Goal: Transaction & Acquisition: Purchase product/service

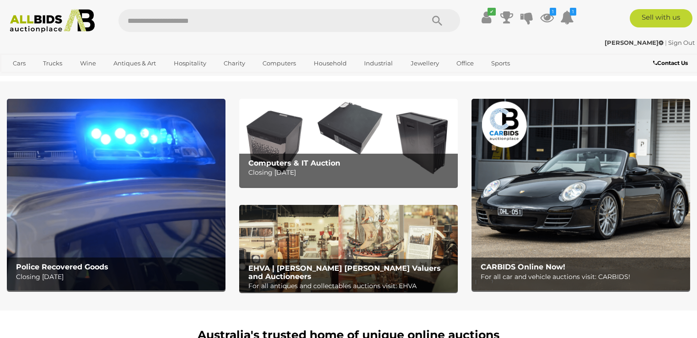
click at [226, 18] on input "text" at bounding box center [266, 20] width 296 height 23
type input "********"
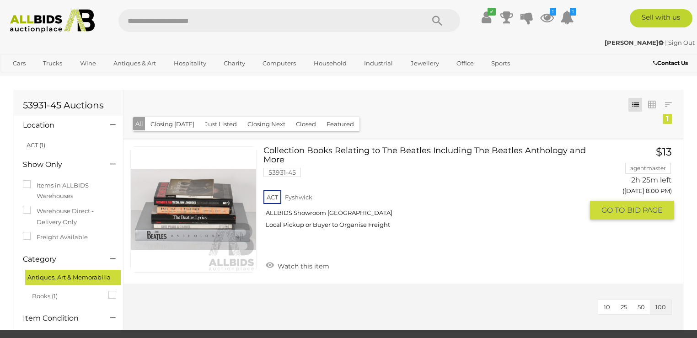
click at [296, 268] on link "Watch this item" at bounding box center [297, 265] width 68 height 14
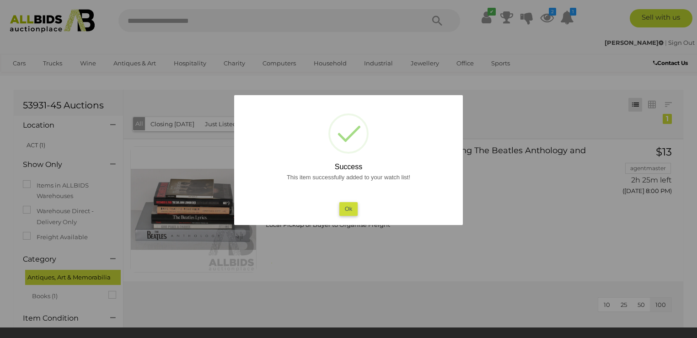
click at [348, 208] on button "Ok" at bounding box center [348, 208] width 19 height 13
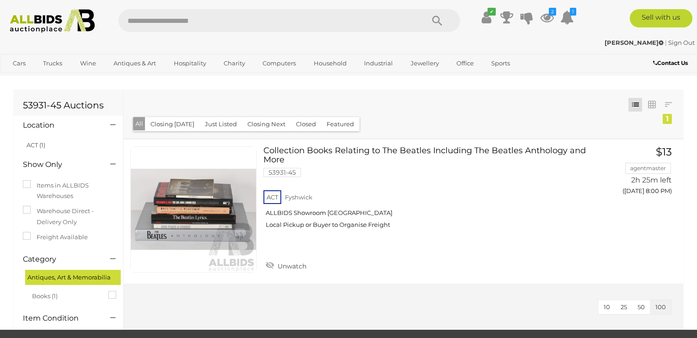
click at [218, 25] on input "text" at bounding box center [266, 20] width 296 height 23
type input "***"
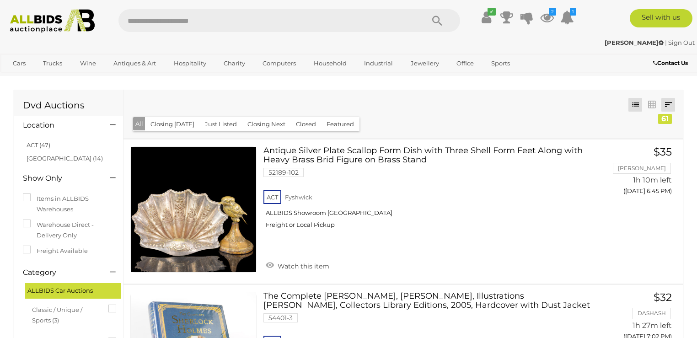
click at [668, 105] on link at bounding box center [668, 105] width 14 height 14
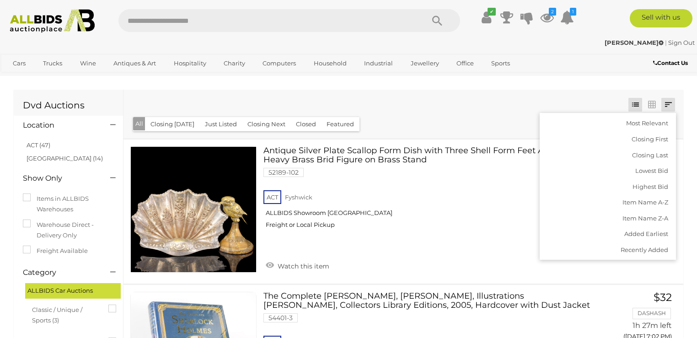
click at [548, 99] on div "Most Relevant Closing First Closing Last Lowest Bid Highest Bid Item Name A-Z I…" at bounding box center [402, 114] width 559 height 48
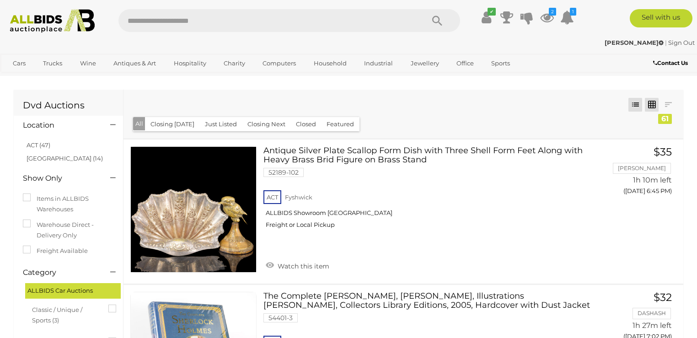
click at [652, 102] on link at bounding box center [651, 105] width 14 height 14
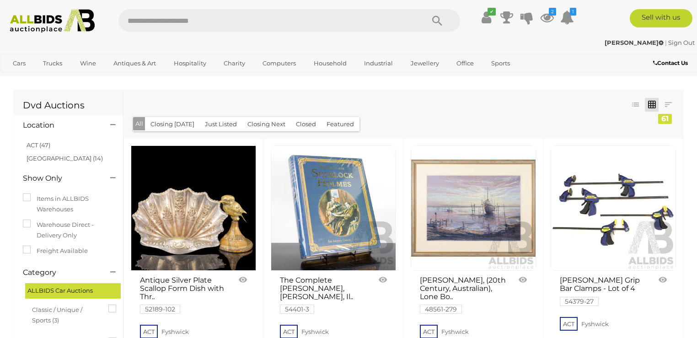
click at [190, 22] on input "text" at bounding box center [266, 20] width 296 height 23
type input "**"
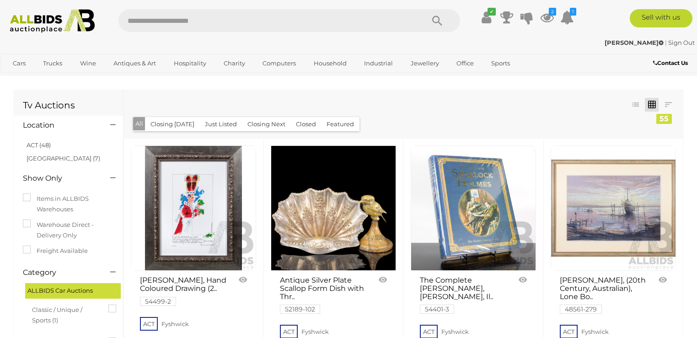
click at [228, 18] on input "text" at bounding box center [266, 20] width 296 height 23
type input "*****"
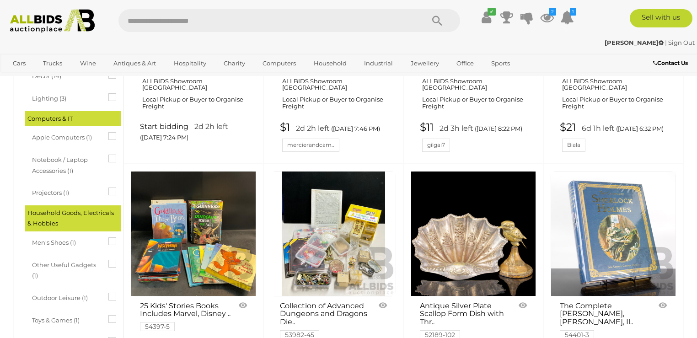
scroll to position [658, 0]
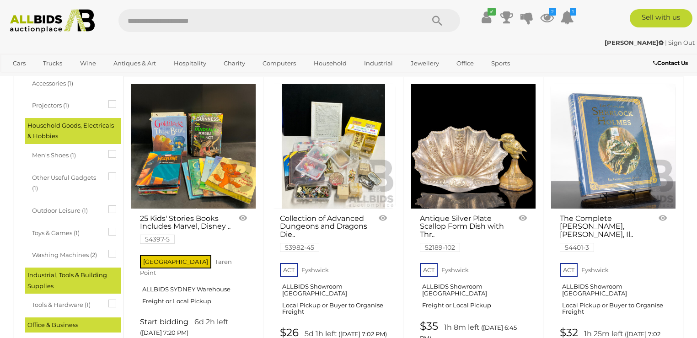
click at [235, 20] on input "text" at bounding box center [266, 20] width 296 height 23
click at [237, 23] on input "text" at bounding box center [266, 20] width 296 height 23
type input "*********"
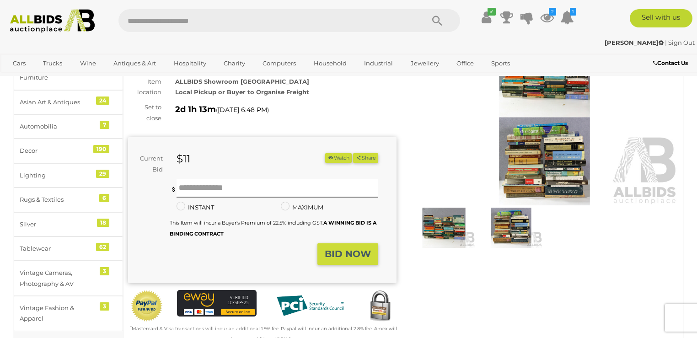
scroll to position [88, 0]
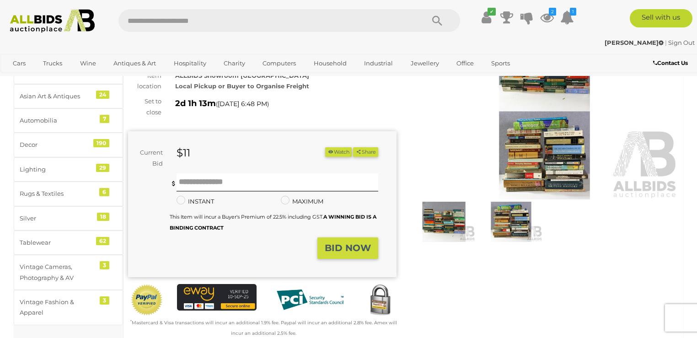
click at [573, 148] on img at bounding box center [544, 113] width 268 height 173
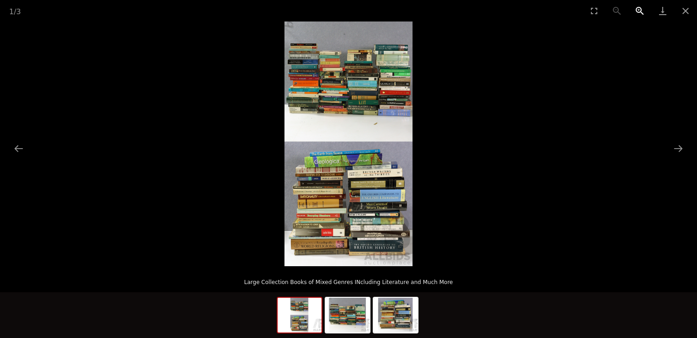
click at [640, 13] on button "Zoom in" at bounding box center [639, 10] width 23 height 21
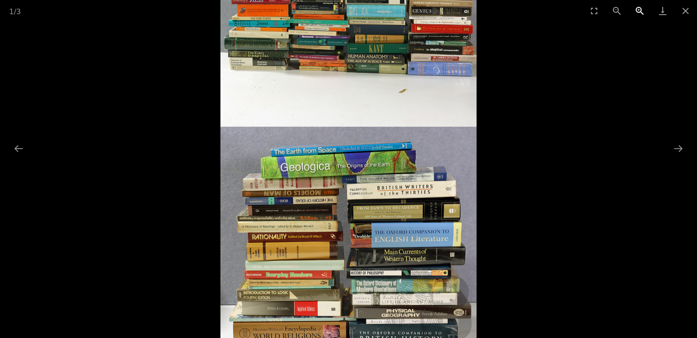
drag, startPoint x: 640, startPoint y: 12, endPoint x: 638, endPoint y: 16, distance: 4.7
click at [640, 13] on button "Zoom in" at bounding box center [639, 10] width 23 height 21
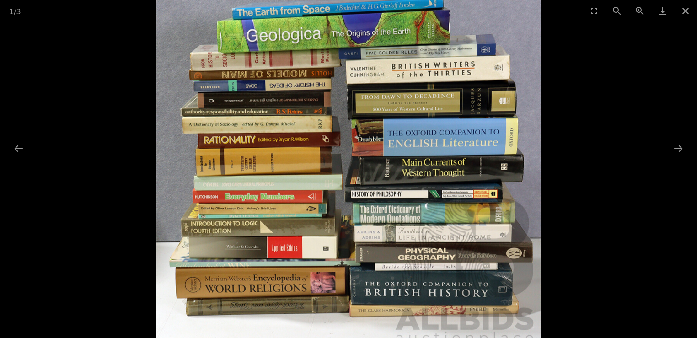
drag, startPoint x: 324, startPoint y: 197, endPoint x: 382, endPoint y: 55, distance: 153.0
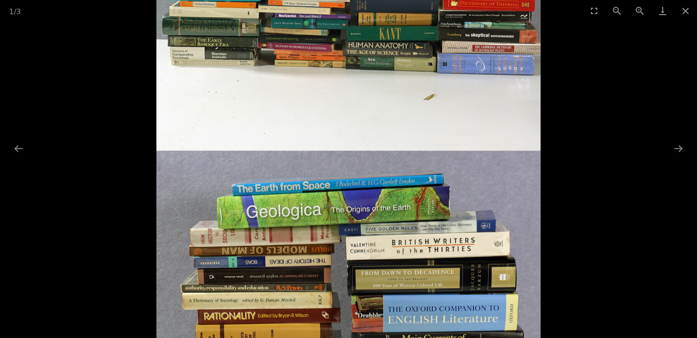
drag, startPoint x: 465, startPoint y: 88, endPoint x: 489, endPoint y: 311, distance: 224.4
click at [494, 313] on img at bounding box center [348, 158] width 384 height 734
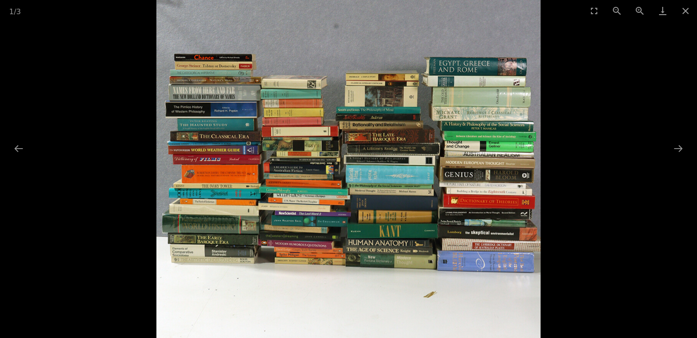
drag, startPoint x: 459, startPoint y: 175, endPoint x: 476, endPoint y: 161, distance: 21.8
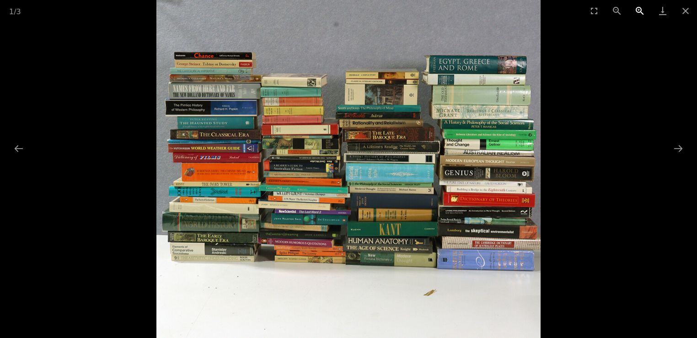
click at [640, 8] on button "Zoom in" at bounding box center [639, 10] width 23 height 21
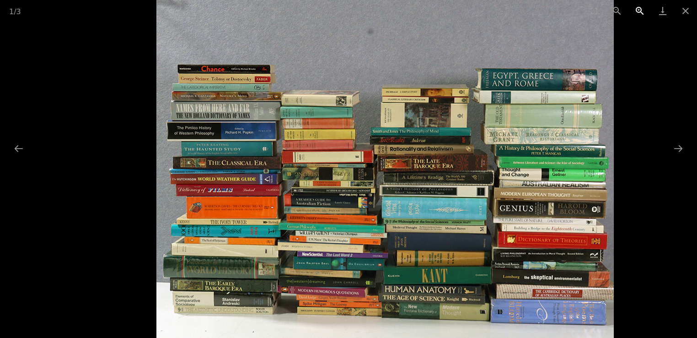
click at [642, 10] on button "Zoom in" at bounding box center [639, 10] width 23 height 21
click at [639, 11] on button "Zoom in" at bounding box center [639, 10] width 23 height 21
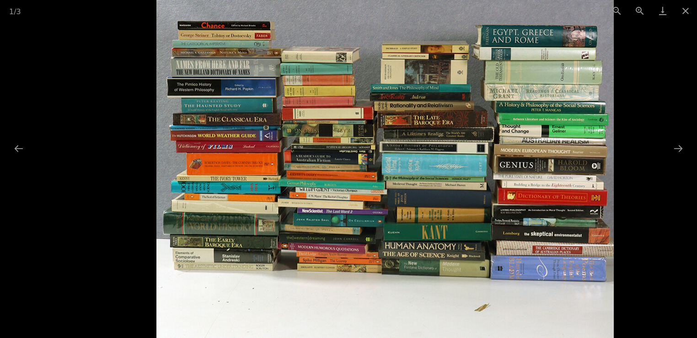
drag, startPoint x: 352, startPoint y: 154, endPoint x: 353, endPoint y: 110, distance: 43.4
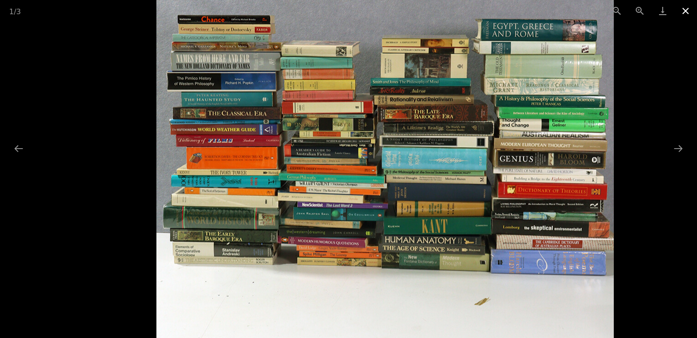
click at [686, 11] on button "Close gallery" at bounding box center [685, 10] width 23 height 21
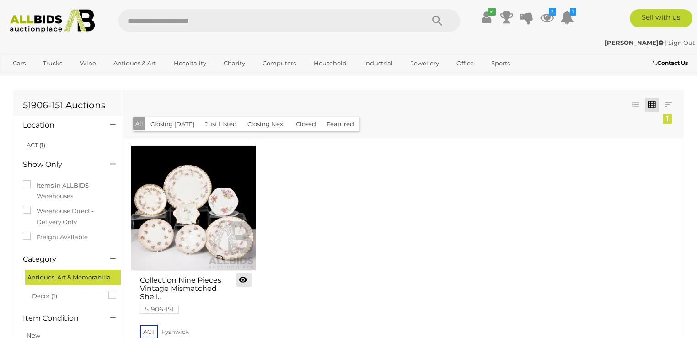
click at [243, 281] on link at bounding box center [243, 280] width 15 height 14
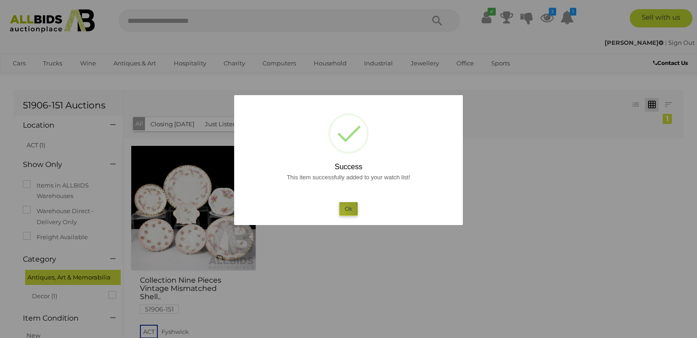
click at [344, 212] on button "Ok" at bounding box center [348, 208] width 19 height 13
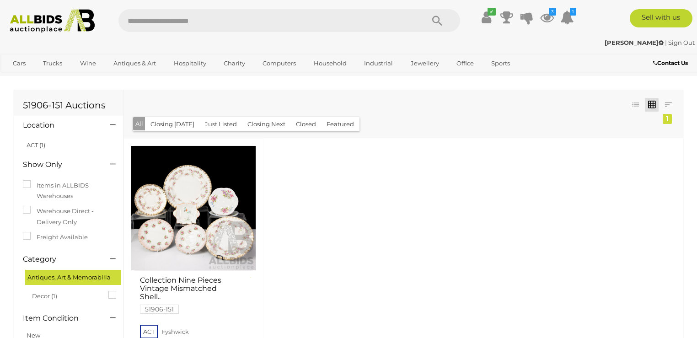
click at [170, 18] on input "text" at bounding box center [266, 20] width 296 height 23
type input "********"
click at [443, 20] on button "Search" at bounding box center [437, 20] width 46 height 23
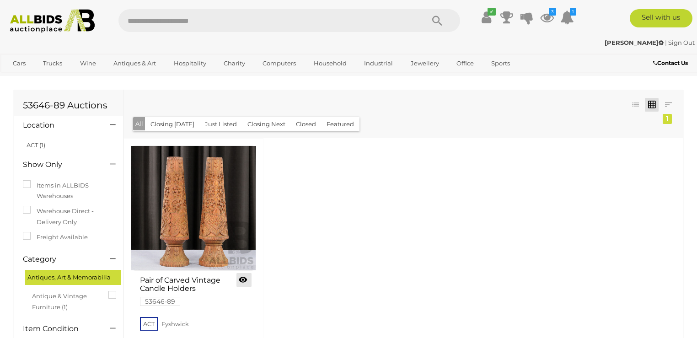
click at [240, 285] on link at bounding box center [243, 280] width 15 height 14
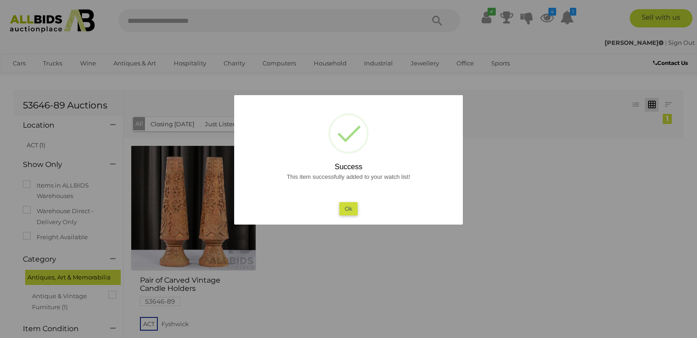
click at [351, 207] on button "Ok" at bounding box center [348, 208] width 19 height 13
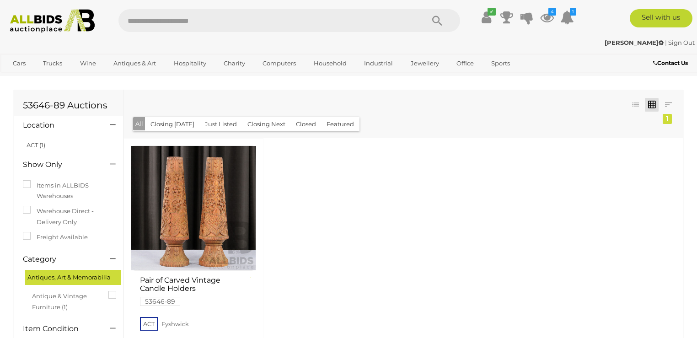
click at [181, 18] on input "text" at bounding box center [266, 20] width 296 height 23
type input "*******"
click at [439, 21] on icon "Search" at bounding box center [437, 21] width 10 height 14
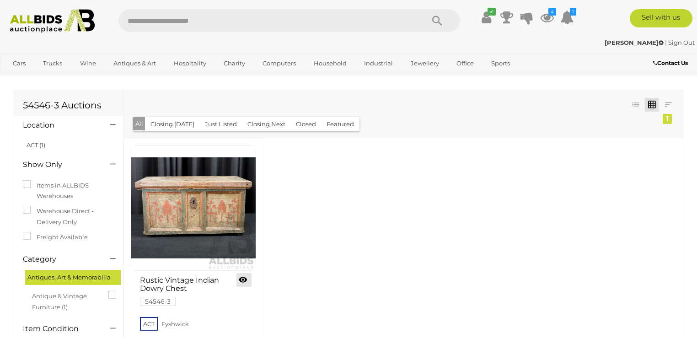
click at [243, 281] on link at bounding box center [243, 280] width 15 height 14
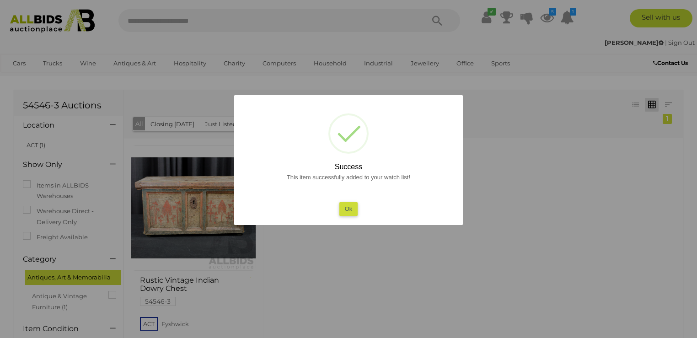
click at [348, 208] on button "Ok" at bounding box center [348, 208] width 19 height 13
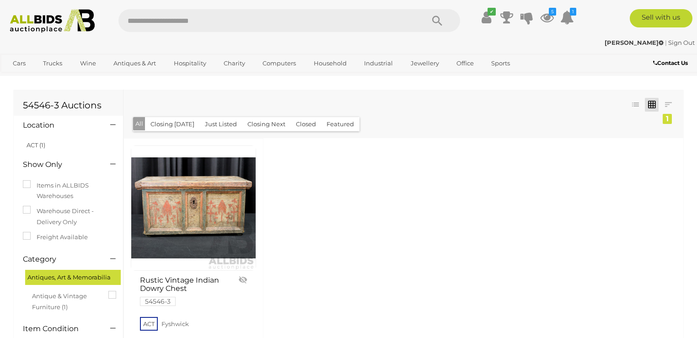
click at [144, 15] on input "text" at bounding box center [266, 20] width 296 height 23
type input "*********"
click at [437, 20] on icon "Search" at bounding box center [437, 21] width 10 height 14
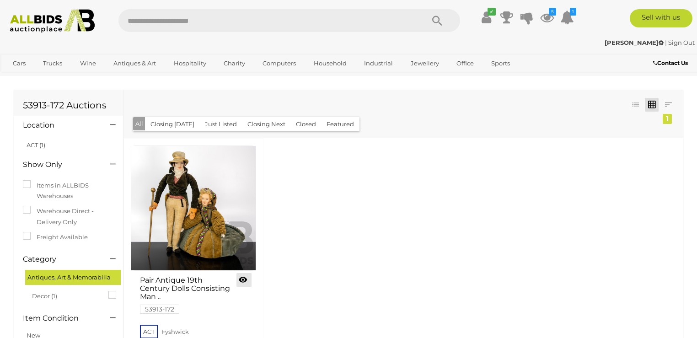
click at [244, 276] on link at bounding box center [243, 280] width 15 height 14
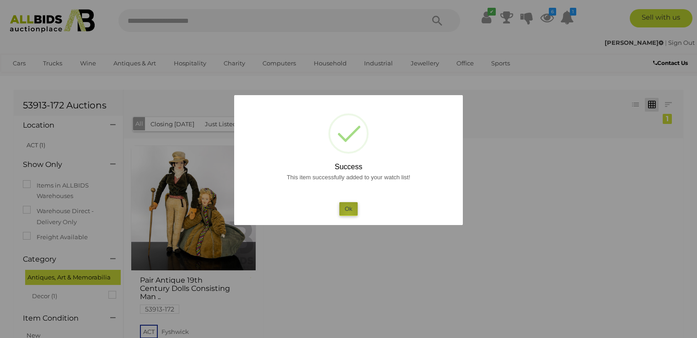
drag, startPoint x: 348, startPoint y: 213, endPoint x: 270, endPoint y: 127, distance: 117.1
click at [349, 212] on button "Ok" at bounding box center [348, 208] width 19 height 13
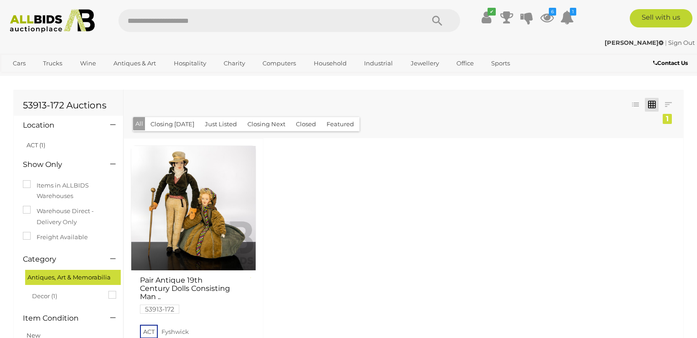
click at [195, 21] on input "text" at bounding box center [266, 20] width 296 height 23
type input "********"
click at [437, 23] on icon "Search" at bounding box center [437, 21] width 10 height 14
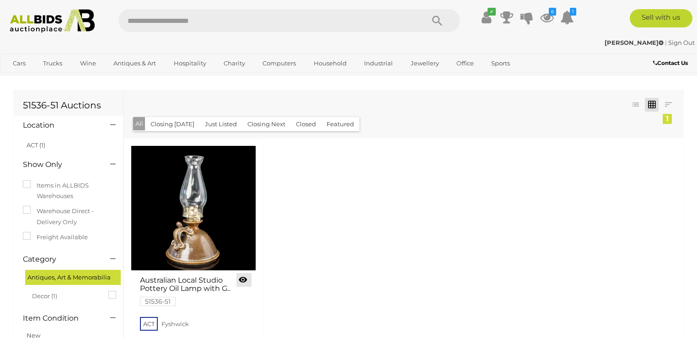
click at [241, 285] on link at bounding box center [243, 280] width 15 height 14
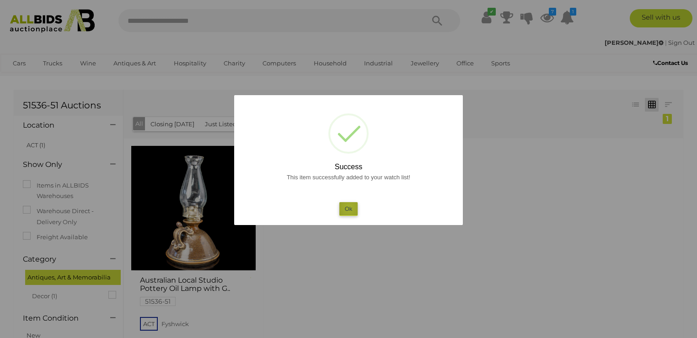
drag, startPoint x: 349, startPoint y: 208, endPoint x: 329, endPoint y: 183, distance: 32.1
click at [349, 207] on button "Ok" at bounding box center [348, 208] width 19 height 13
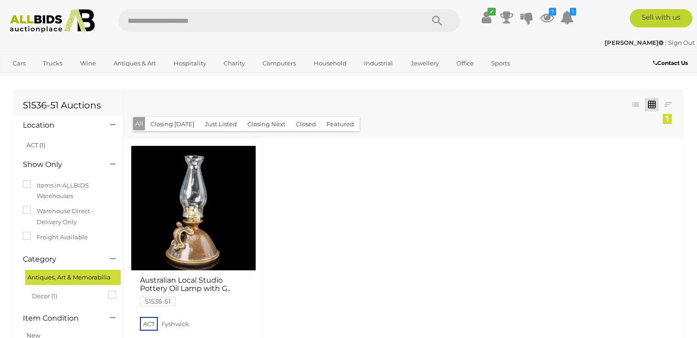
click at [185, 22] on input "text" at bounding box center [266, 20] width 296 height 23
type input "*******"
click at [435, 22] on icon "Search" at bounding box center [437, 21] width 10 height 14
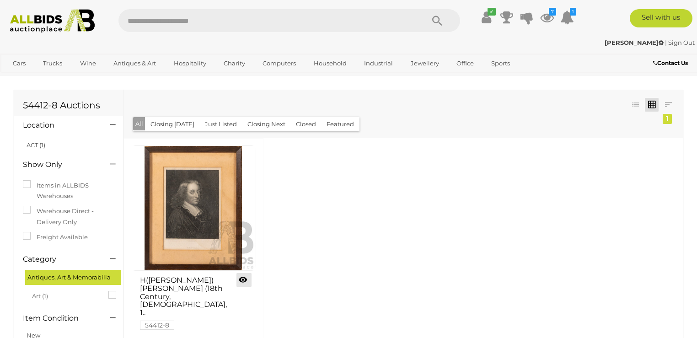
click at [240, 275] on link at bounding box center [243, 280] width 15 height 14
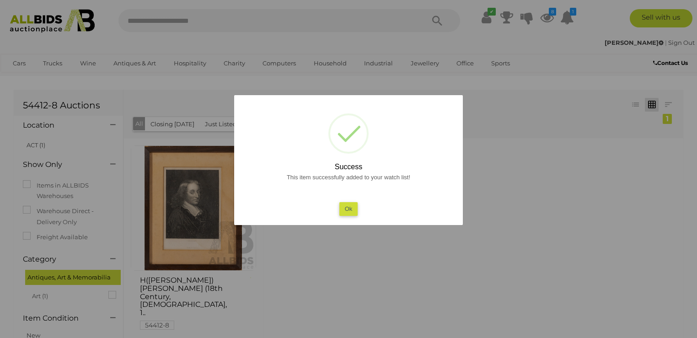
click at [352, 215] on button "Ok" at bounding box center [348, 208] width 19 height 13
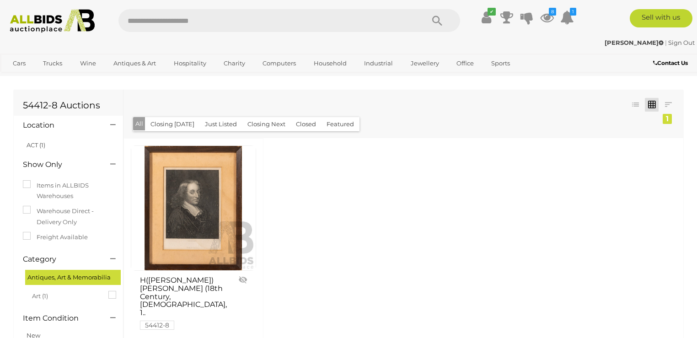
click at [176, 18] on input "text" at bounding box center [266, 20] width 296 height 23
type input "*******"
click at [435, 18] on icon "Search" at bounding box center [437, 21] width 10 height 14
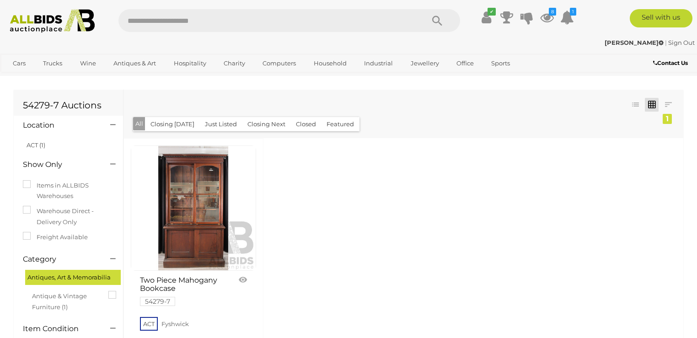
scroll to position [88, 0]
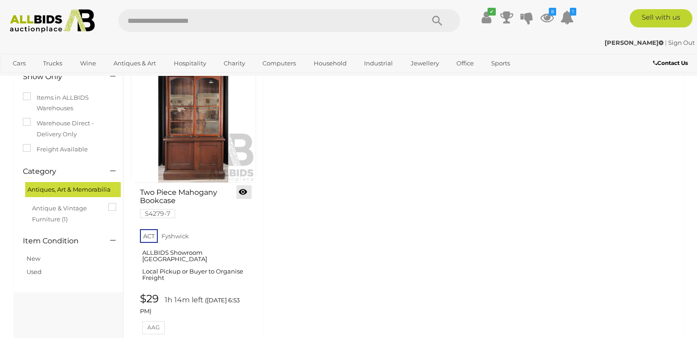
click at [244, 194] on link at bounding box center [243, 192] width 15 height 14
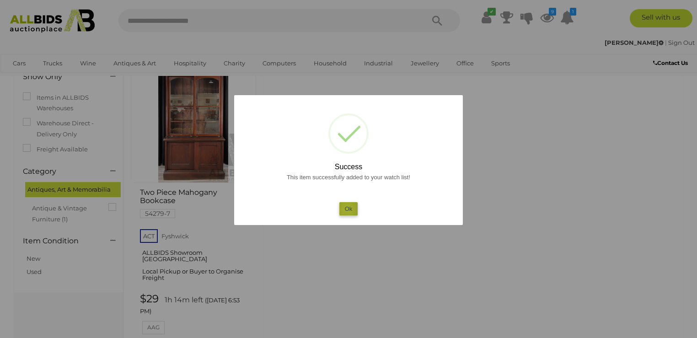
click at [347, 209] on button "Ok" at bounding box center [348, 208] width 19 height 13
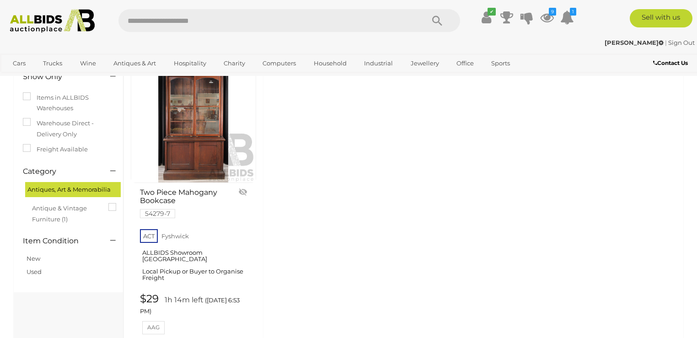
click at [212, 22] on input "text" at bounding box center [266, 20] width 296 height 23
type input "*******"
click at [434, 19] on icon "Search" at bounding box center [437, 21] width 10 height 14
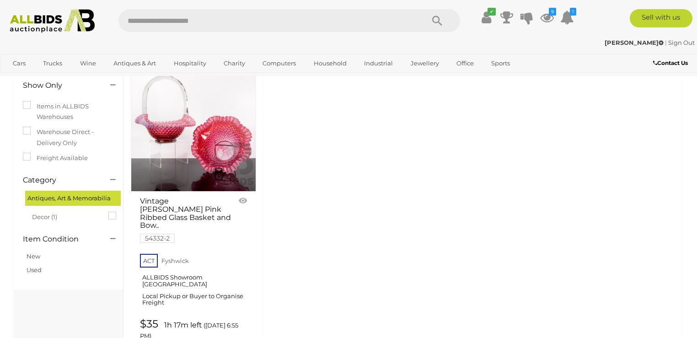
scroll to position [88, 0]
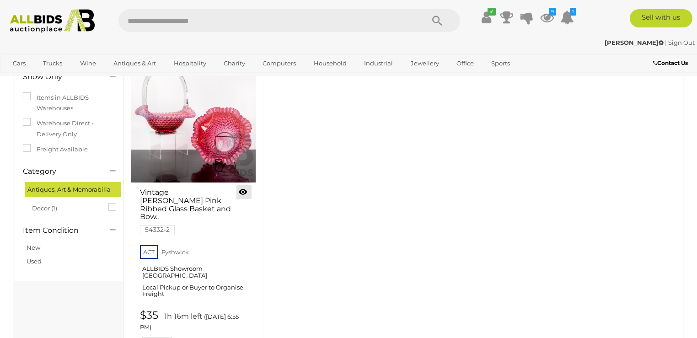
click at [243, 192] on link at bounding box center [243, 192] width 15 height 14
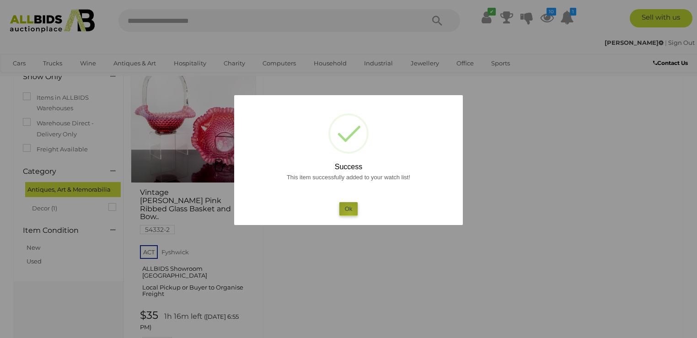
click at [350, 214] on button "Ok" at bounding box center [348, 208] width 19 height 13
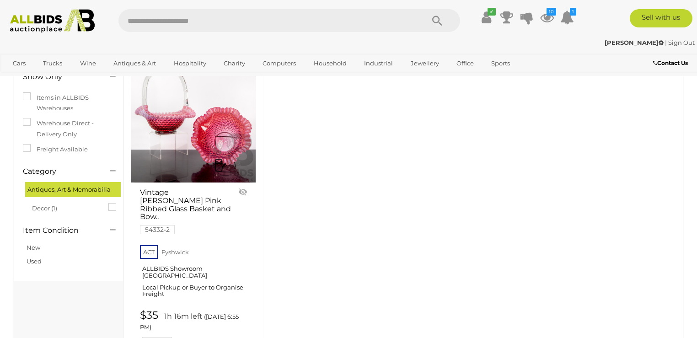
click at [197, 26] on input "text" at bounding box center [266, 20] width 296 height 23
type input "*******"
click at [436, 17] on icon "Search" at bounding box center [437, 21] width 10 height 14
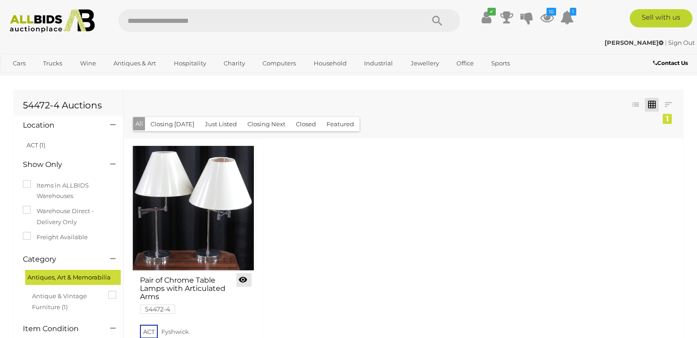
click at [243, 276] on link at bounding box center [243, 280] width 15 height 14
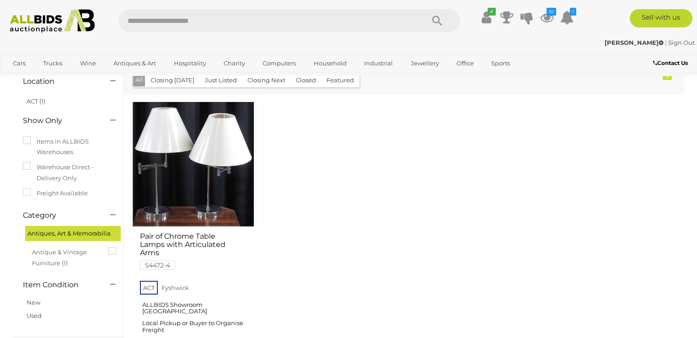
scroll to position [88, 0]
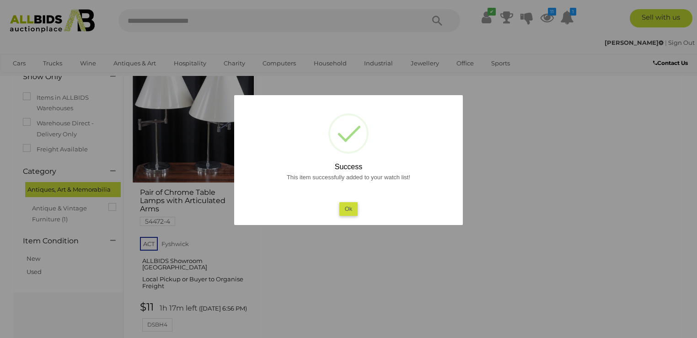
click at [354, 202] on button "Ok" at bounding box center [348, 208] width 19 height 13
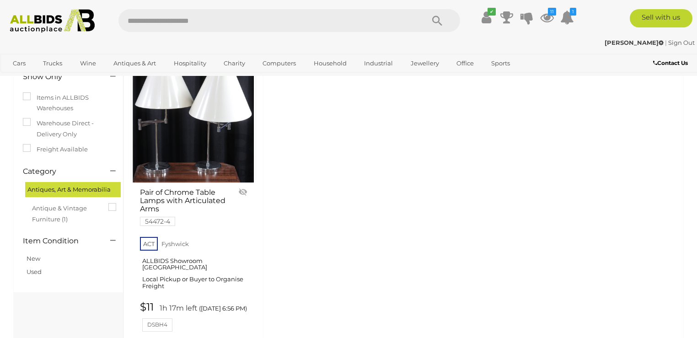
click at [184, 19] on input "text" at bounding box center [266, 20] width 296 height 23
type input "********"
click at [437, 18] on icon "Search" at bounding box center [437, 21] width 10 height 14
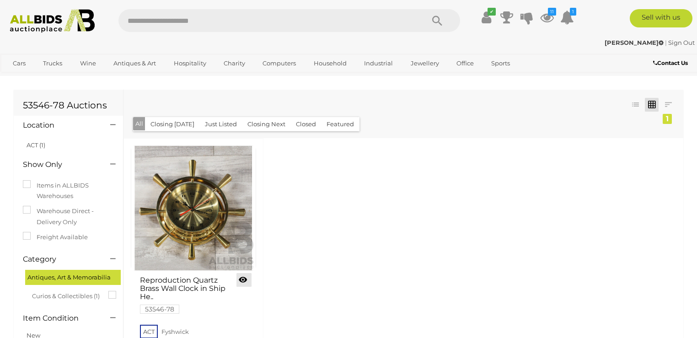
click at [245, 281] on link at bounding box center [243, 280] width 15 height 14
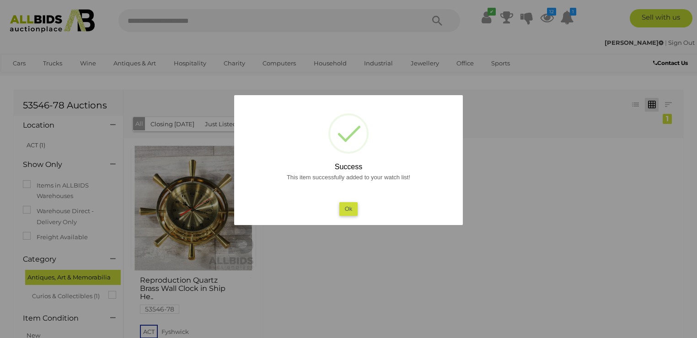
click at [351, 214] on button "Ok" at bounding box center [348, 208] width 19 height 13
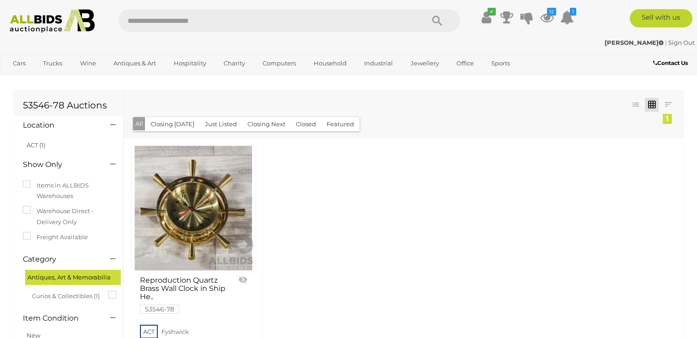
click at [193, 16] on input "text" at bounding box center [266, 20] width 296 height 23
type input "********"
click at [439, 22] on icon "Search" at bounding box center [437, 21] width 10 height 14
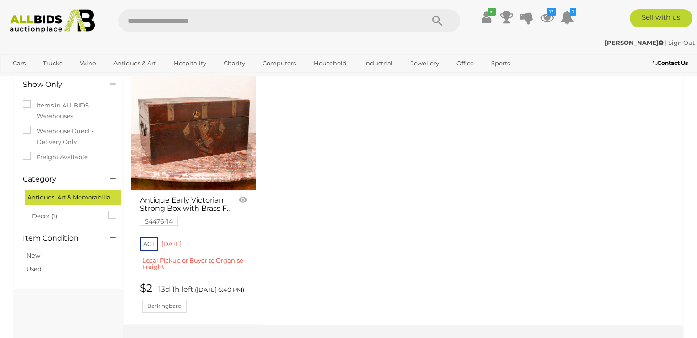
scroll to position [88, 0]
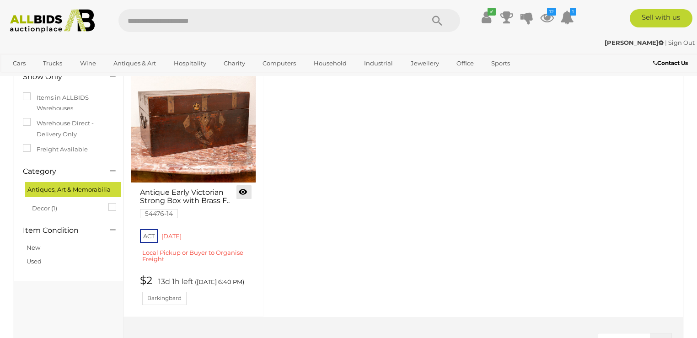
click at [247, 194] on link at bounding box center [243, 192] width 15 height 14
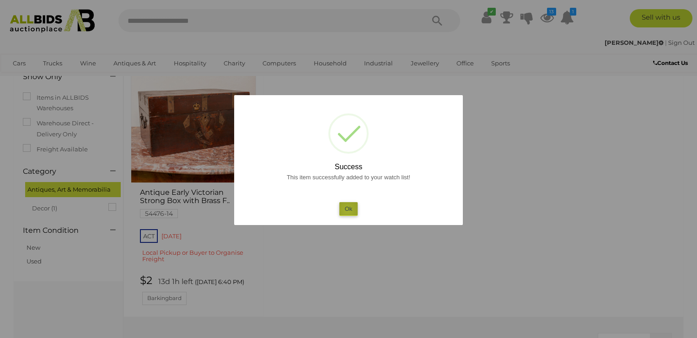
click at [347, 210] on button "Ok" at bounding box center [348, 208] width 19 height 13
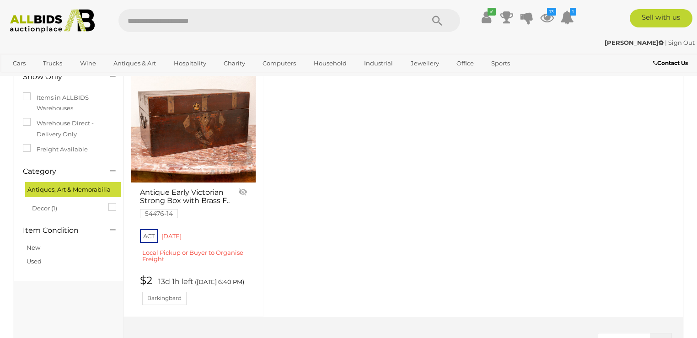
click at [170, 18] on input "text" at bounding box center [266, 20] width 296 height 23
type input "********"
click at [436, 21] on icon "Search" at bounding box center [437, 21] width 10 height 14
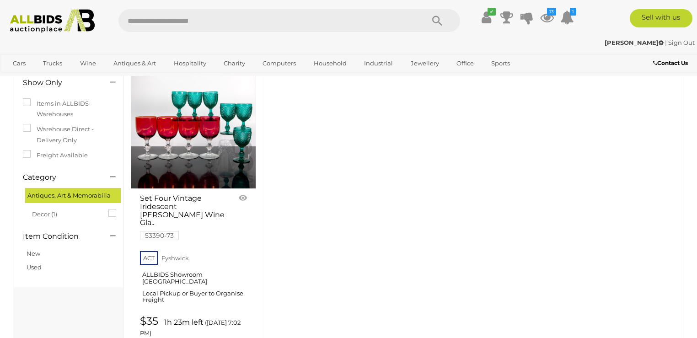
scroll to position [88, 0]
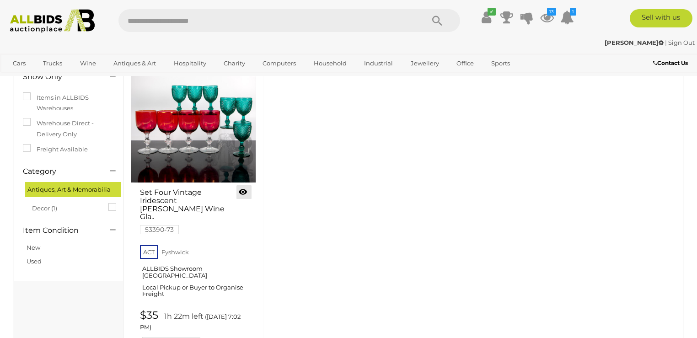
click at [245, 191] on link at bounding box center [243, 192] width 15 height 14
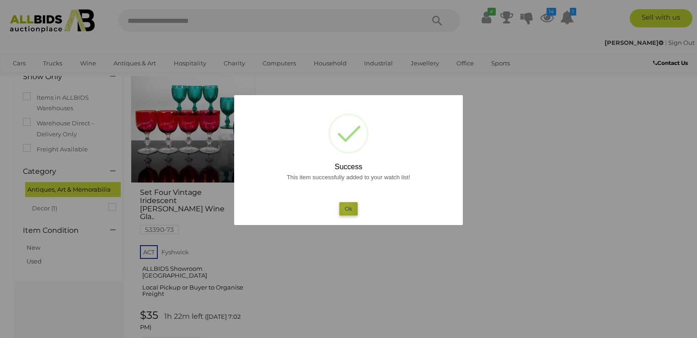
click at [346, 208] on button "Ok" at bounding box center [348, 208] width 19 height 13
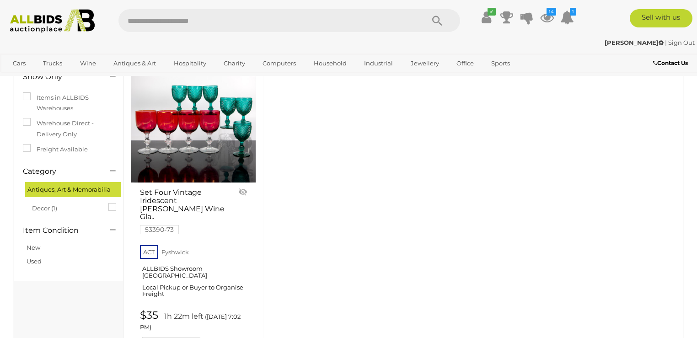
click at [173, 24] on input "text" at bounding box center [266, 20] width 296 height 23
type input "*******"
click at [432, 20] on icon "Search" at bounding box center [437, 21] width 10 height 14
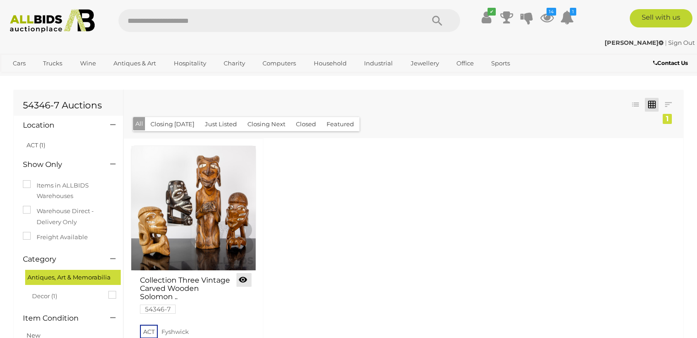
click at [242, 279] on link at bounding box center [243, 280] width 15 height 14
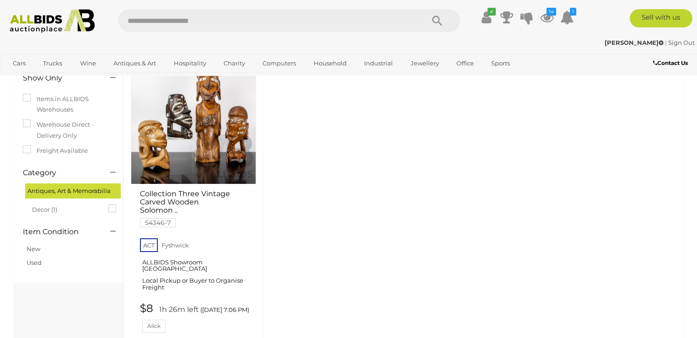
scroll to position [88, 0]
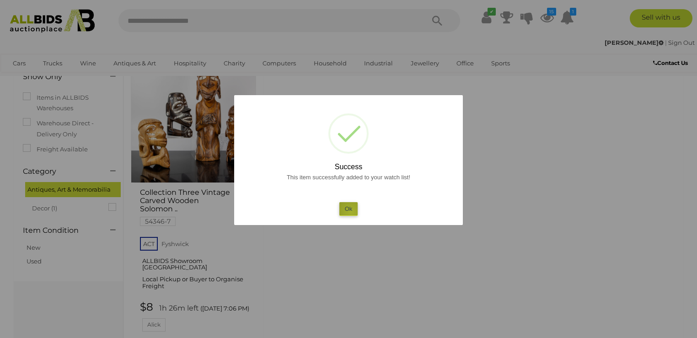
click at [351, 211] on button "Ok" at bounding box center [348, 208] width 19 height 13
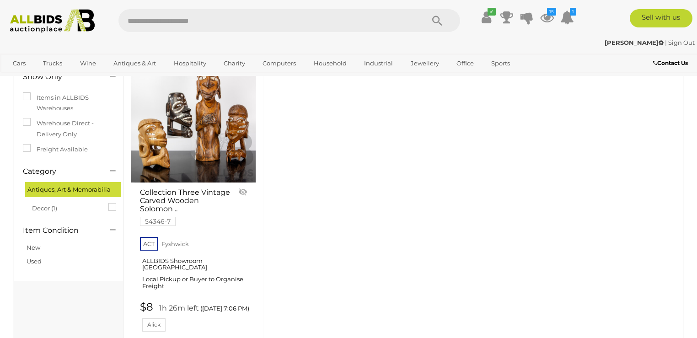
click at [173, 21] on input "text" at bounding box center [266, 20] width 296 height 23
type input "*******"
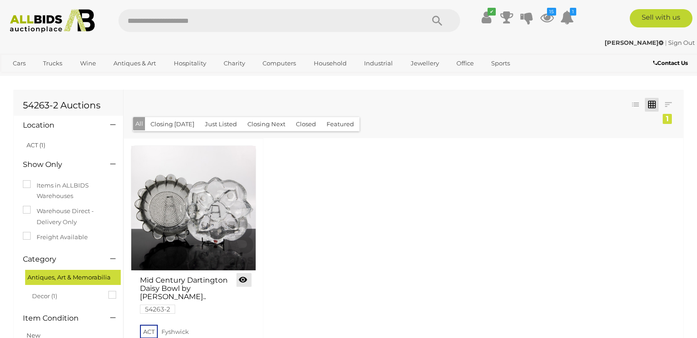
click at [245, 283] on link at bounding box center [243, 280] width 15 height 14
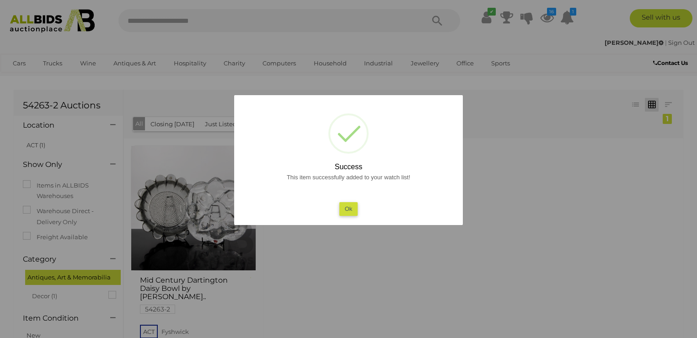
drag, startPoint x: 353, startPoint y: 209, endPoint x: 342, endPoint y: 203, distance: 12.5
click at [353, 209] on button "Ok" at bounding box center [348, 208] width 19 height 13
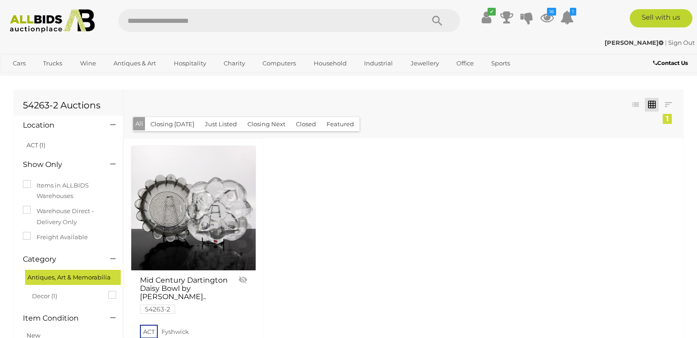
click at [202, 18] on input "text" at bounding box center [266, 20] width 296 height 23
type input "*******"
click at [437, 21] on icon "Search" at bounding box center [437, 21] width 10 height 14
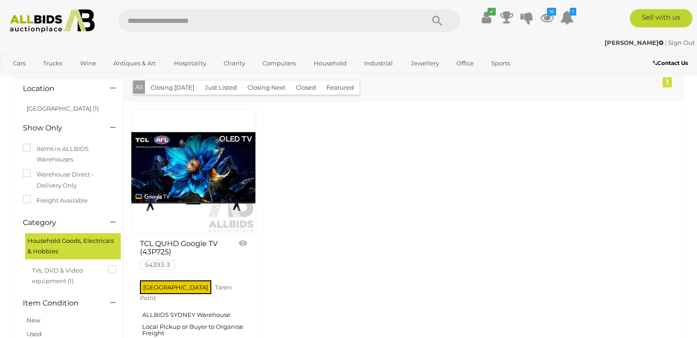
scroll to position [88, 0]
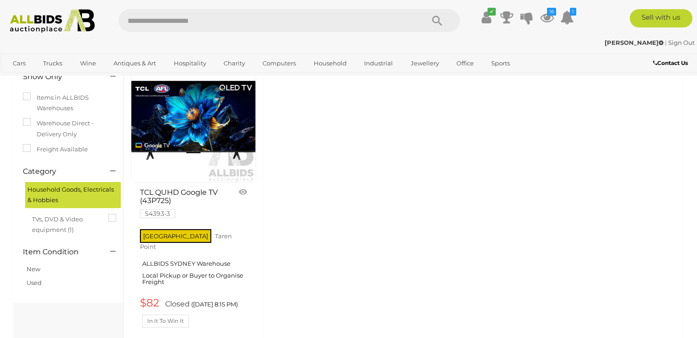
click at [161, 23] on input "text" at bounding box center [266, 20] width 296 height 23
type input "********"
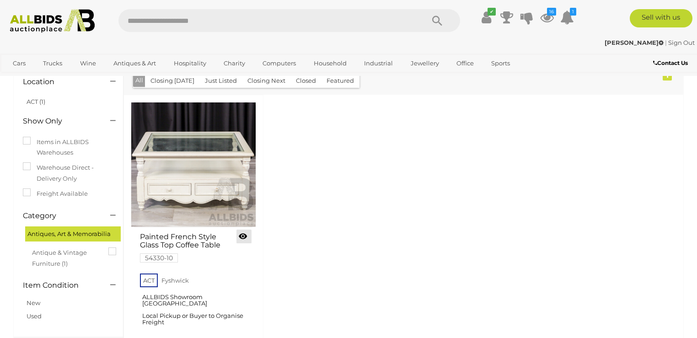
scroll to position [44, 0]
click at [245, 234] on link at bounding box center [243, 236] width 15 height 14
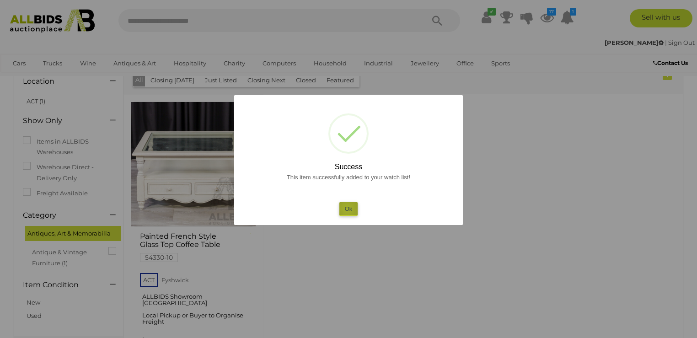
drag, startPoint x: 349, startPoint y: 208, endPoint x: 342, endPoint y: 203, distance: 8.9
click at [350, 208] on button "Ok" at bounding box center [348, 208] width 19 height 13
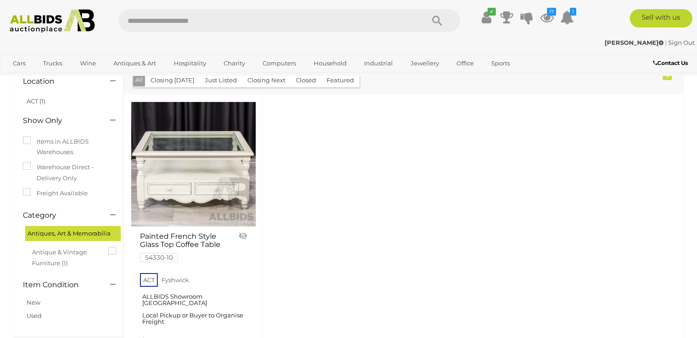
click at [185, 16] on input "text" at bounding box center [266, 20] width 296 height 23
type input "*******"
click at [430, 13] on button "Search" at bounding box center [437, 20] width 46 height 23
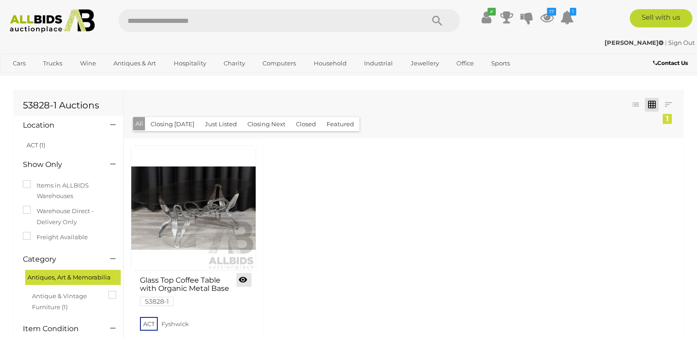
click at [244, 280] on link at bounding box center [243, 280] width 15 height 14
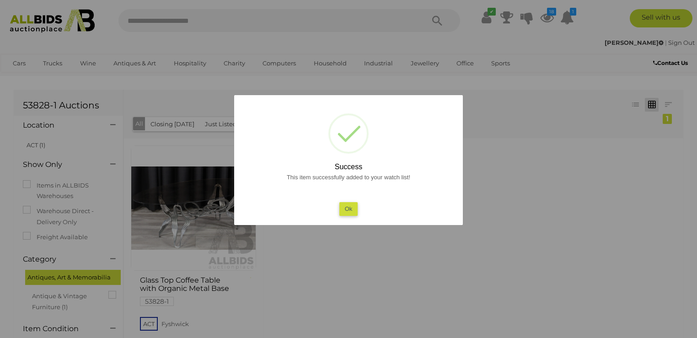
click at [353, 211] on button "Ok" at bounding box center [348, 208] width 19 height 13
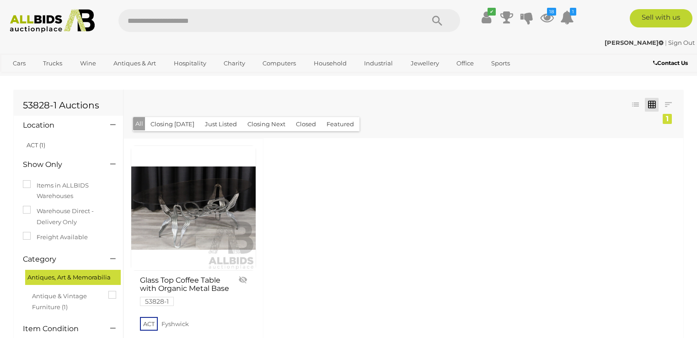
click at [162, 18] on input "text" at bounding box center [266, 20] width 296 height 23
type input "*********"
click at [439, 26] on icon "Search" at bounding box center [437, 21] width 10 height 14
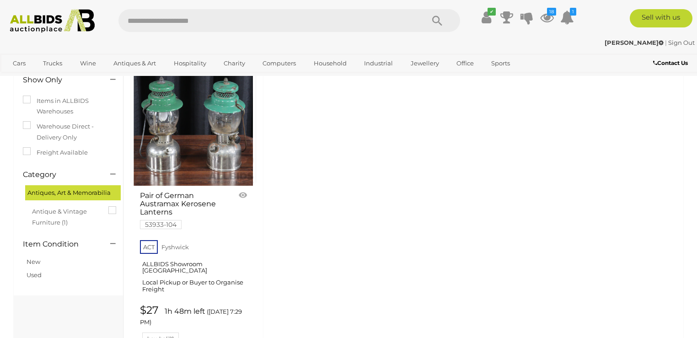
scroll to position [88, 0]
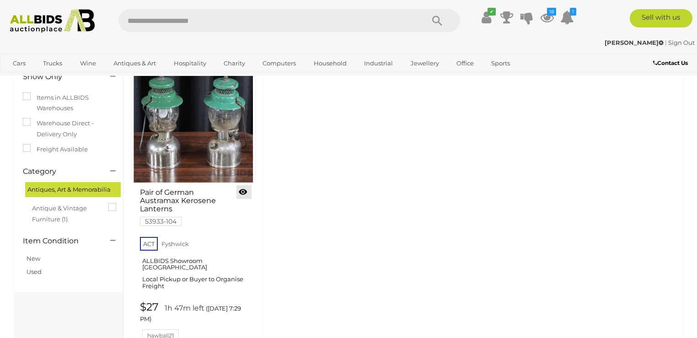
click at [247, 192] on link at bounding box center [243, 192] width 15 height 14
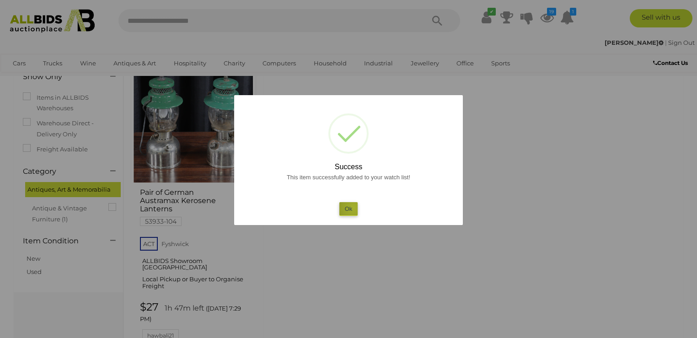
click at [354, 208] on button "Ok" at bounding box center [348, 208] width 19 height 13
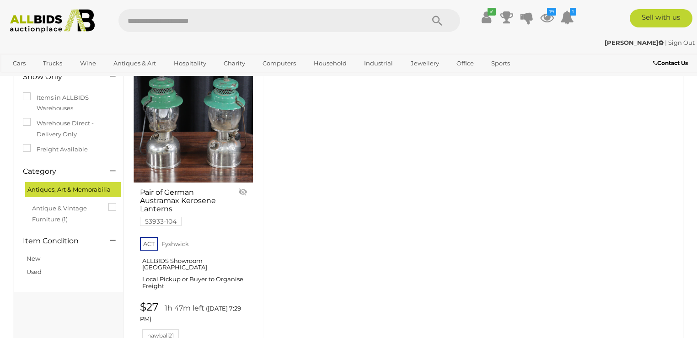
click at [163, 23] on input "text" at bounding box center [266, 20] width 296 height 23
type input "********"
click at [439, 20] on icon "Search" at bounding box center [437, 21] width 10 height 14
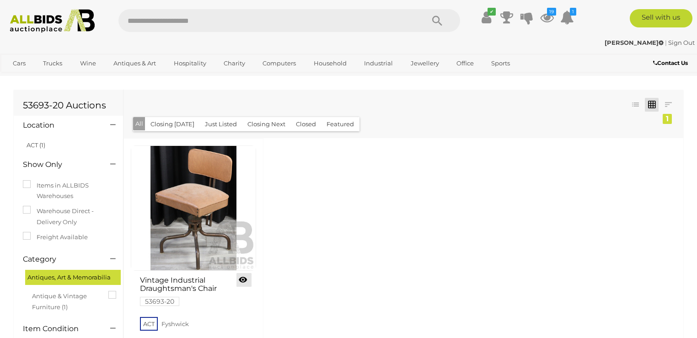
click at [241, 282] on link at bounding box center [243, 280] width 15 height 14
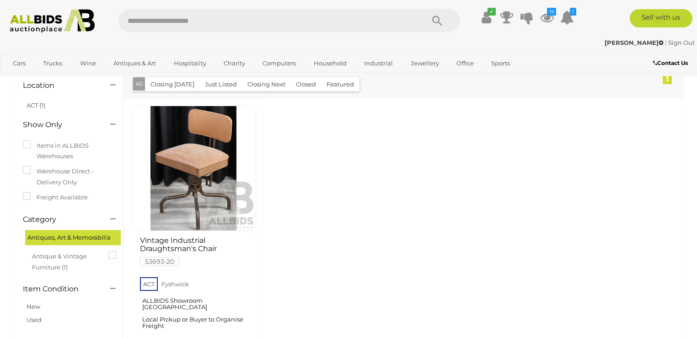
scroll to position [88, 0]
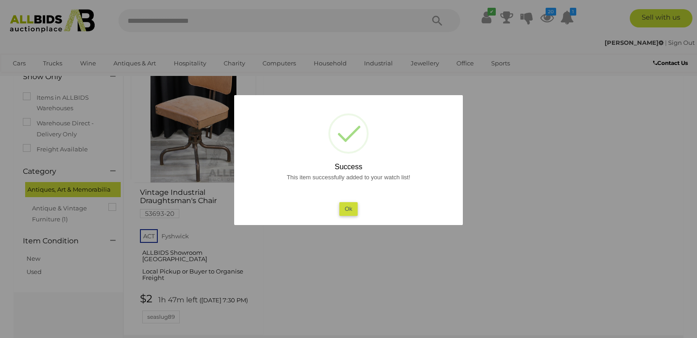
click at [353, 206] on button "Ok" at bounding box center [348, 208] width 19 height 13
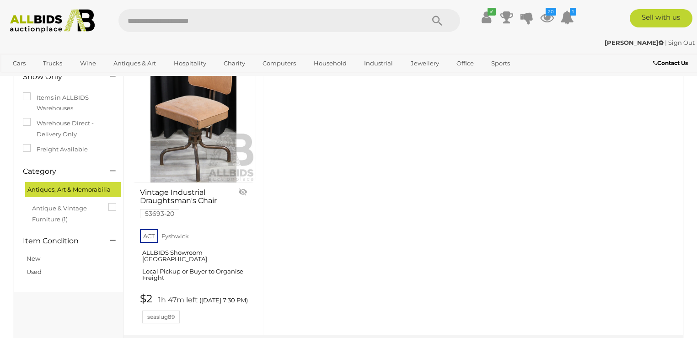
click at [165, 22] on input "text" at bounding box center [266, 20] width 296 height 23
type input "*******"
click at [437, 21] on icon "Search" at bounding box center [437, 21] width 10 height 14
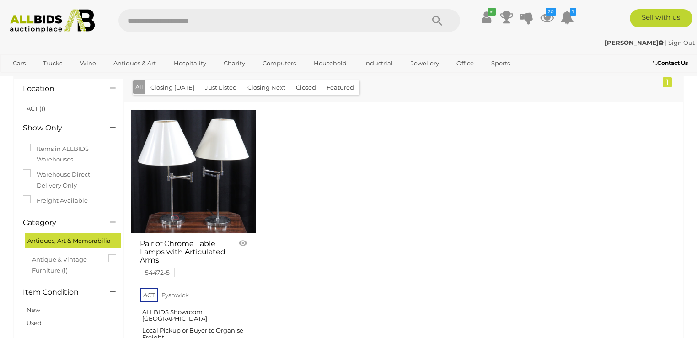
scroll to position [88, 0]
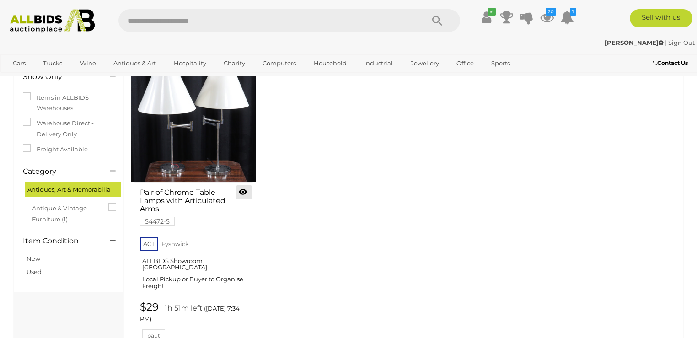
click at [243, 193] on link at bounding box center [243, 192] width 15 height 14
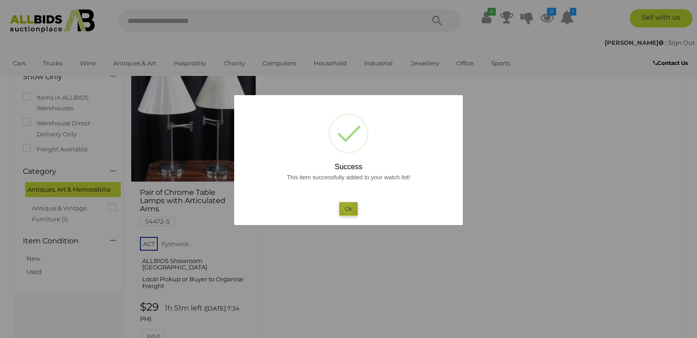
click at [346, 206] on button "Ok" at bounding box center [348, 208] width 19 height 13
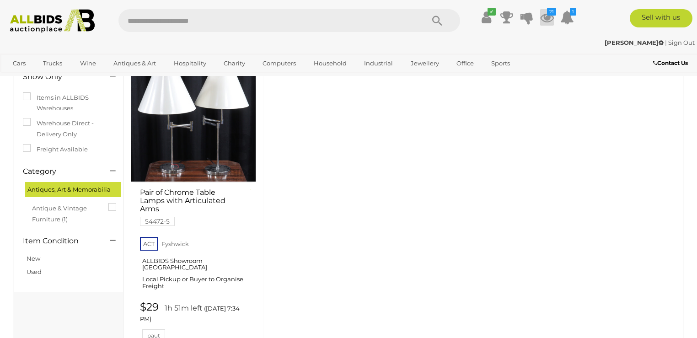
click at [545, 16] on icon at bounding box center [547, 17] width 14 height 16
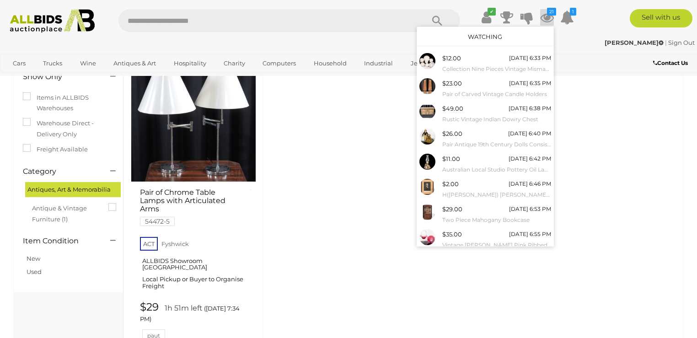
click at [597, 140] on div "Pair of Chrome Table Lamps with Articulated Arms 54472-5" at bounding box center [402, 202] width 559 height 304
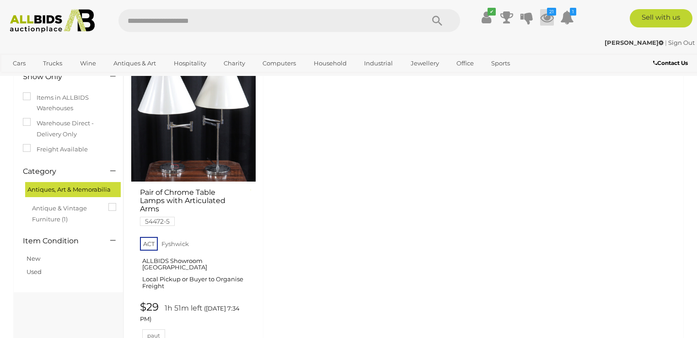
click at [549, 16] on icon at bounding box center [547, 17] width 14 height 16
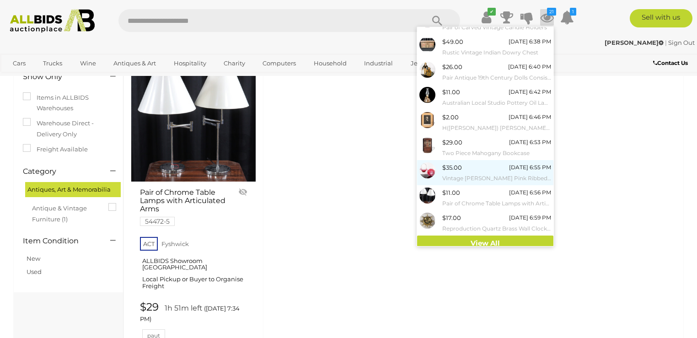
scroll to position [68, 0]
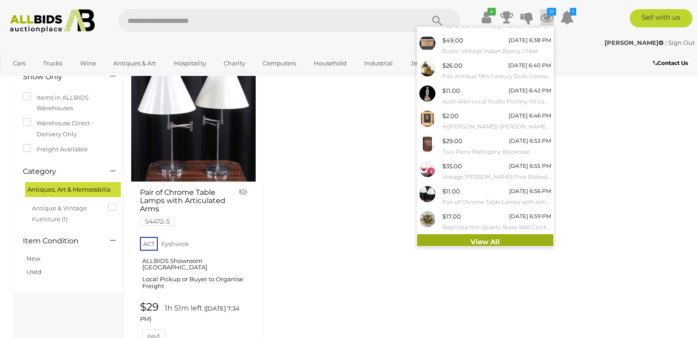
click at [490, 242] on link "View All" at bounding box center [485, 242] width 136 height 16
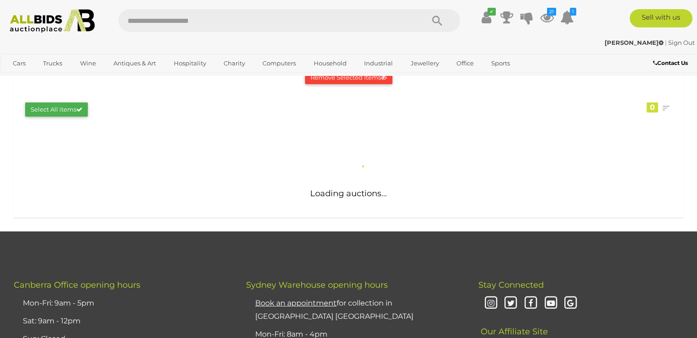
scroll to position [176, 0]
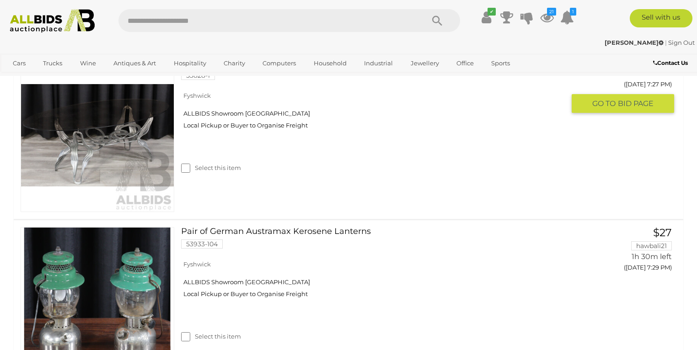
scroll to position [2545, 0]
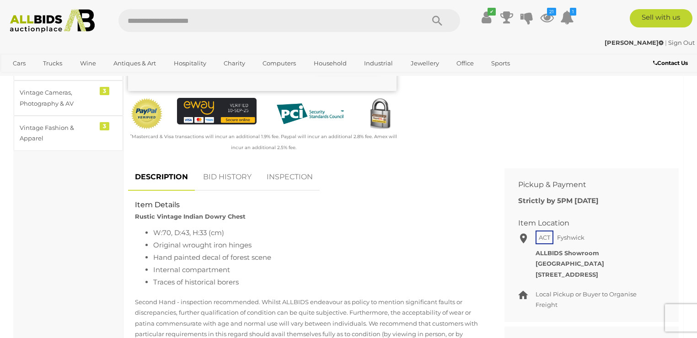
scroll to position [263, 0]
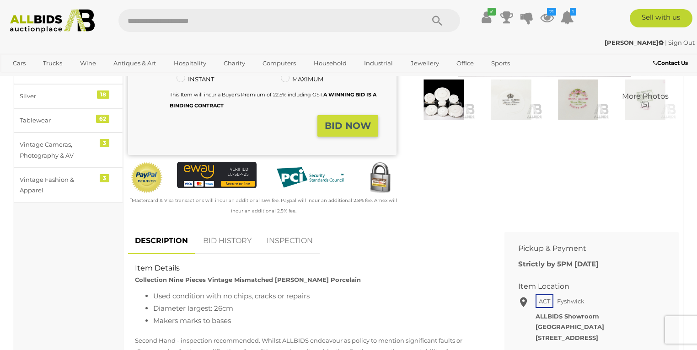
scroll to position [263, 0]
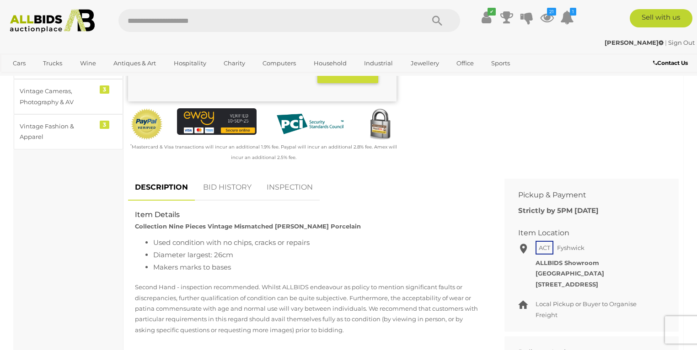
click at [232, 186] on link "BID HISTORY" at bounding box center [227, 187] width 62 height 27
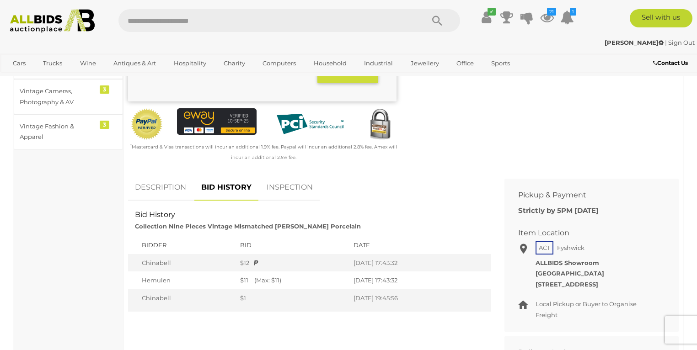
click at [156, 186] on link "DESCRIPTION" at bounding box center [160, 187] width 65 height 27
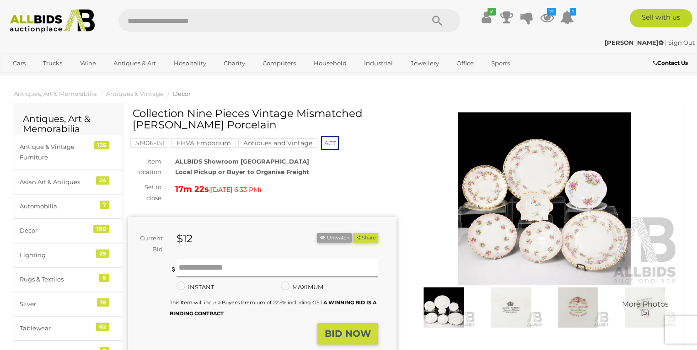
scroll to position [0, 0]
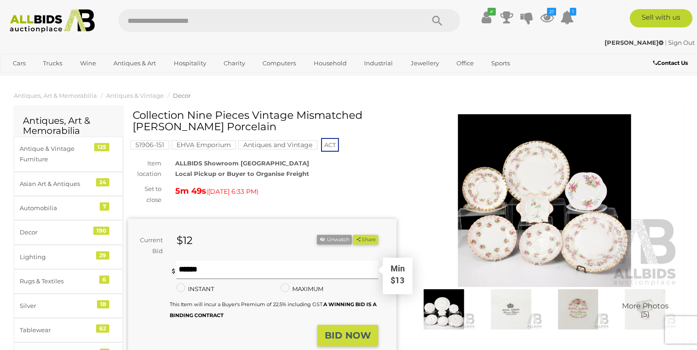
click at [196, 272] on input "text" at bounding box center [277, 270] width 202 height 18
type input "**"
click at [335, 338] on strong "BID NOW" at bounding box center [348, 335] width 46 height 11
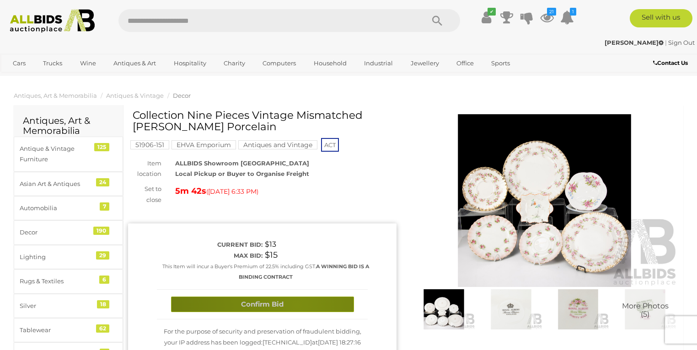
click at [296, 305] on button "Confirm Bid" at bounding box center [262, 305] width 183 height 16
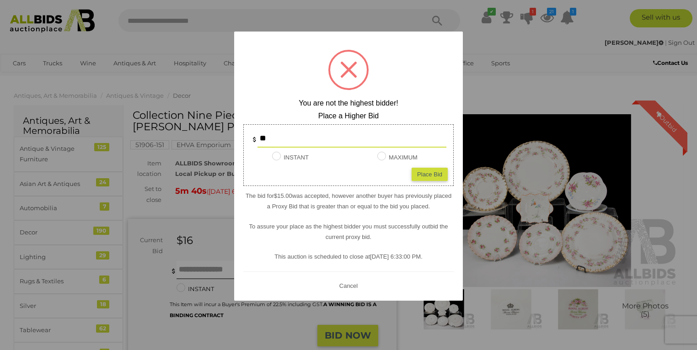
click at [342, 283] on button "Cancel" at bounding box center [348, 285] width 24 height 11
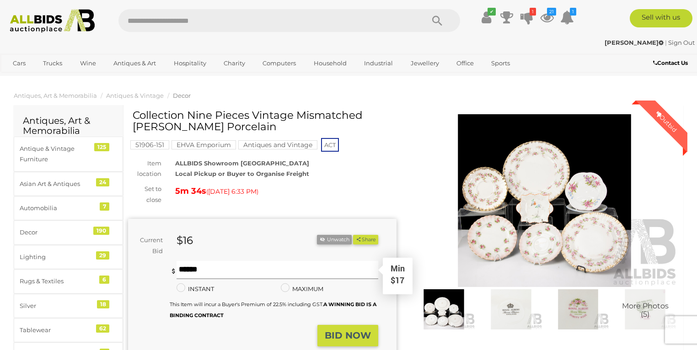
click at [210, 272] on input "text" at bounding box center [277, 270] width 202 height 18
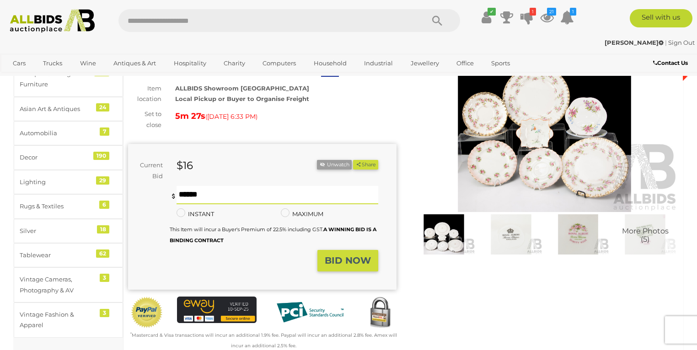
scroll to position [88, 0]
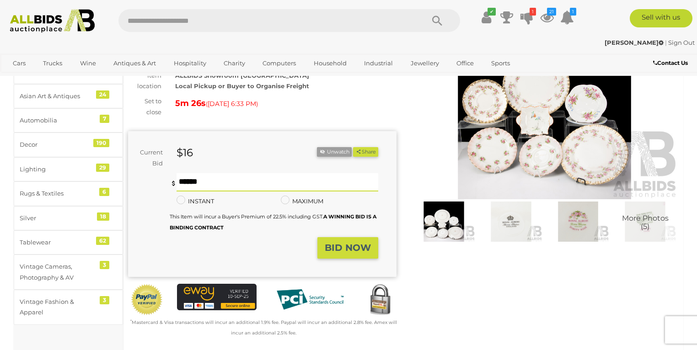
type input "**"
click at [359, 241] on button "BID NOW" at bounding box center [347, 247] width 61 height 21
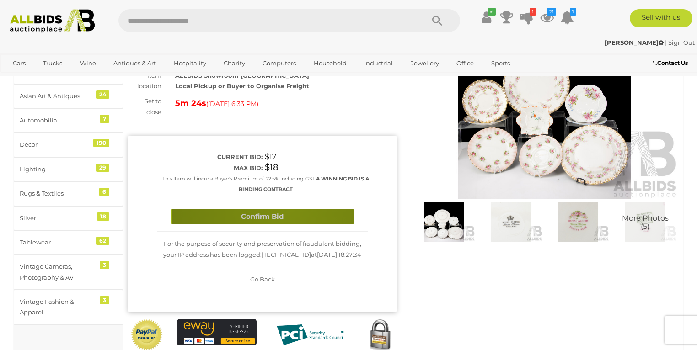
click at [288, 210] on button "Confirm Bid" at bounding box center [262, 217] width 183 height 16
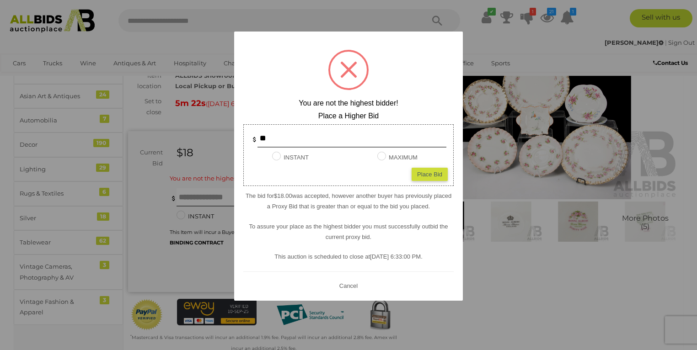
click at [350, 284] on button "Cancel" at bounding box center [348, 285] width 24 height 11
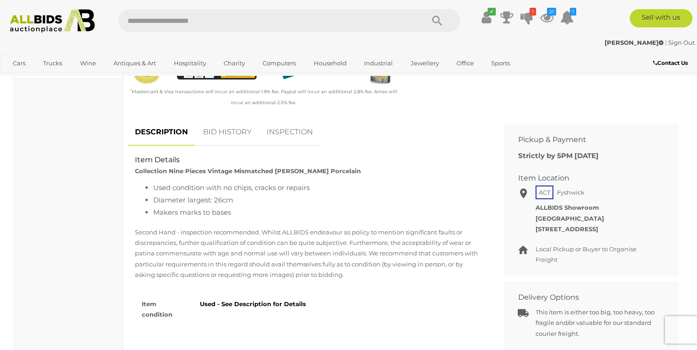
scroll to position [351, 0]
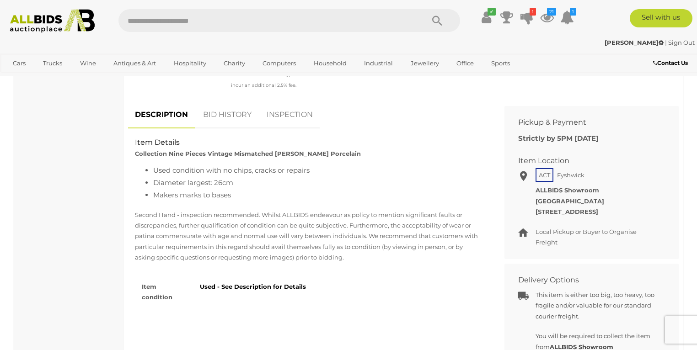
drag, startPoint x: 241, startPoint y: 110, endPoint x: 245, endPoint y: 181, distance: 70.9
click at [241, 110] on link "BID HISTORY" at bounding box center [227, 114] width 62 height 27
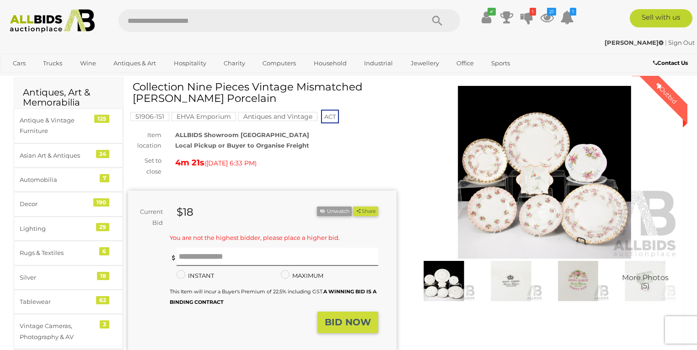
scroll to position [44, 0]
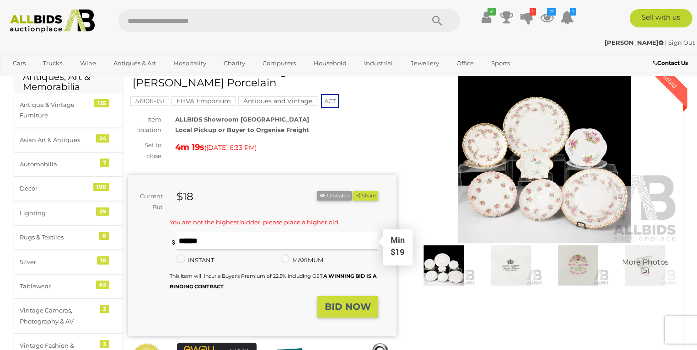
click at [194, 245] on input "text" at bounding box center [277, 241] width 202 height 18
type input "**"
click at [362, 305] on strong "BID NOW" at bounding box center [348, 306] width 46 height 11
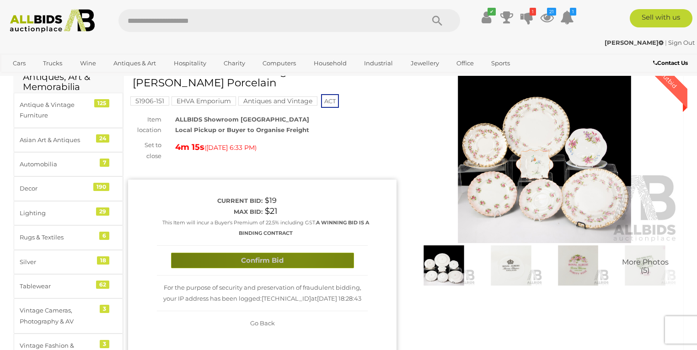
click at [297, 255] on button "Confirm Bid" at bounding box center [262, 261] width 183 height 16
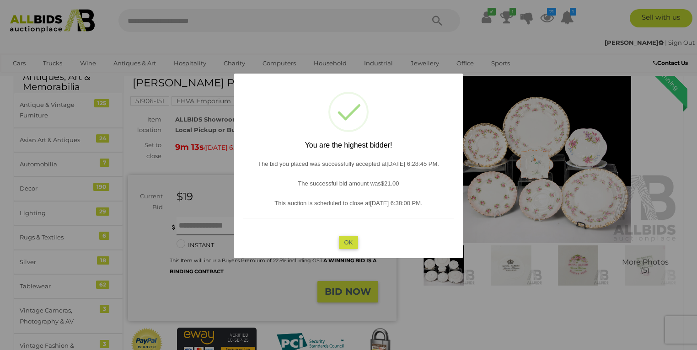
click at [344, 242] on button "OK" at bounding box center [349, 242] width 20 height 13
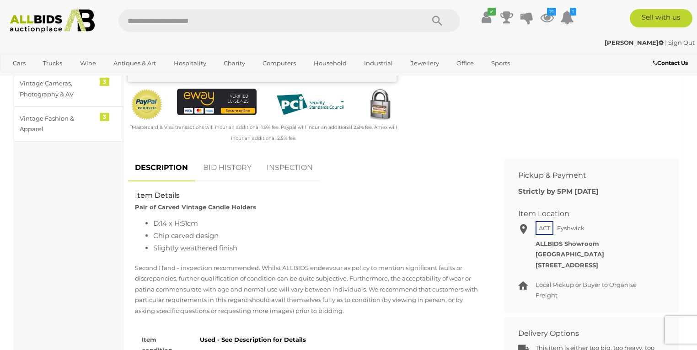
scroll to position [176, 0]
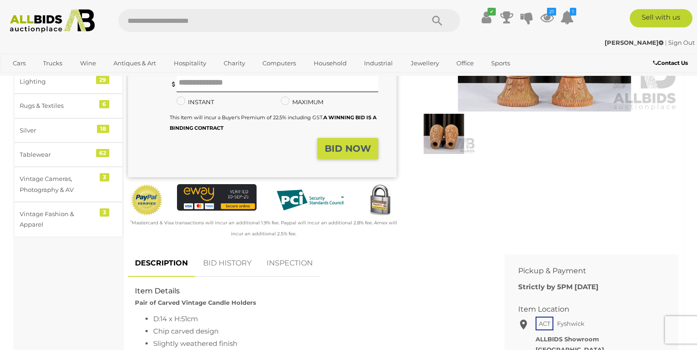
click at [230, 263] on link "BID HISTORY" at bounding box center [227, 263] width 62 height 27
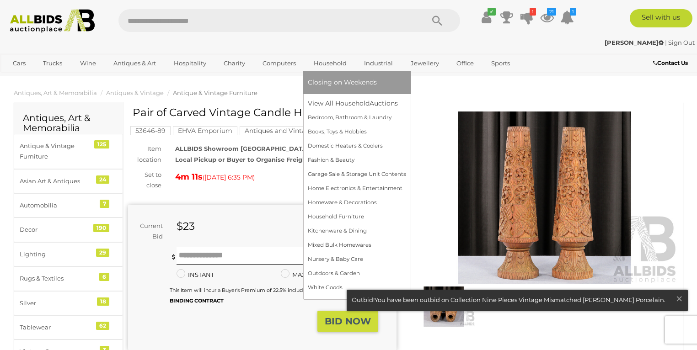
scroll to position [0, 0]
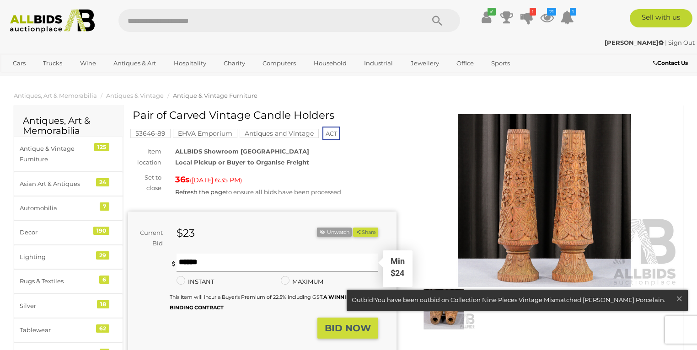
click at [216, 259] on input "text" at bounding box center [277, 263] width 202 height 18
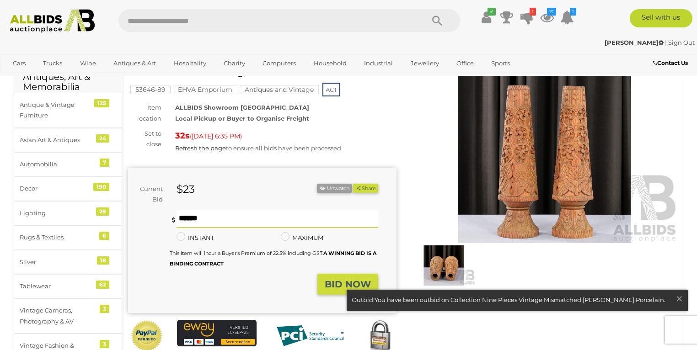
type input "**"
click at [342, 290] on button "BID NOW" at bounding box center [347, 284] width 61 height 21
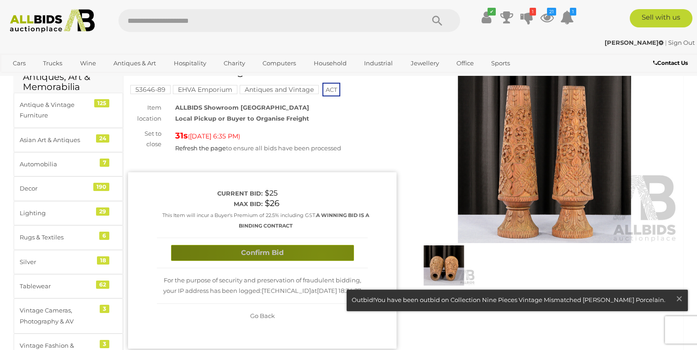
click at [322, 256] on button "Confirm Bid" at bounding box center [262, 253] width 183 height 16
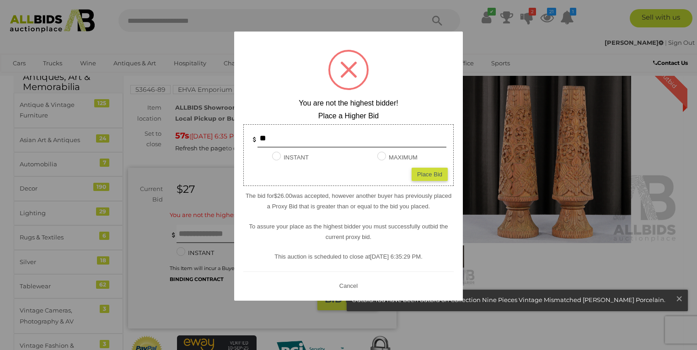
click at [352, 287] on button "Cancel" at bounding box center [348, 285] width 24 height 11
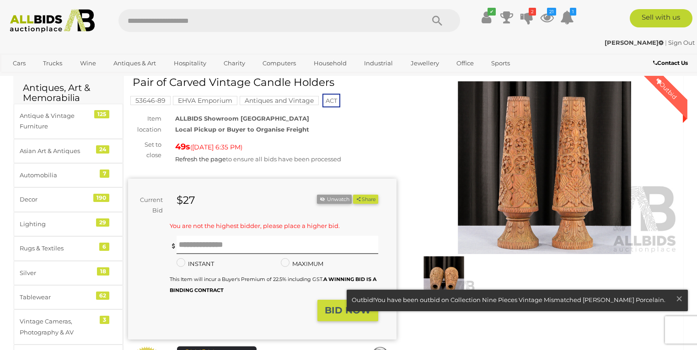
scroll to position [0, 0]
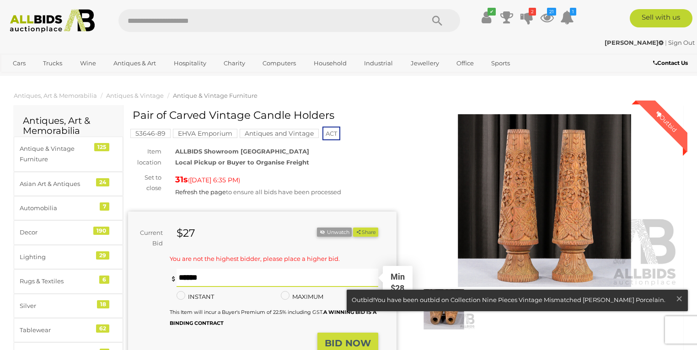
click at [194, 281] on input "text" at bounding box center [277, 278] width 202 height 18
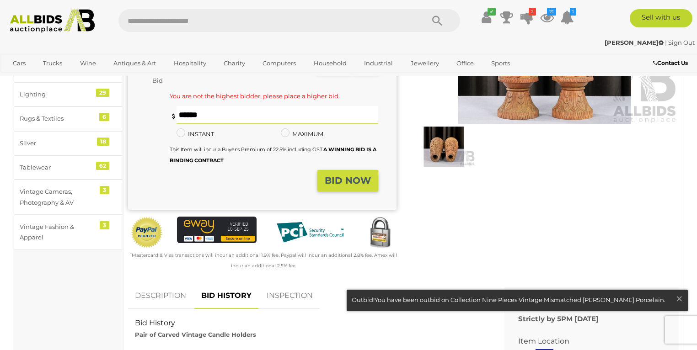
scroll to position [219, 0]
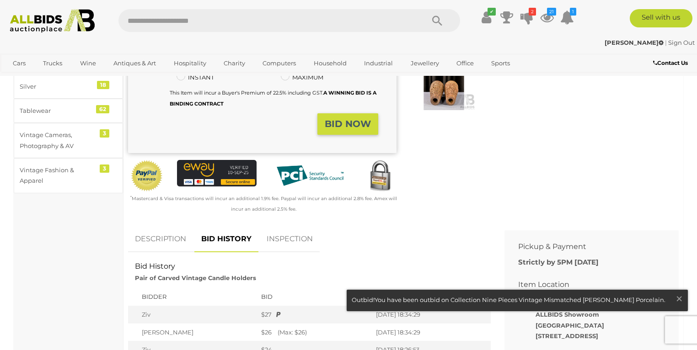
type input "**"
click at [349, 119] on strong "BID NOW" at bounding box center [348, 123] width 46 height 11
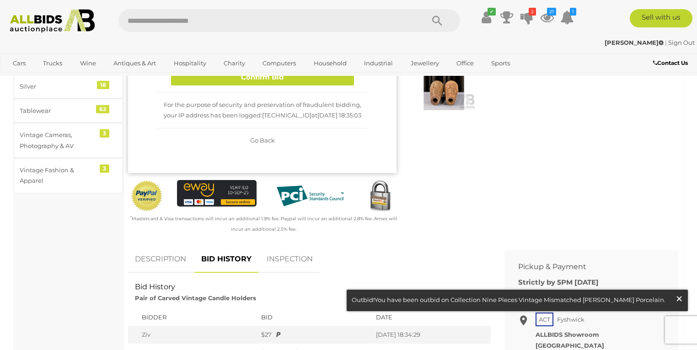
click at [680, 304] on span "×" at bounding box center [679, 299] width 8 height 18
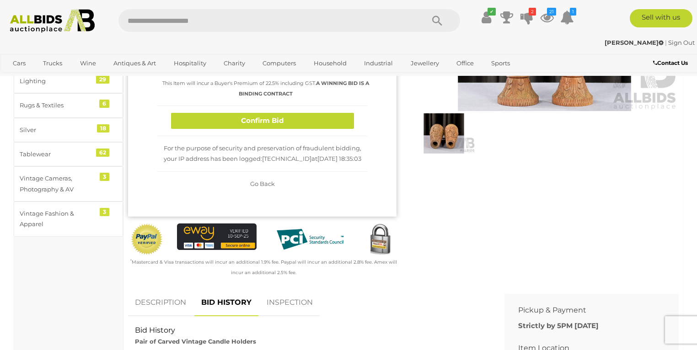
scroll to position [44, 0]
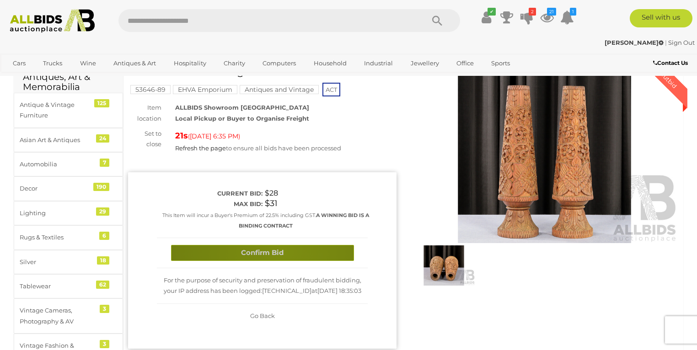
click at [282, 250] on button "Confirm Bid" at bounding box center [262, 253] width 183 height 16
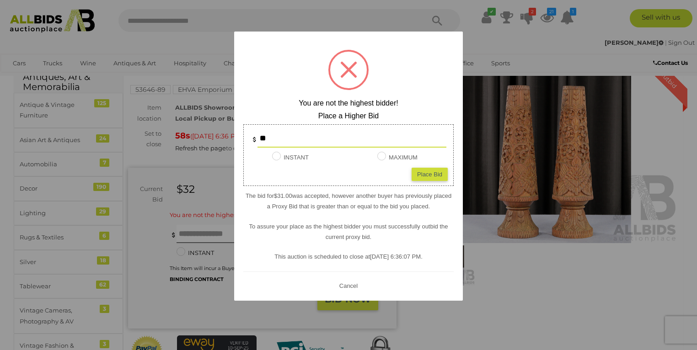
click at [346, 283] on button "Cancel" at bounding box center [348, 285] width 24 height 11
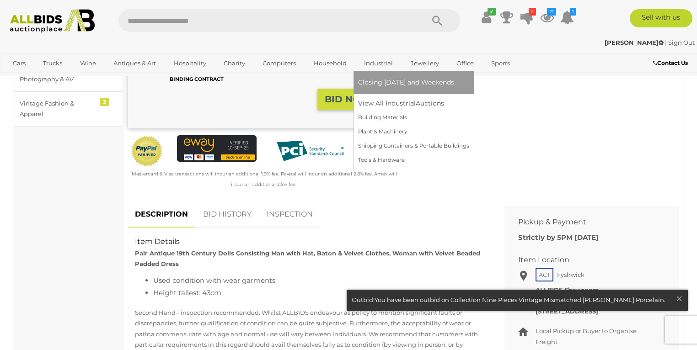
scroll to position [351, 0]
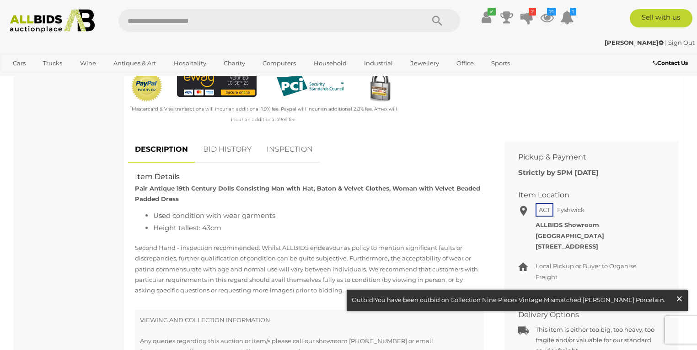
click at [679, 297] on span "×" at bounding box center [679, 299] width 8 height 18
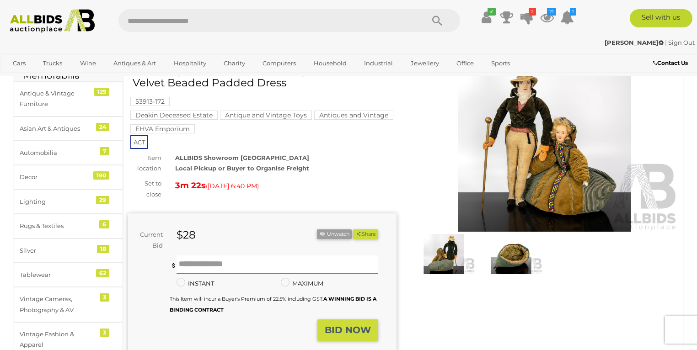
scroll to position [0, 0]
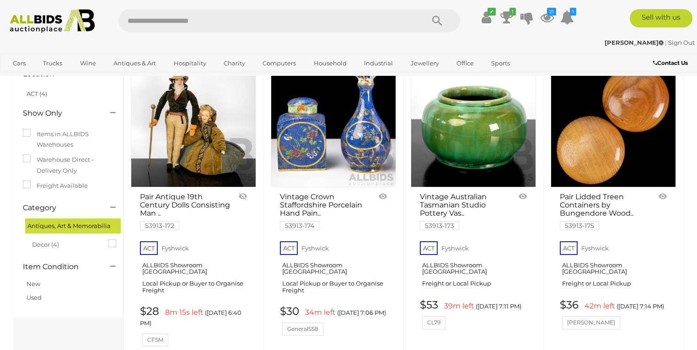
scroll to position [88, 0]
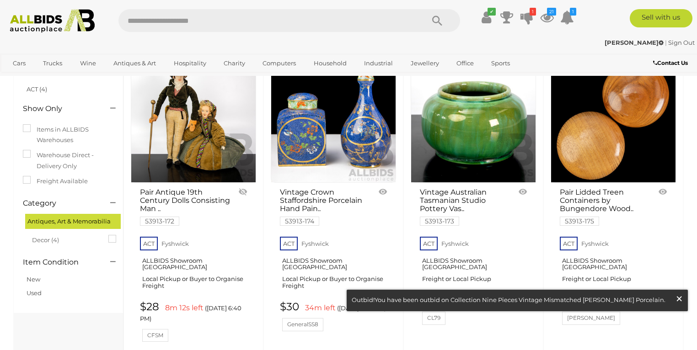
click at [680, 300] on span "×" at bounding box center [679, 299] width 8 height 18
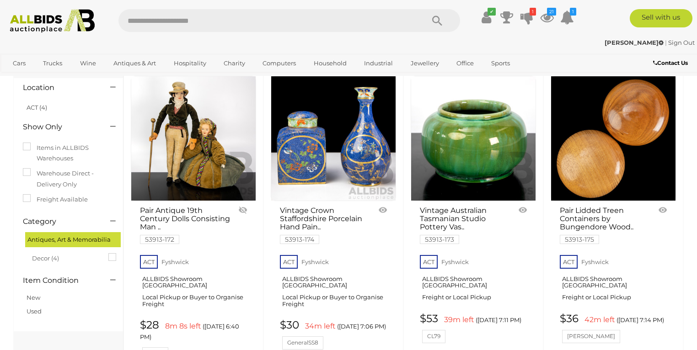
scroll to position [0, 0]
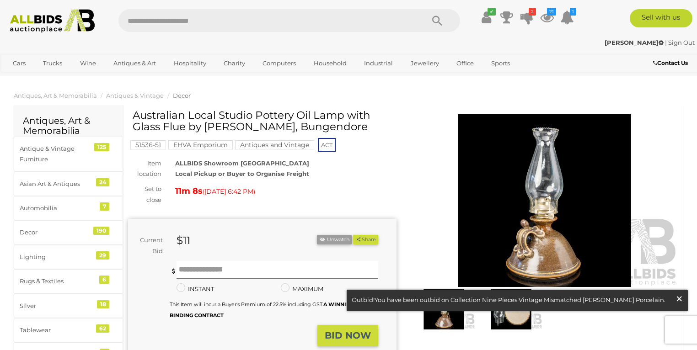
click at [679, 294] on span "×" at bounding box center [679, 299] width 8 height 18
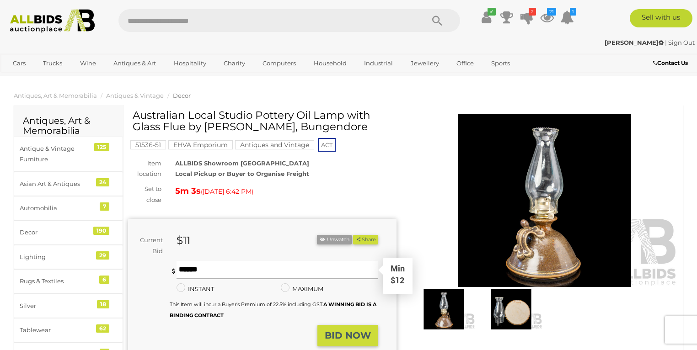
click at [204, 262] on input "text" at bounding box center [277, 270] width 202 height 18
type input "**"
click at [359, 335] on strong "BID NOW" at bounding box center [348, 335] width 46 height 11
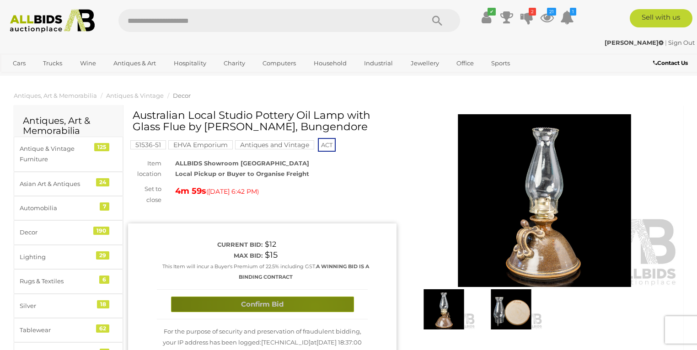
click at [315, 306] on button "Confirm Bid" at bounding box center [262, 305] width 183 height 16
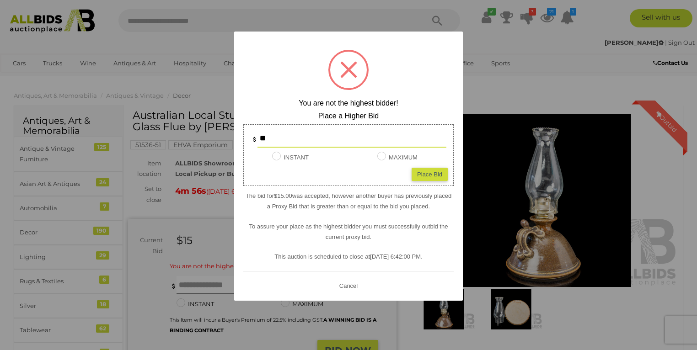
click at [344, 282] on button "Cancel" at bounding box center [348, 285] width 24 height 11
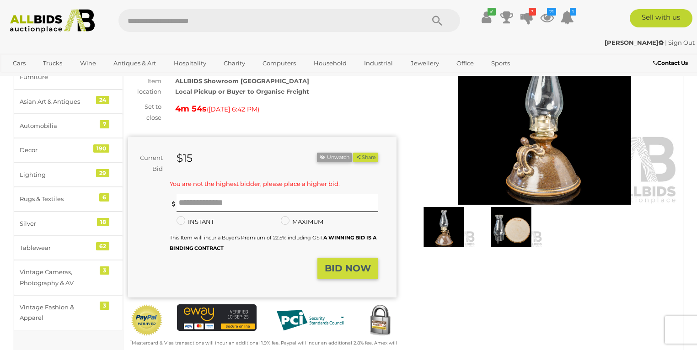
scroll to position [88, 0]
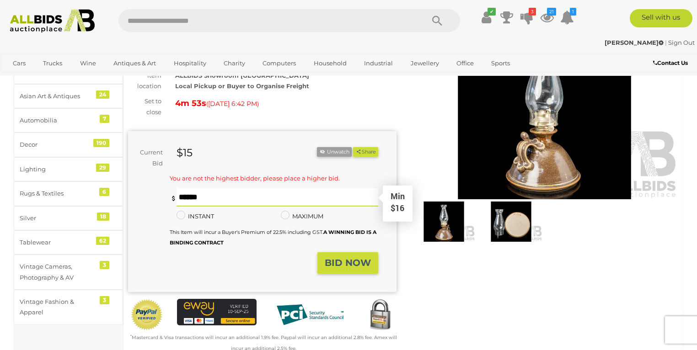
drag, startPoint x: 201, startPoint y: 198, endPoint x: 197, endPoint y: 201, distance: 4.7
click at [201, 198] on input "text" at bounding box center [277, 197] width 202 height 18
type input "**"
drag, startPoint x: 349, startPoint y: 254, endPoint x: 349, endPoint y: 260, distance: 6.0
click at [349, 259] on button "BID NOW" at bounding box center [347, 262] width 61 height 21
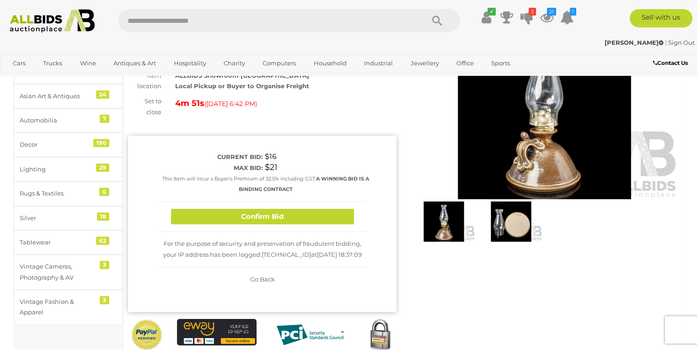
click at [343, 263] on div "For the purpose of security and preservation of fraudulent bidding, your IP add…" at bounding box center [262, 250] width 211 height 36
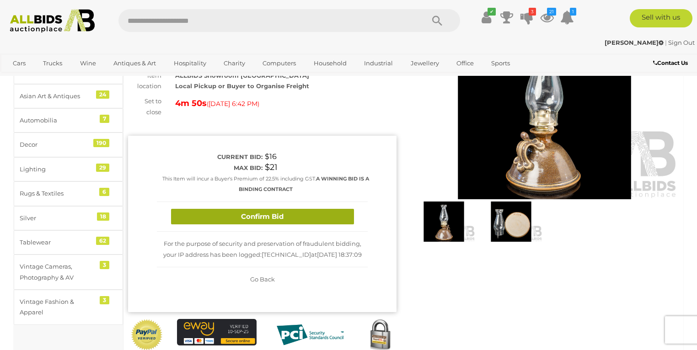
click at [287, 210] on button "Confirm Bid" at bounding box center [262, 217] width 183 height 16
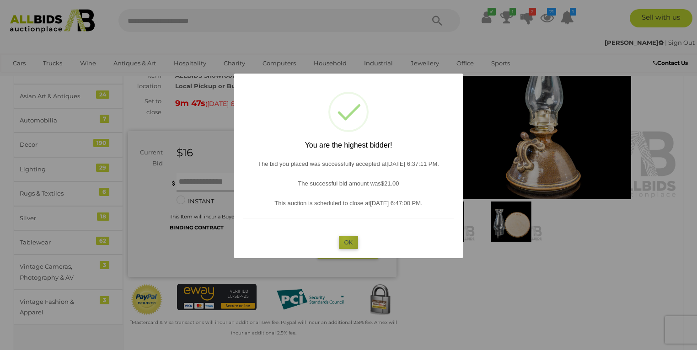
click at [345, 239] on button "OK" at bounding box center [349, 242] width 20 height 13
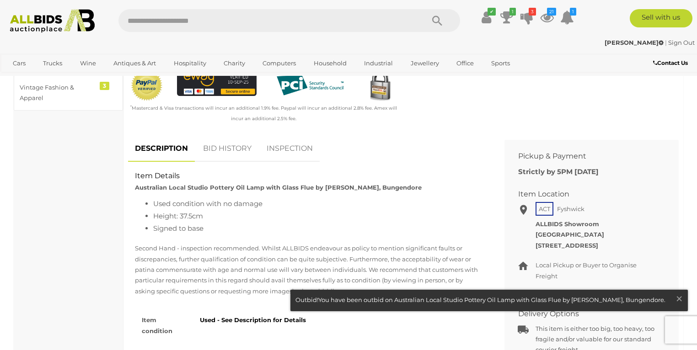
scroll to position [307, 0]
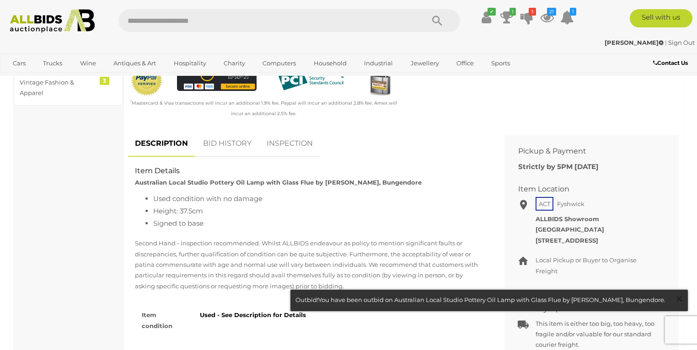
drag, startPoint x: 680, startPoint y: 298, endPoint x: 541, endPoint y: 242, distance: 149.3
click at [680, 298] on span "×" at bounding box center [679, 299] width 8 height 18
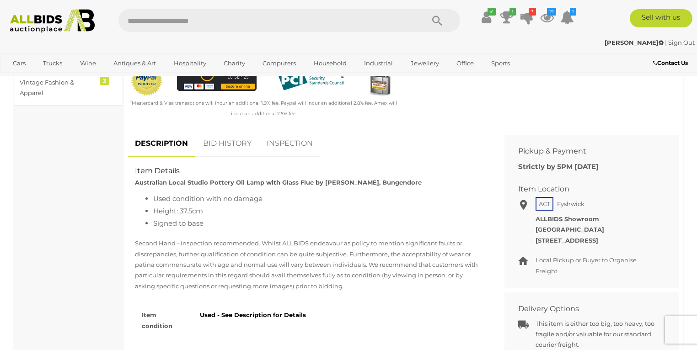
click at [222, 138] on link "BID HISTORY" at bounding box center [227, 143] width 62 height 27
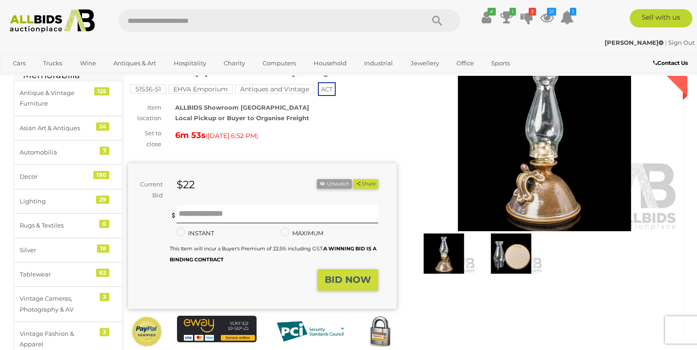
scroll to position [0, 0]
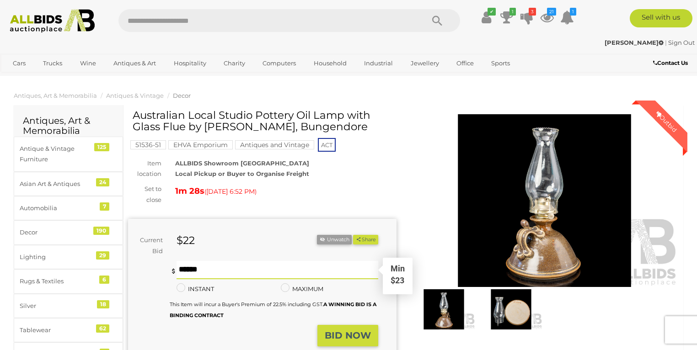
click at [192, 269] on input "text" at bounding box center [277, 270] width 202 height 18
type input "**"
click at [355, 335] on strong "BID NOW" at bounding box center [348, 335] width 46 height 11
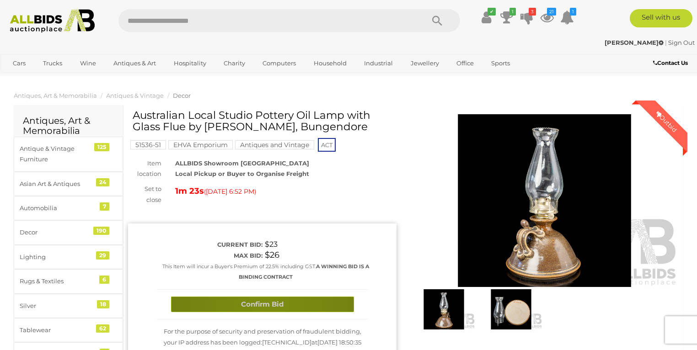
click at [269, 301] on button "Confirm Bid" at bounding box center [262, 305] width 183 height 16
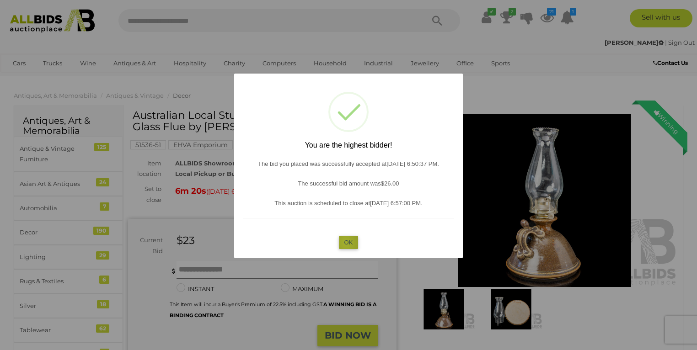
click at [346, 243] on button "OK" at bounding box center [349, 242] width 20 height 13
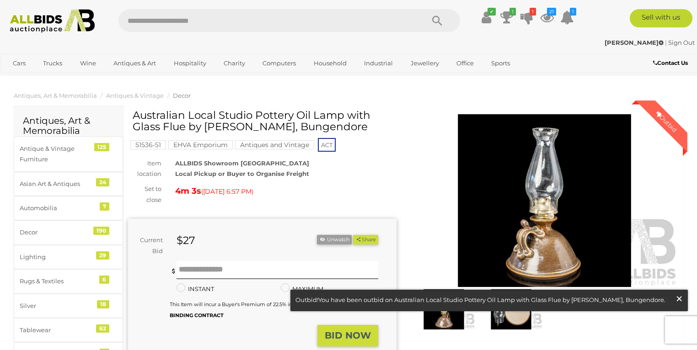
click at [680, 298] on span "×" at bounding box center [679, 299] width 8 height 18
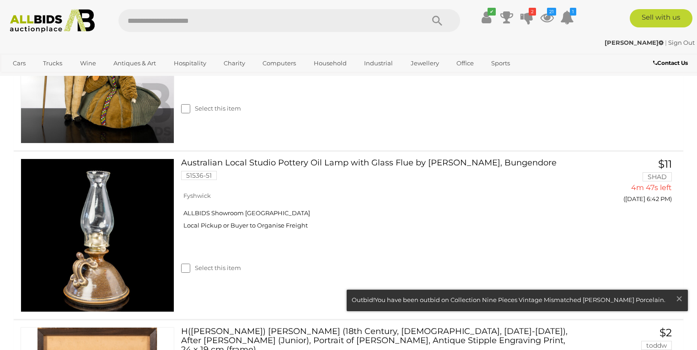
scroll to position [790, 0]
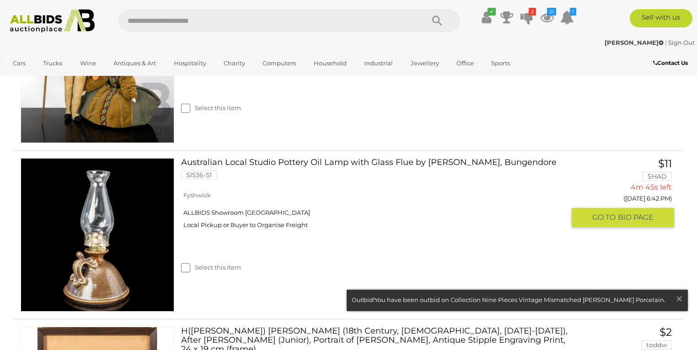
drag, startPoint x: 117, startPoint y: 201, endPoint x: 396, endPoint y: 195, distance: 278.9
click at [399, 196] on div "Australian Local Studio Pottery Oil Lamp with Glass Flue by Rachael Taylor, Bun…" at bounding box center [348, 234] width 683 height 167
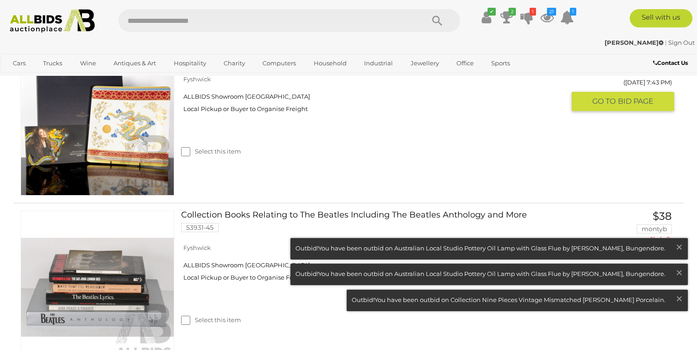
scroll to position [3335, 0]
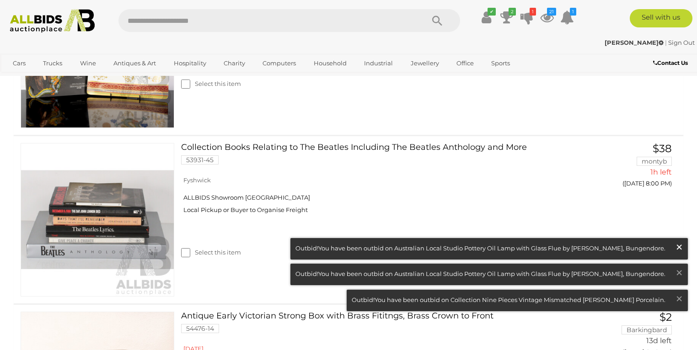
drag, startPoint x: 677, startPoint y: 249, endPoint x: 674, endPoint y: 254, distance: 6.6
click at [677, 249] on span "×" at bounding box center [679, 247] width 8 height 18
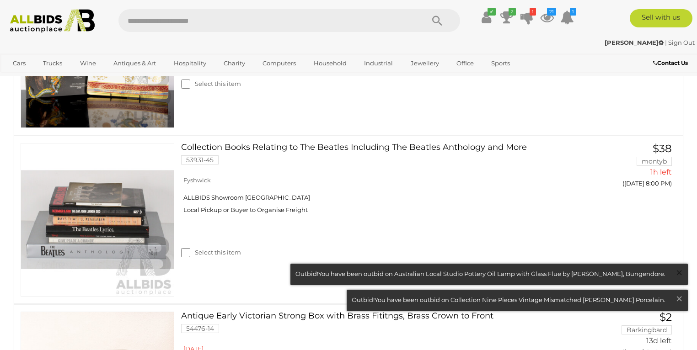
drag, startPoint x: 680, startPoint y: 273, endPoint x: 677, endPoint y: 280, distance: 7.8
click at [680, 272] on span "×" at bounding box center [679, 273] width 8 height 18
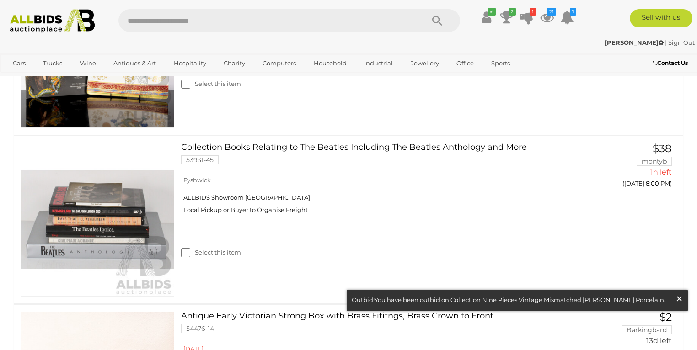
click at [680, 298] on span "×" at bounding box center [679, 299] width 8 height 18
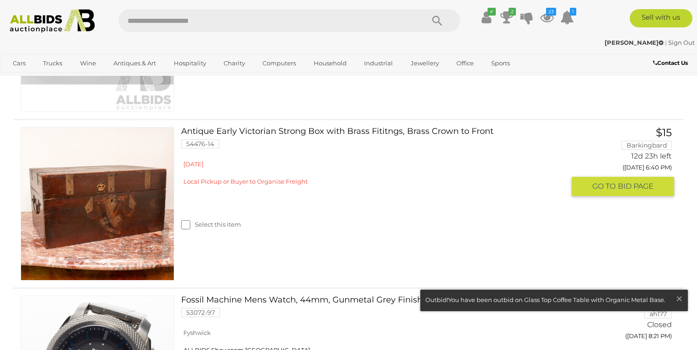
scroll to position [3554, 0]
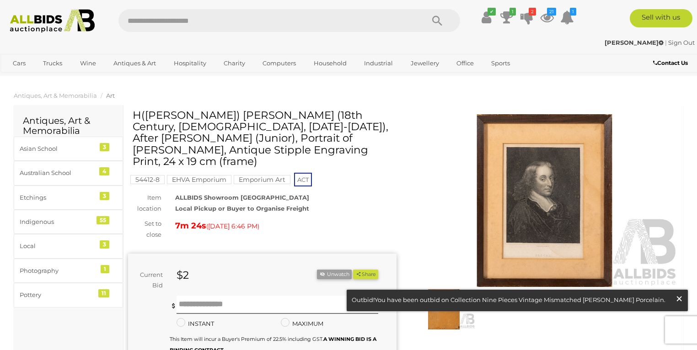
click at [679, 298] on span "×" at bounding box center [679, 299] width 8 height 18
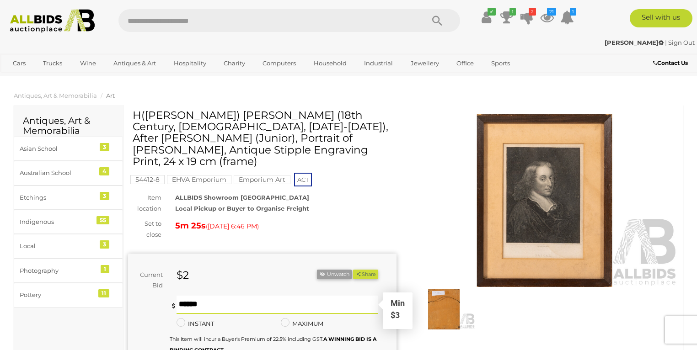
click at [183, 296] on input "text" at bounding box center [277, 305] width 202 height 18
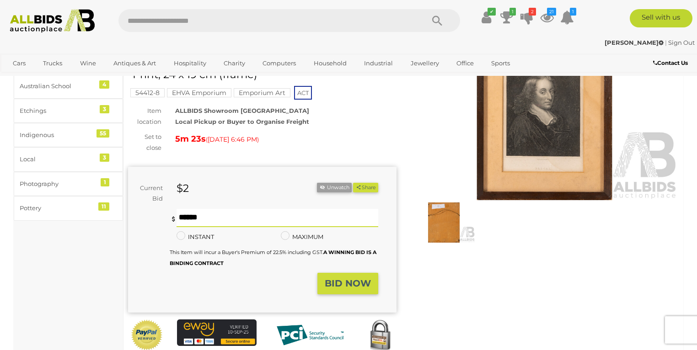
scroll to position [88, 0]
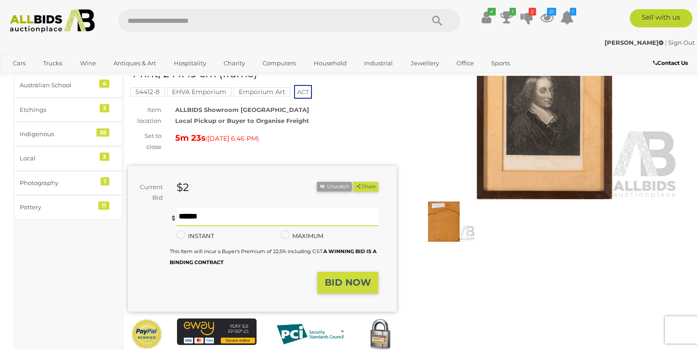
type input "*"
click at [355, 277] on button "BID NOW" at bounding box center [347, 282] width 61 height 21
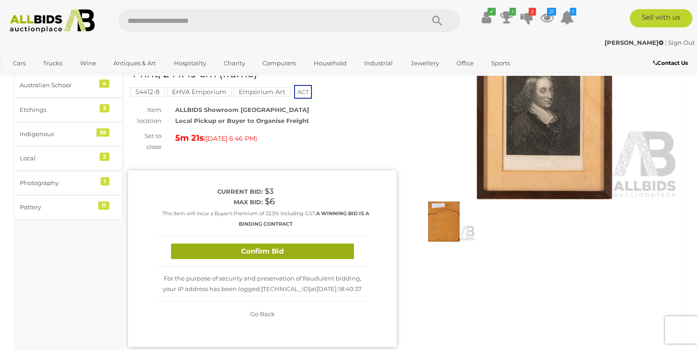
click at [296, 244] on button "Confirm Bid" at bounding box center [262, 252] width 183 height 16
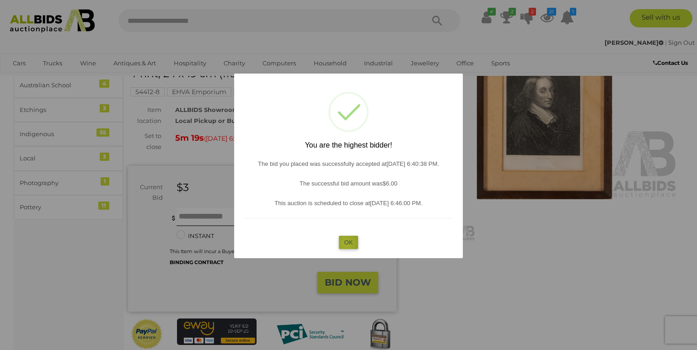
click at [346, 244] on button "OK" at bounding box center [349, 242] width 20 height 13
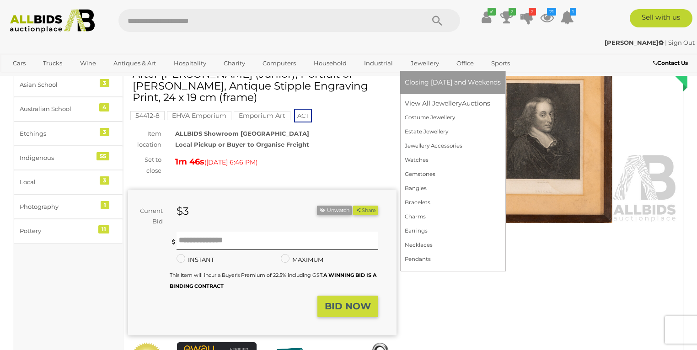
scroll to position [0, 0]
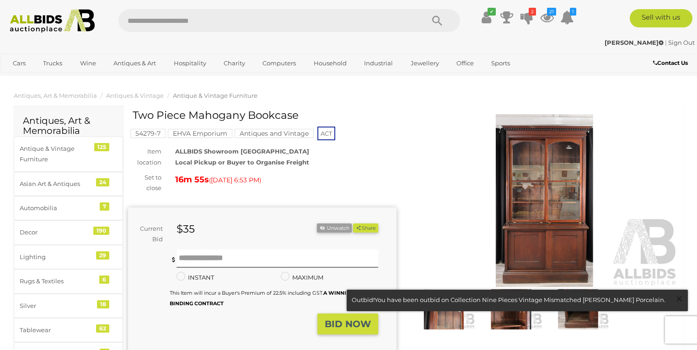
drag, startPoint x: 679, startPoint y: 297, endPoint x: 669, endPoint y: 294, distance: 10.0
click at [678, 296] on span "×" at bounding box center [679, 299] width 8 height 18
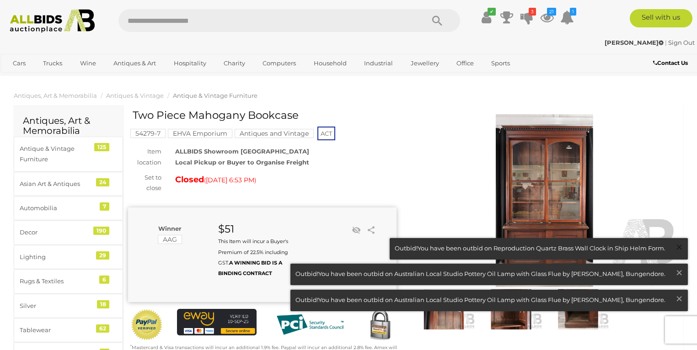
drag, startPoint x: 676, startPoint y: 245, endPoint x: 680, endPoint y: 258, distance: 13.8
click at [676, 245] on span "×" at bounding box center [679, 247] width 8 height 18
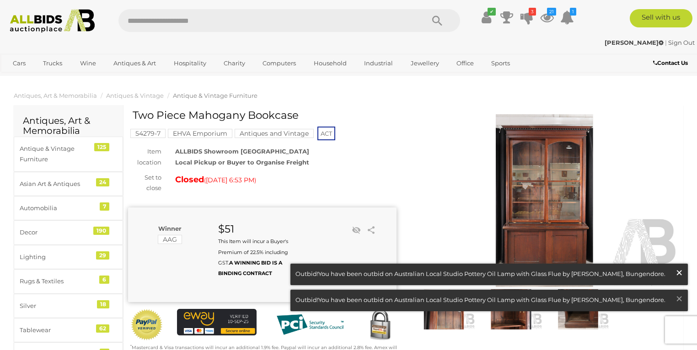
click at [677, 272] on span "×" at bounding box center [679, 273] width 8 height 18
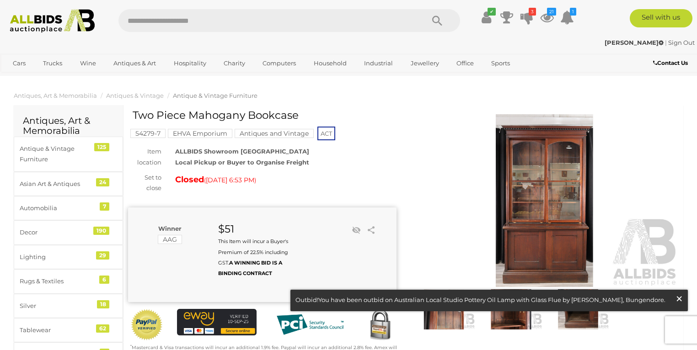
click at [680, 296] on span "×" at bounding box center [679, 299] width 8 height 18
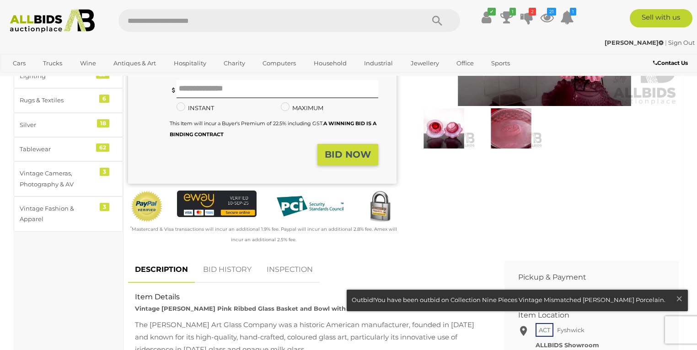
scroll to position [219, 0]
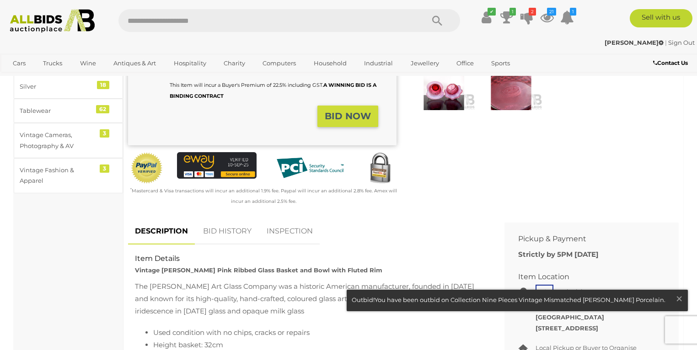
click at [233, 230] on link "BID HISTORY" at bounding box center [227, 231] width 62 height 27
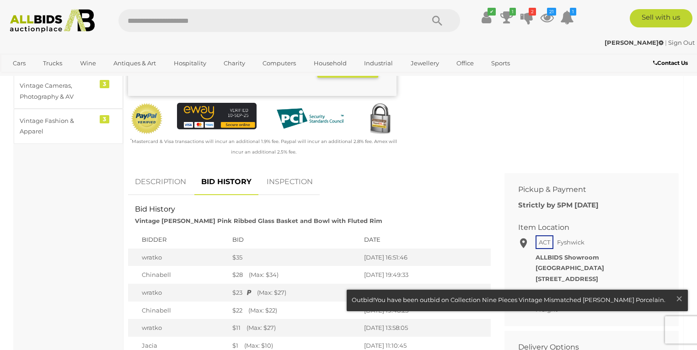
scroll to position [307, 0]
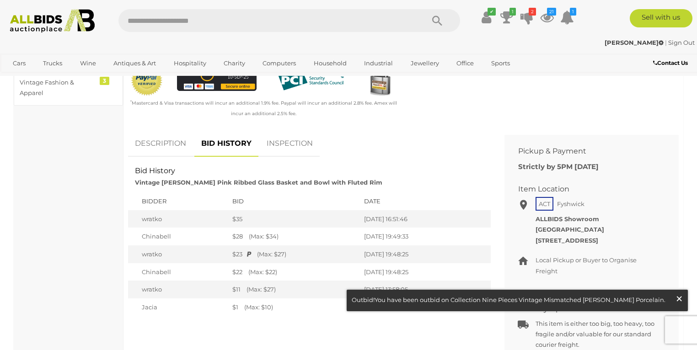
click at [682, 298] on span "×" at bounding box center [679, 299] width 8 height 18
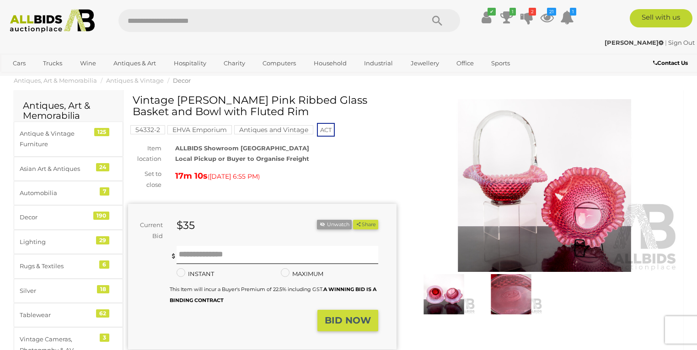
scroll to position [0, 0]
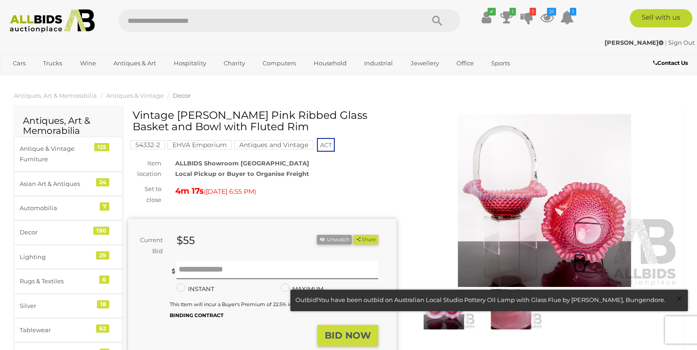
drag, startPoint x: 682, startPoint y: 297, endPoint x: 589, endPoint y: 190, distance: 141.0
click at [681, 297] on span "×" at bounding box center [679, 299] width 8 height 18
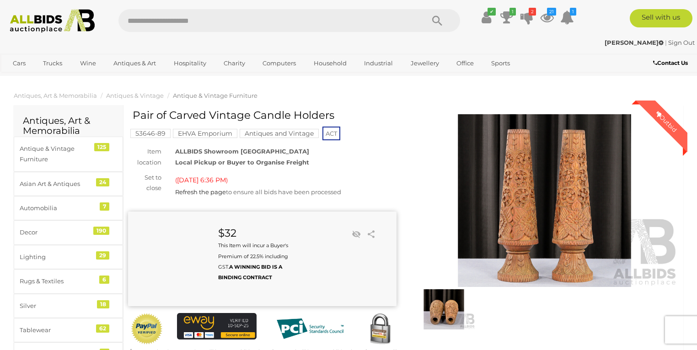
scroll to position [44, 0]
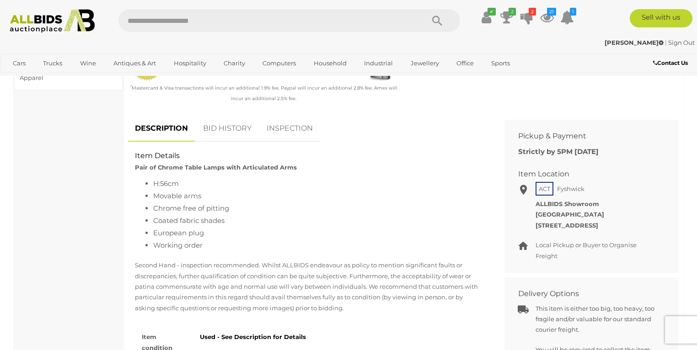
scroll to position [263, 0]
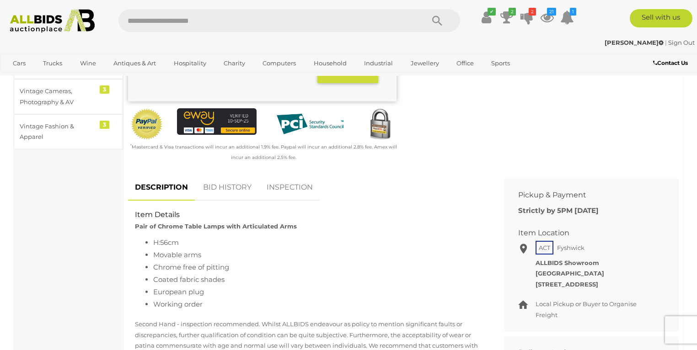
click at [220, 186] on link "BID HISTORY" at bounding box center [227, 187] width 62 height 27
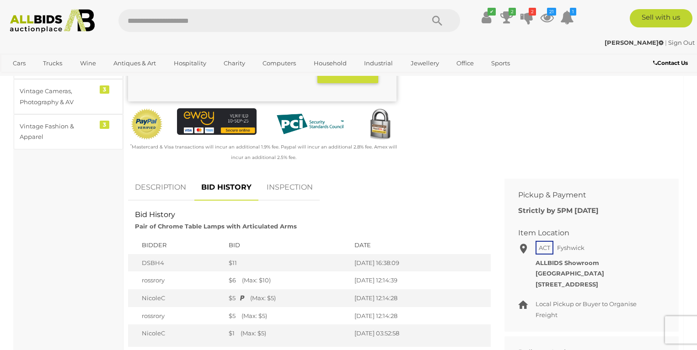
click at [166, 190] on link "DESCRIPTION" at bounding box center [160, 187] width 65 height 27
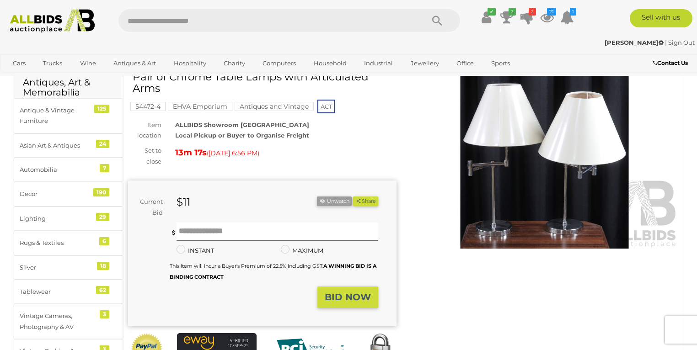
scroll to position [0, 0]
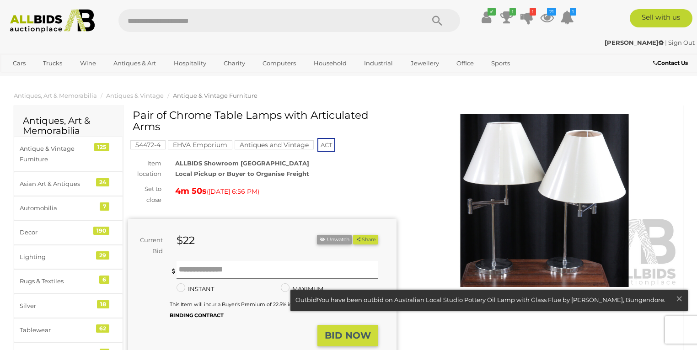
click at [430, 110] on div at bounding box center [544, 198] width 268 height 177
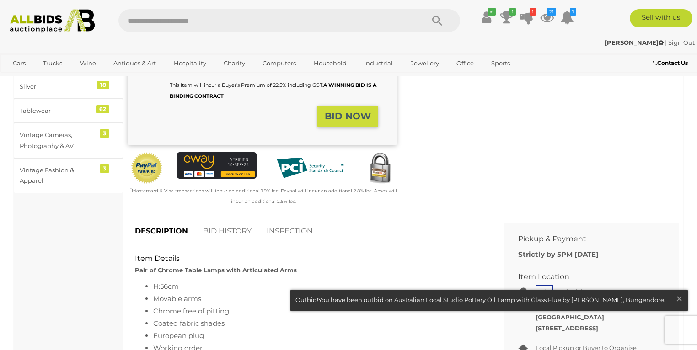
scroll to position [263, 0]
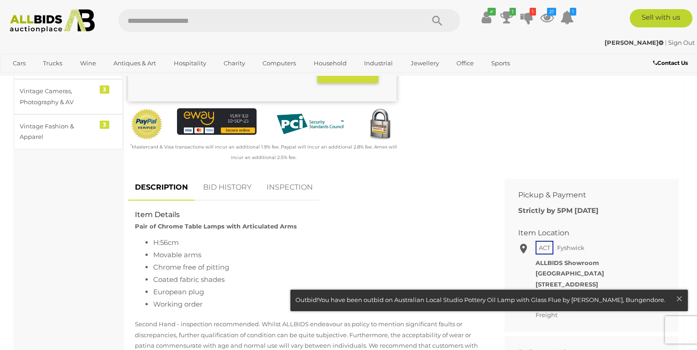
click at [233, 188] on link "BID HISTORY" at bounding box center [227, 187] width 62 height 27
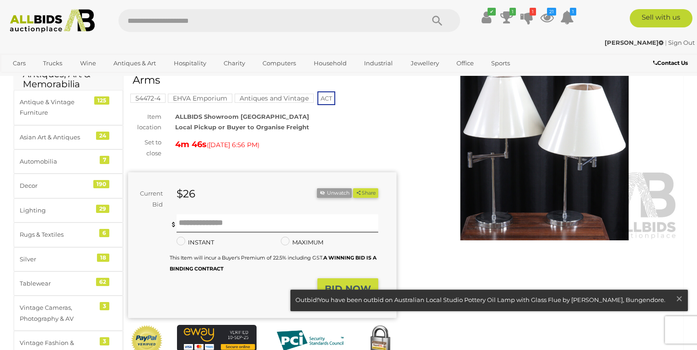
scroll to position [0, 0]
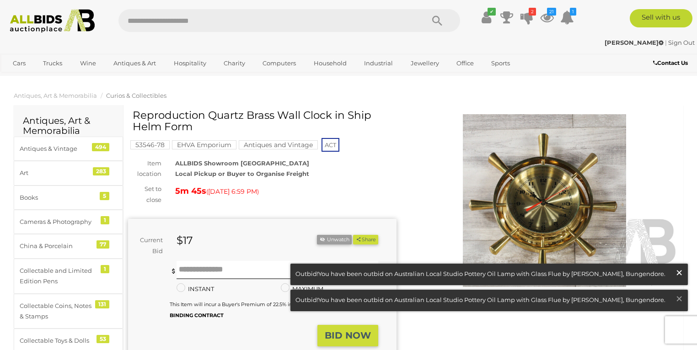
click at [680, 275] on span "×" at bounding box center [679, 273] width 8 height 18
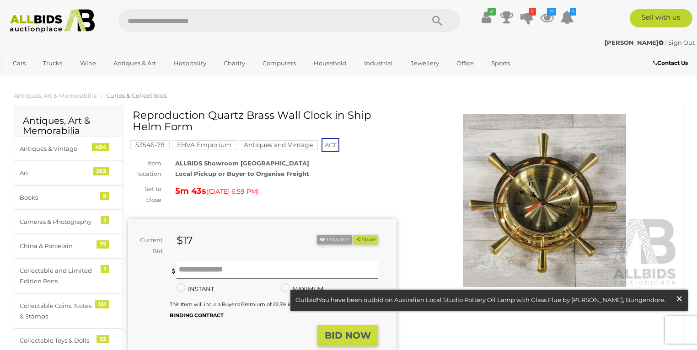
click at [678, 298] on span "×" at bounding box center [679, 299] width 8 height 18
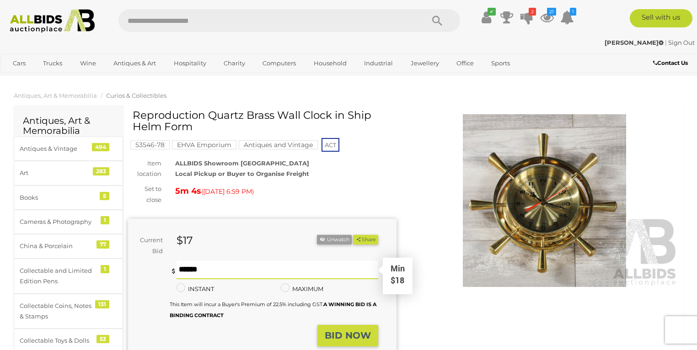
click at [218, 271] on input "text" at bounding box center [277, 270] width 202 height 18
type input "**"
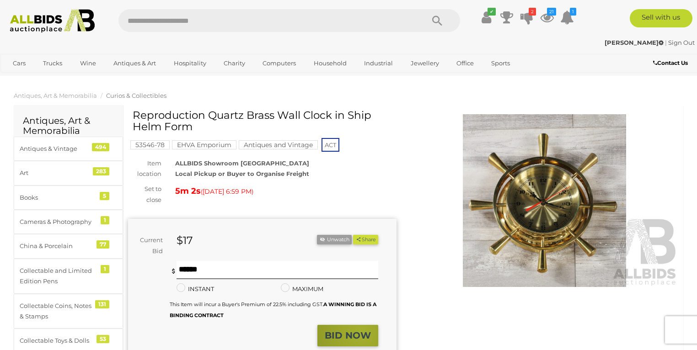
click at [362, 333] on strong "BID NOW" at bounding box center [348, 335] width 46 height 11
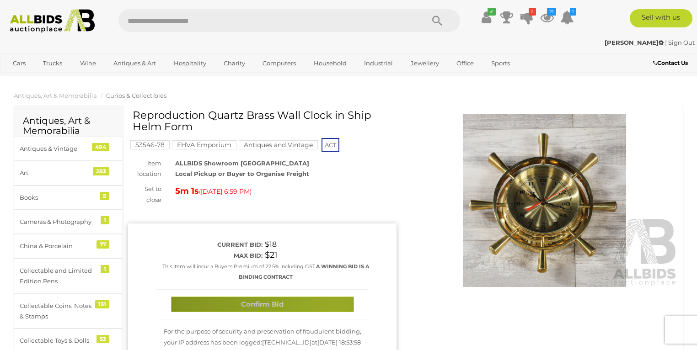
click at [335, 308] on button "Confirm Bid" at bounding box center [262, 305] width 183 height 16
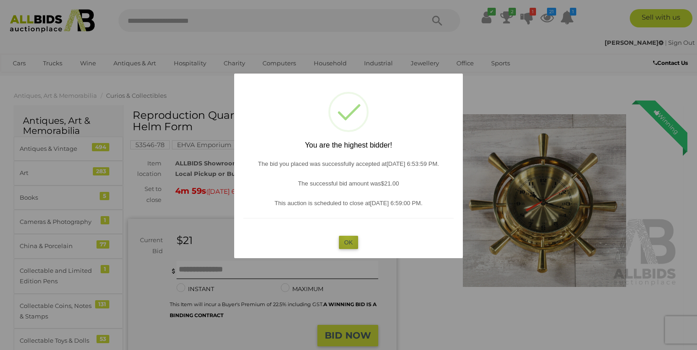
click at [347, 236] on button "OK" at bounding box center [349, 242] width 20 height 13
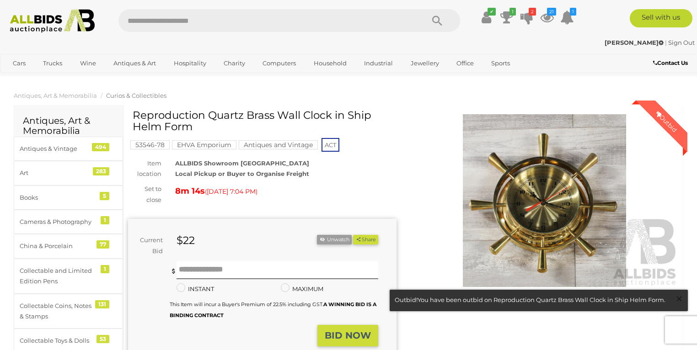
drag, startPoint x: 681, startPoint y: 298, endPoint x: 658, endPoint y: 287, distance: 25.1
click at [680, 298] on span "×" at bounding box center [679, 299] width 8 height 18
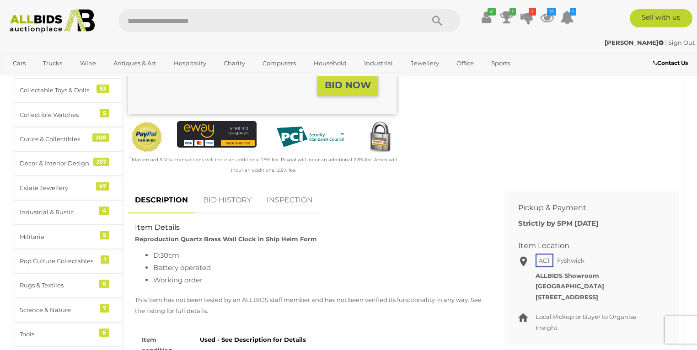
scroll to position [307, 0]
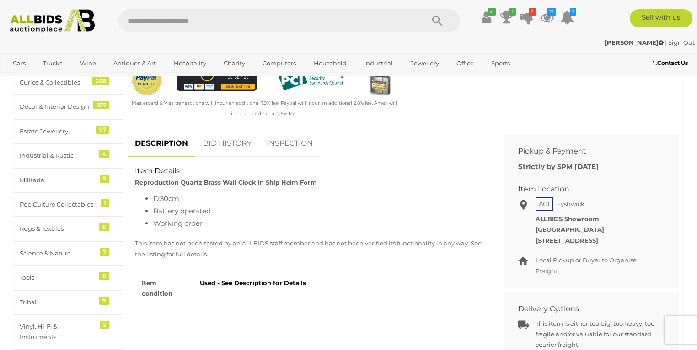
click at [232, 139] on link "BID HISTORY" at bounding box center [227, 143] width 62 height 27
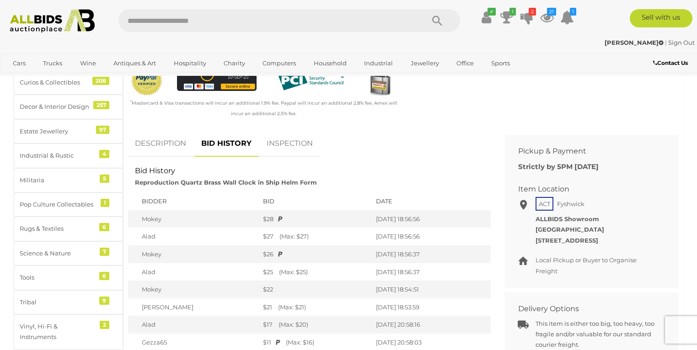
click at [163, 141] on link "DESCRIPTION" at bounding box center [160, 143] width 65 height 27
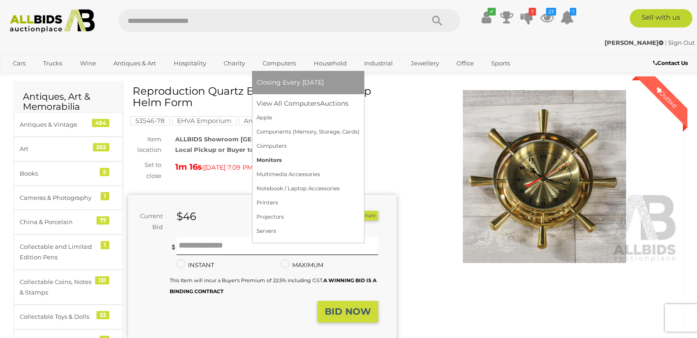
scroll to position [44, 0]
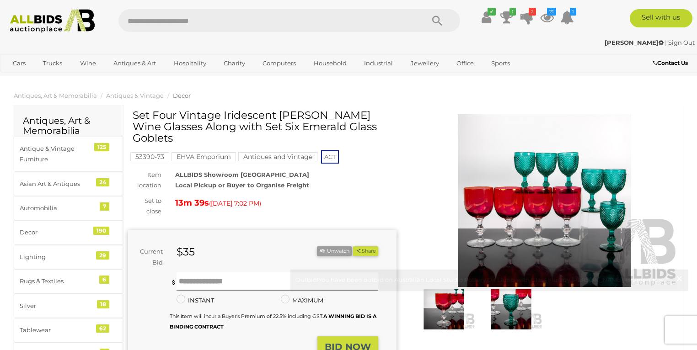
click at [678, 298] on span "×" at bounding box center [679, 299] width 8 height 18
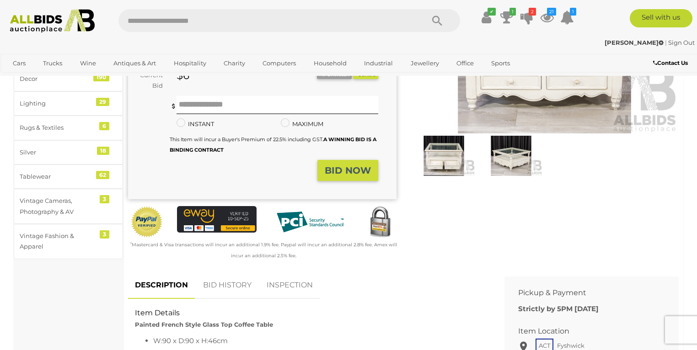
scroll to position [132, 0]
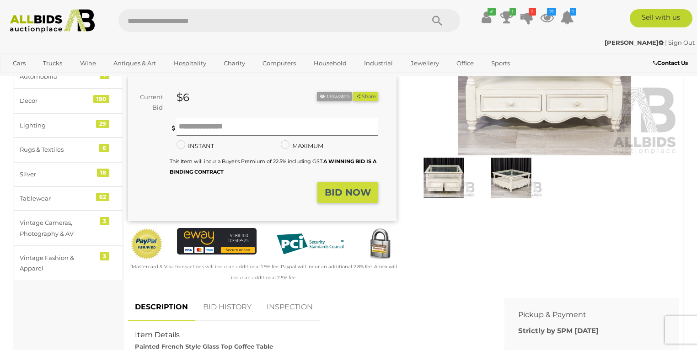
click at [520, 184] on img at bounding box center [510, 178] width 63 height 40
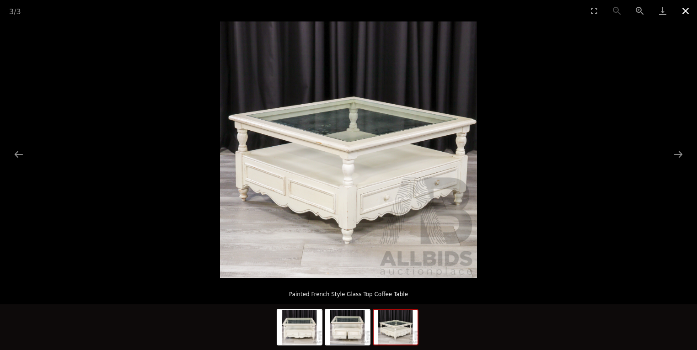
click at [691, 13] on button "Close gallery" at bounding box center [685, 10] width 23 height 21
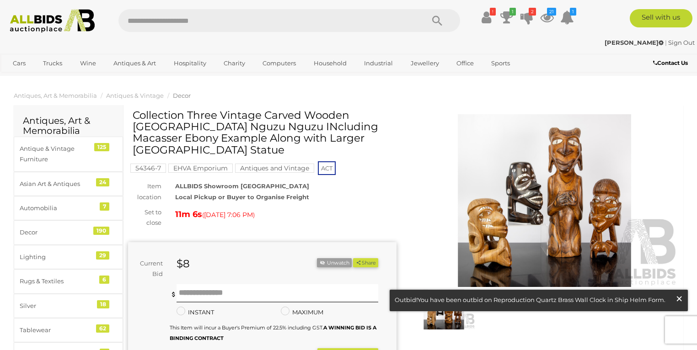
click at [679, 302] on span "×" at bounding box center [679, 299] width 8 height 18
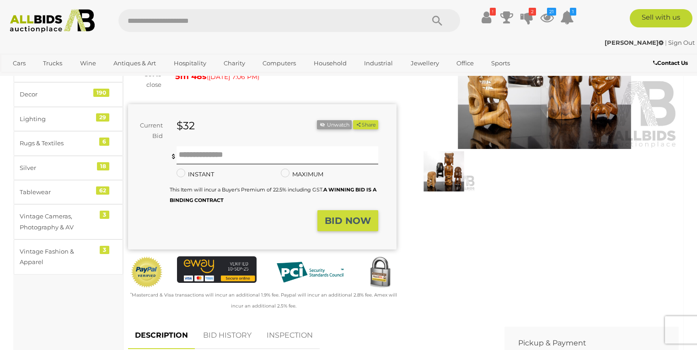
scroll to position [219, 0]
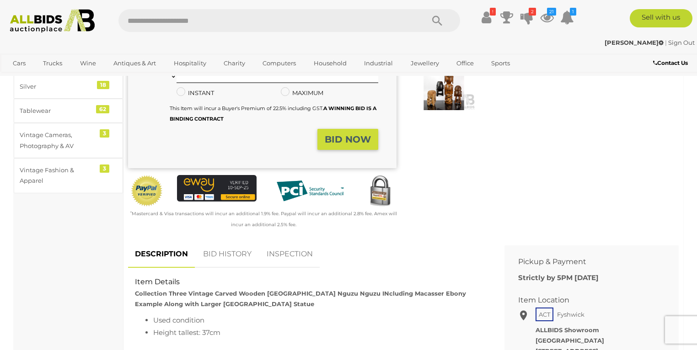
click at [240, 251] on link "BID HISTORY" at bounding box center [227, 254] width 62 height 27
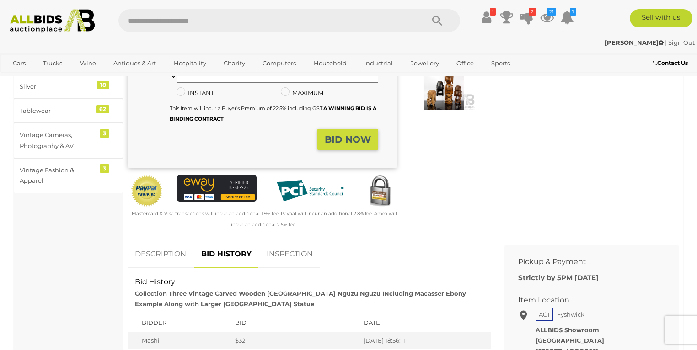
scroll to position [263, 0]
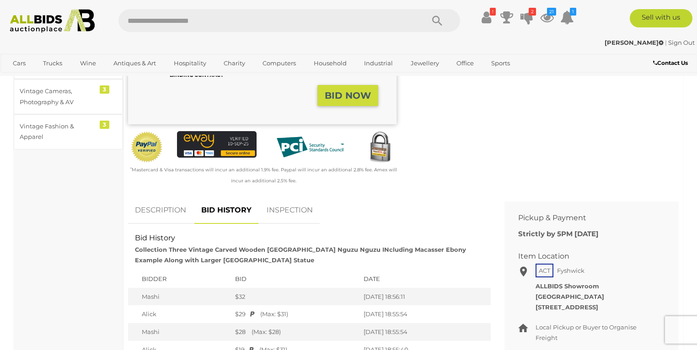
click at [165, 208] on link "DESCRIPTION" at bounding box center [160, 210] width 65 height 27
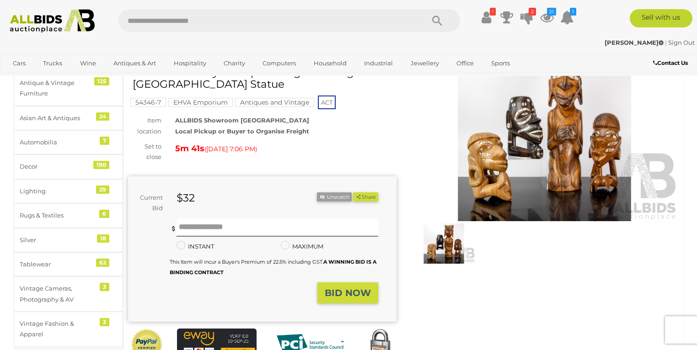
scroll to position [0, 0]
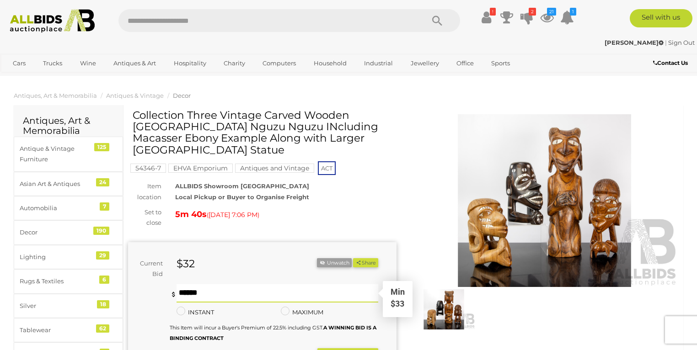
click at [210, 288] on input "text" at bounding box center [277, 293] width 202 height 18
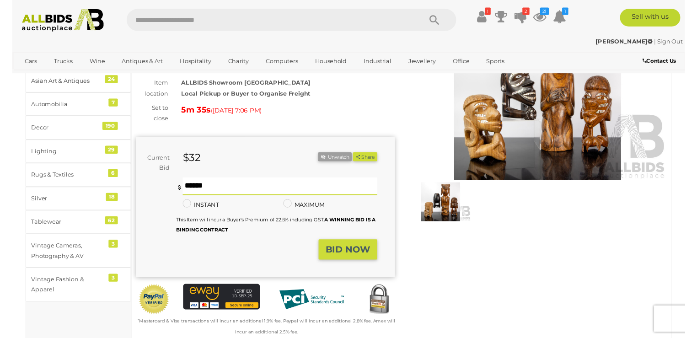
scroll to position [44, 0]
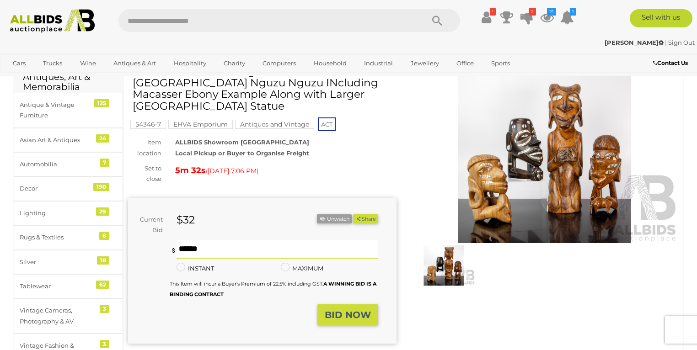
type input "**"
click at [350, 319] on strong "BID NOW" at bounding box center [348, 314] width 46 height 11
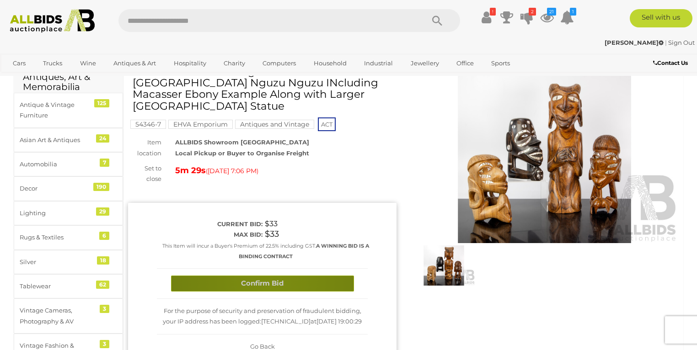
click at [271, 283] on button "Confirm Bid" at bounding box center [262, 284] width 183 height 16
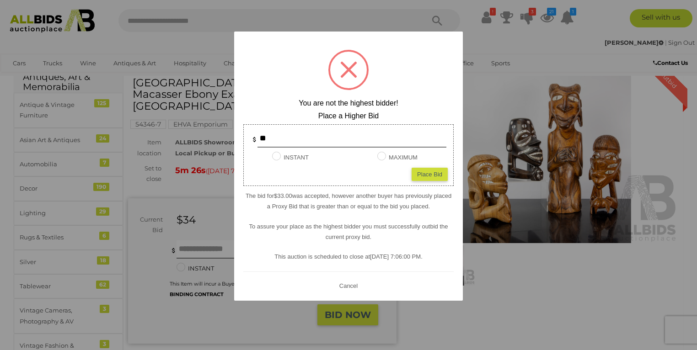
click at [345, 287] on button "Cancel" at bounding box center [348, 285] width 24 height 11
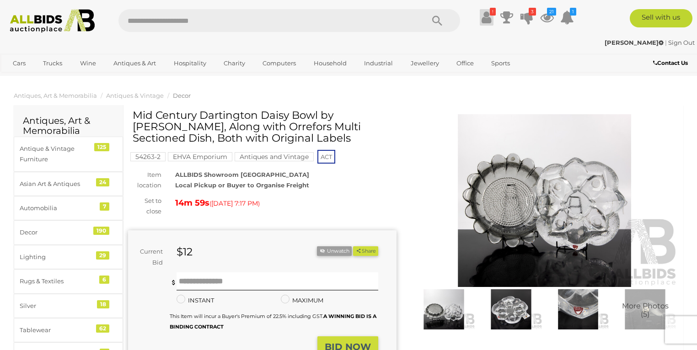
click at [485, 16] on icon at bounding box center [486, 17] width 10 height 16
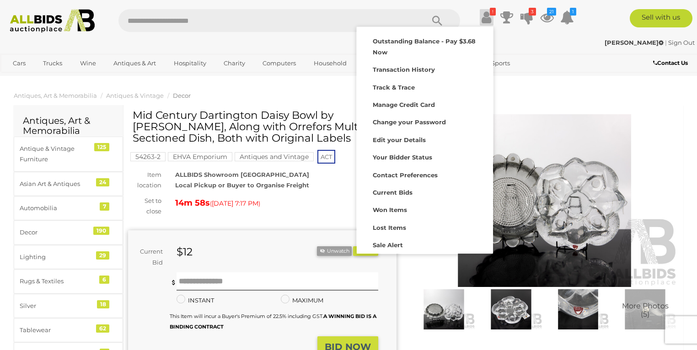
drag, startPoint x: 485, startPoint y: 16, endPoint x: 489, endPoint y: 20, distance: 5.2
click at [485, 17] on icon at bounding box center [486, 17] width 10 height 16
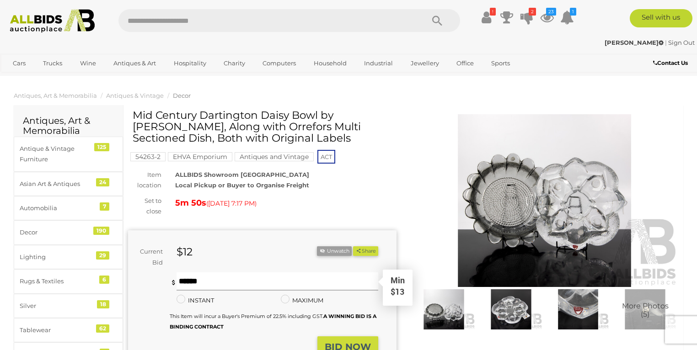
click at [193, 278] on input "text" at bounding box center [277, 281] width 202 height 18
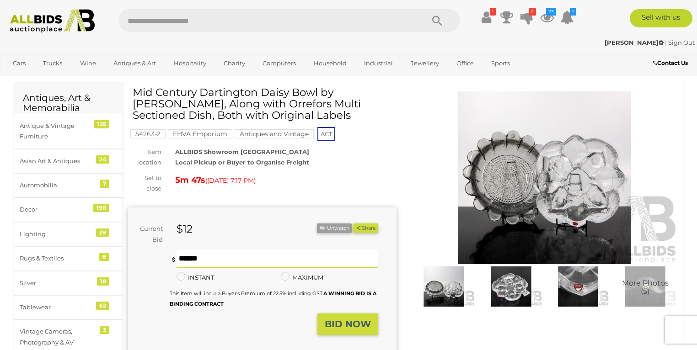
scroll to position [44, 0]
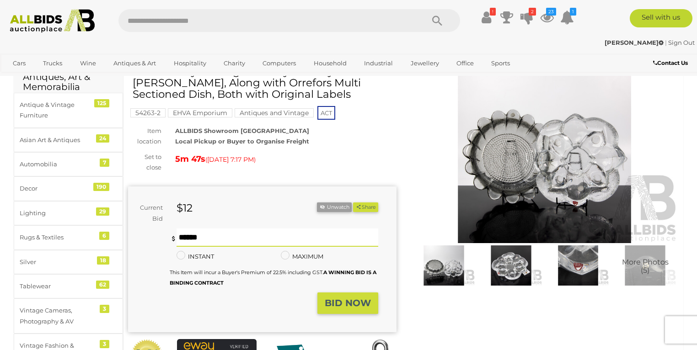
type input "**"
click at [333, 304] on strong "BID NOW" at bounding box center [348, 303] width 46 height 11
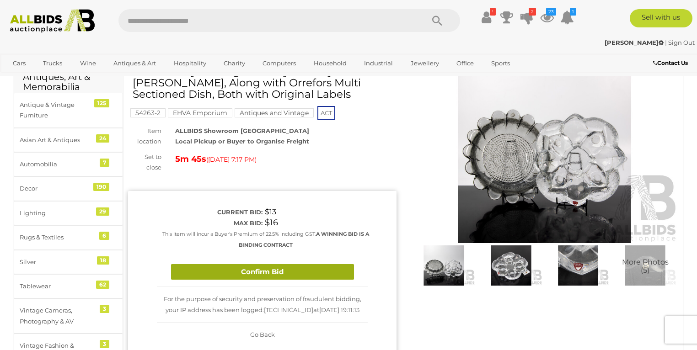
click at [293, 274] on button "Confirm Bid" at bounding box center [262, 272] width 183 height 16
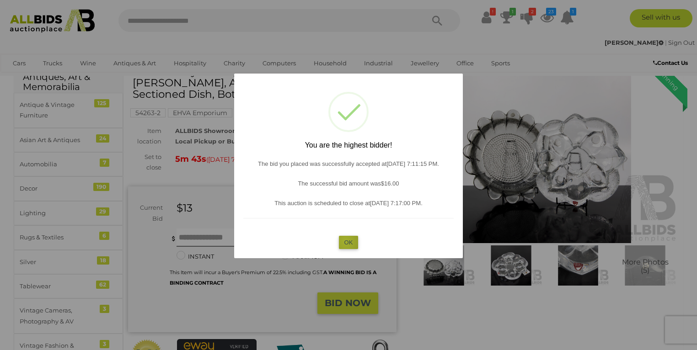
click at [346, 241] on button "OK" at bounding box center [349, 242] width 20 height 13
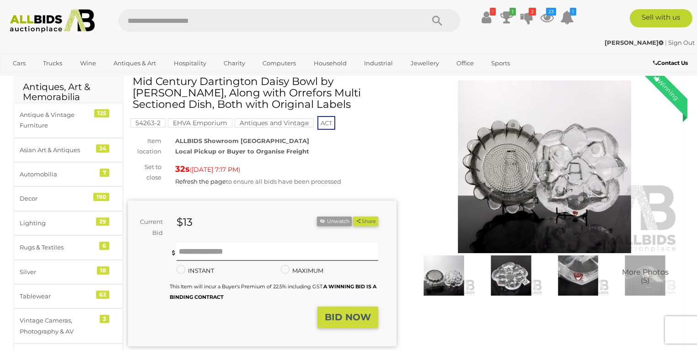
scroll to position [0, 0]
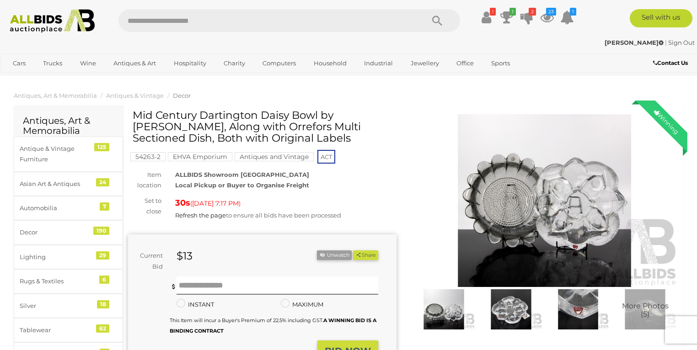
click at [571, 218] on img at bounding box center [544, 200] width 268 height 173
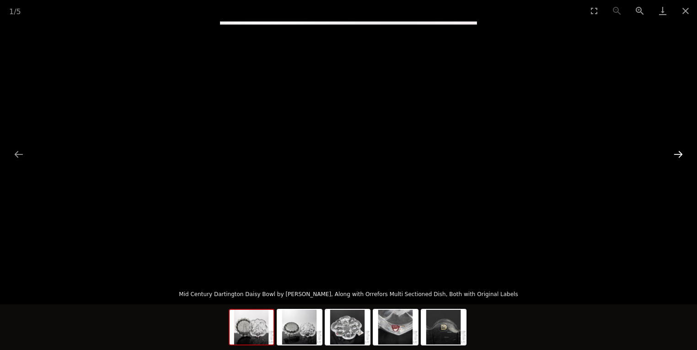
click at [684, 155] on button "Next slide" at bounding box center [677, 154] width 19 height 18
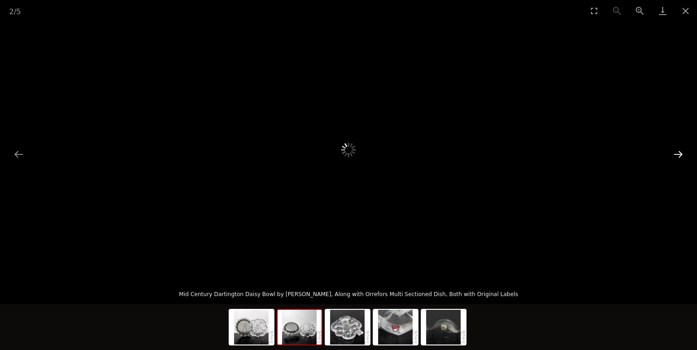
click at [680, 155] on button "Next slide" at bounding box center [677, 154] width 19 height 18
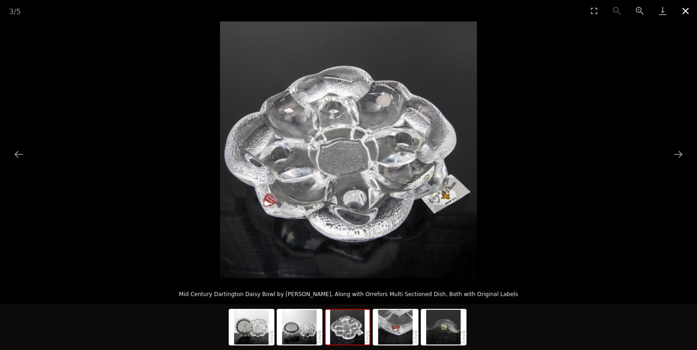
click at [686, 11] on button "Close gallery" at bounding box center [685, 10] width 23 height 21
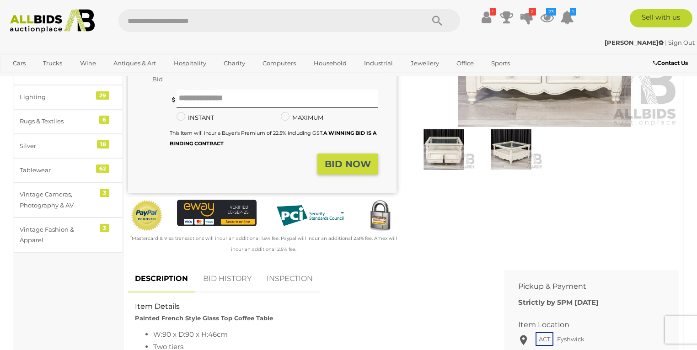
scroll to position [176, 0]
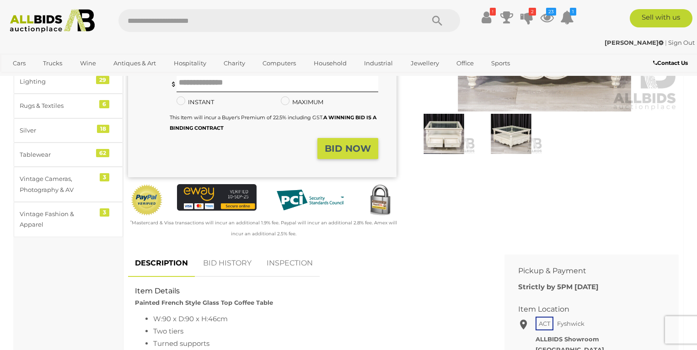
click at [228, 259] on link "BID HISTORY" at bounding box center [227, 263] width 62 height 27
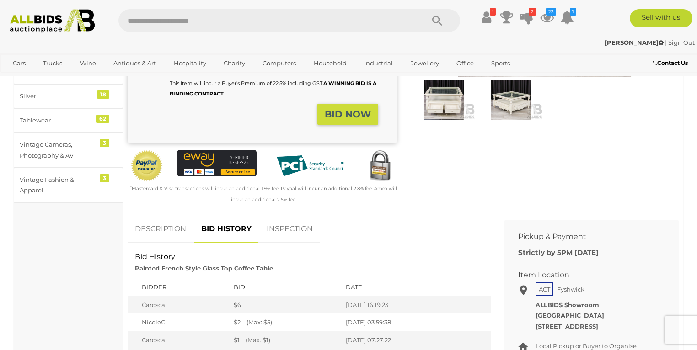
scroll to position [263, 0]
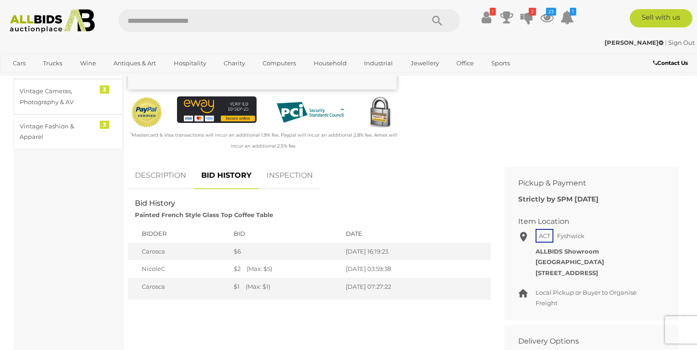
click at [159, 181] on link "DESCRIPTION" at bounding box center [160, 175] width 65 height 27
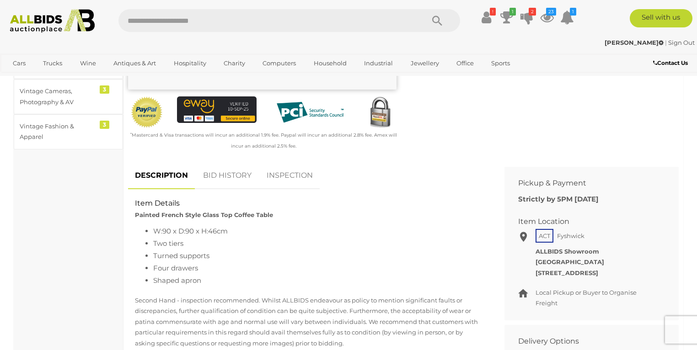
drag, startPoint x: 234, startPoint y: 174, endPoint x: 234, endPoint y: 182, distance: 8.7
click at [234, 175] on link "BID HISTORY" at bounding box center [227, 175] width 62 height 27
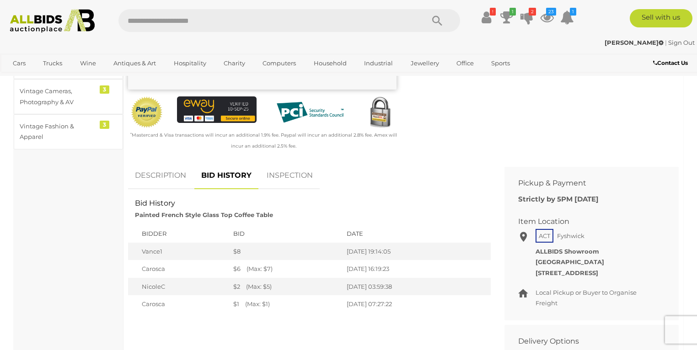
click at [161, 172] on link "DESCRIPTION" at bounding box center [160, 175] width 65 height 27
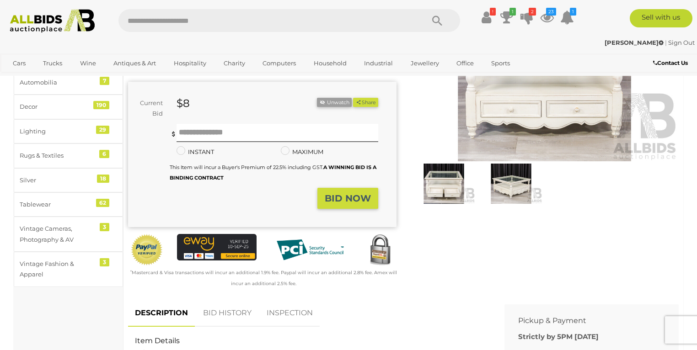
scroll to position [0, 0]
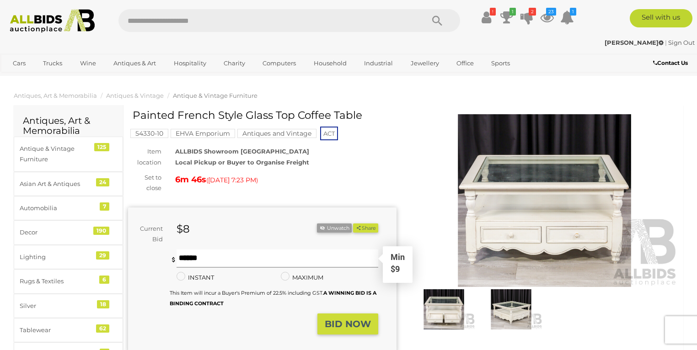
click at [210, 258] on input "text" at bounding box center [277, 259] width 202 height 18
click at [192, 264] on input "text" at bounding box center [277, 259] width 202 height 18
type input "**"
click at [343, 325] on strong "BID NOW" at bounding box center [348, 324] width 46 height 11
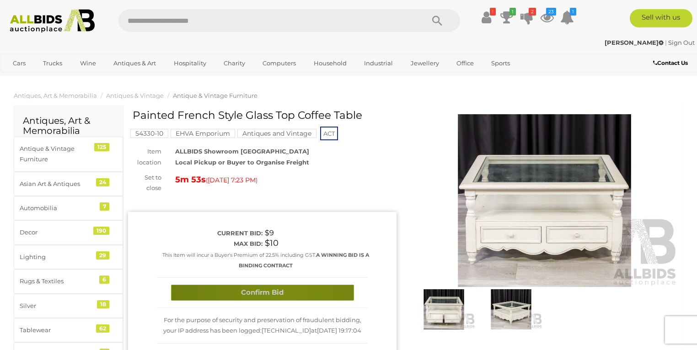
click at [288, 293] on button "Confirm Bid" at bounding box center [262, 293] width 183 height 16
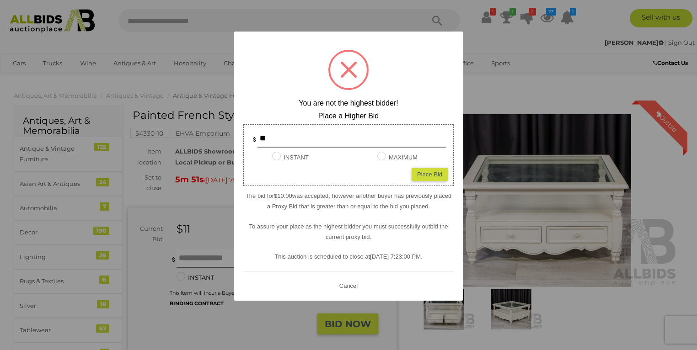
click at [354, 286] on button "Cancel" at bounding box center [348, 285] width 24 height 11
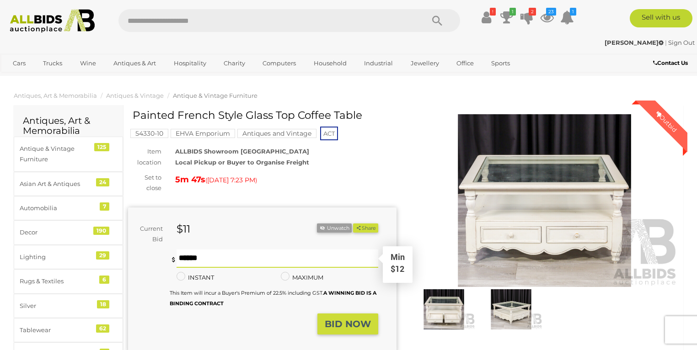
click at [202, 256] on input "text" at bounding box center [277, 259] width 202 height 18
type input "**"
click at [333, 317] on button "BID NOW" at bounding box center [347, 324] width 61 height 21
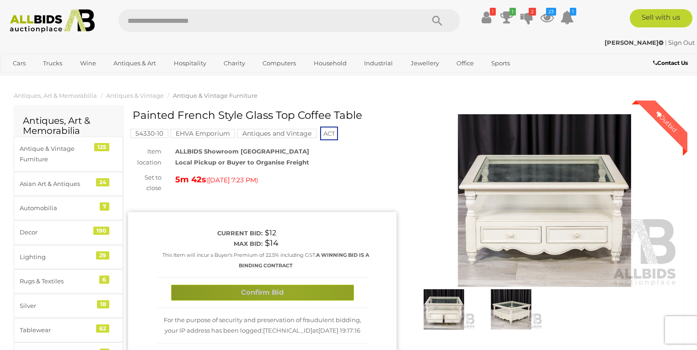
click at [291, 291] on button "Confirm Bid" at bounding box center [262, 293] width 183 height 16
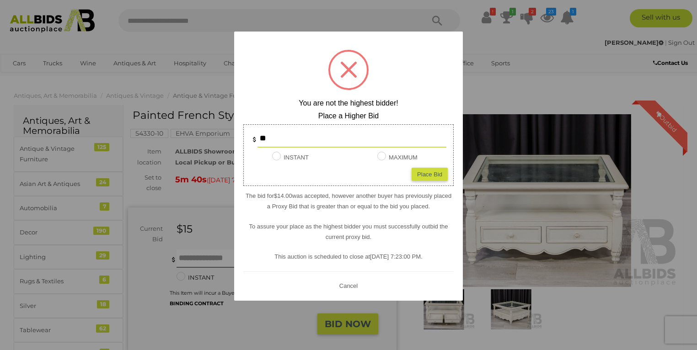
click at [351, 283] on button "Cancel" at bounding box center [348, 285] width 24 height 11
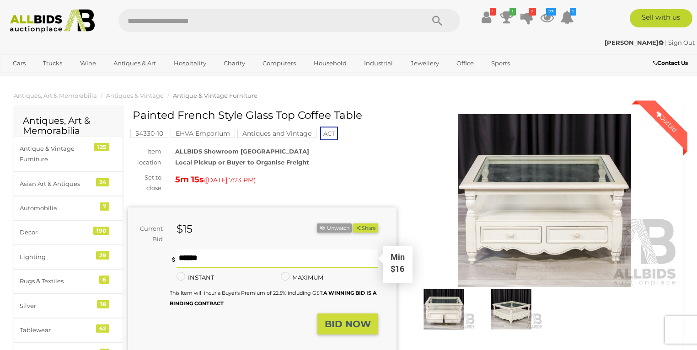
click at [192, 262] on input "text" at bounding box center [277, 259] width 202 height 18
type input "**"
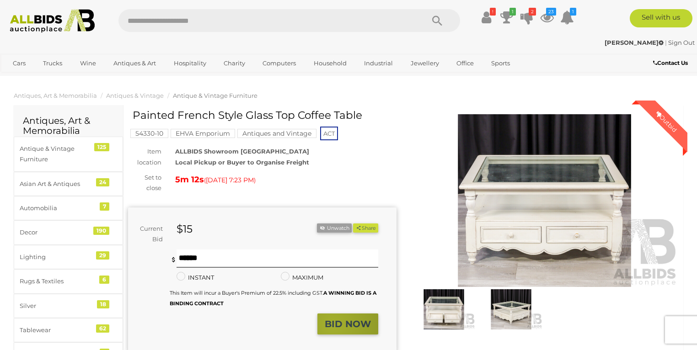
click at [333, 326] on strong "BID NOW" at bounding box center [348, 324] width 46 height 11
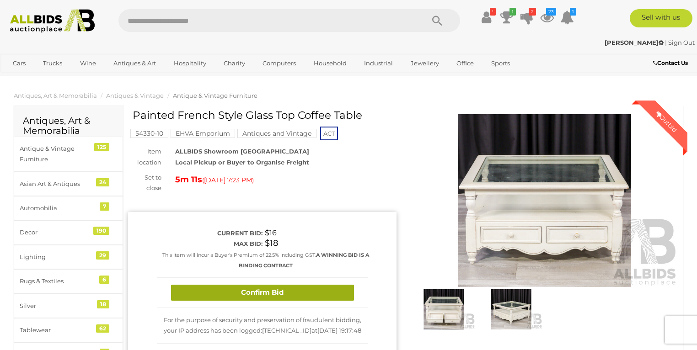
click at [304, 295] on button "Confirm Bid" at bounding box center [262, 293] width 183 height 16
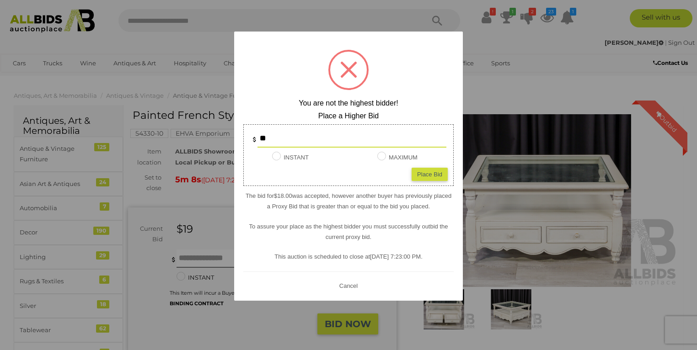
click at [351, 288] on button "Cancel" at bounding box center [348, 285] width 24 height 11
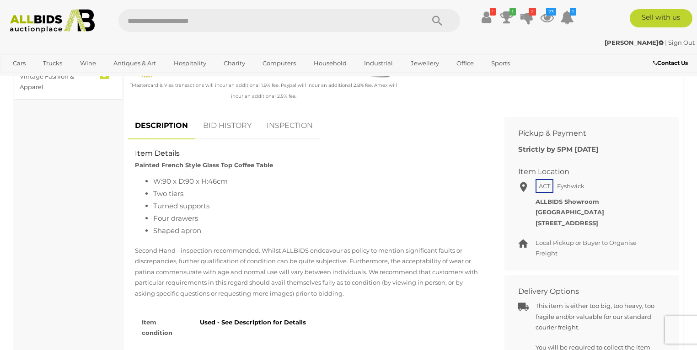
scroll to position [351, 0]
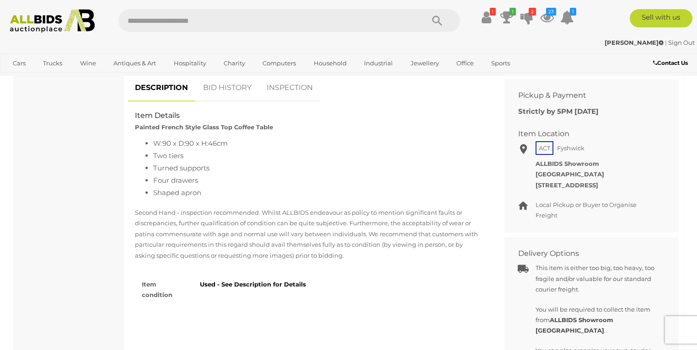
click at [218, 87] on link "BID HISTORY" at bounding box center [227, 88] width 62 height 27
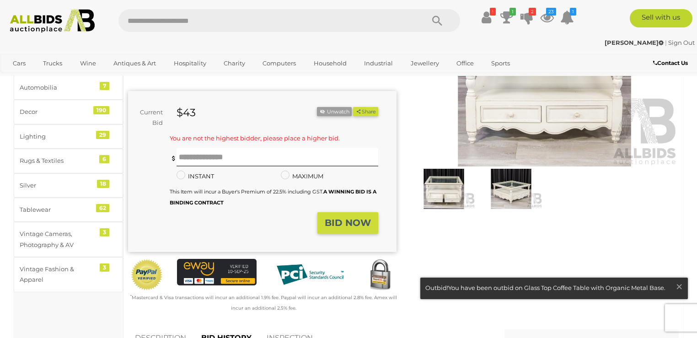
scroll to position [44, 0]
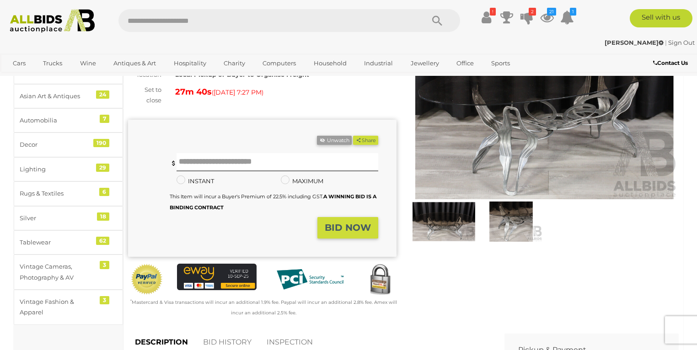
scroll to position [44, 0]
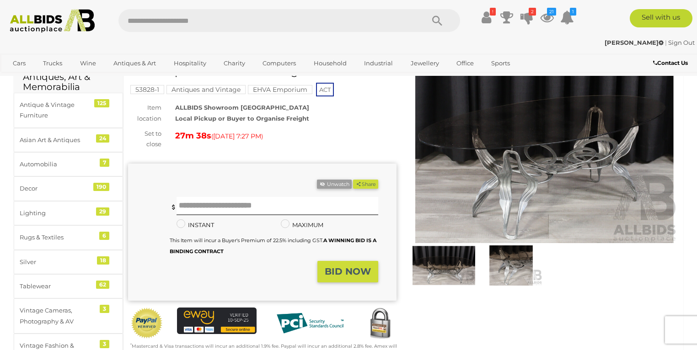
click at [552, 139] on img at bounding box center [544, 156] width 268 height 173
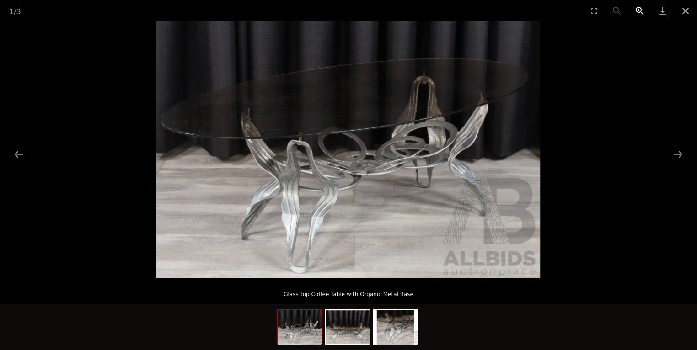
click at [639, 13] on button "Zoom in" at bounding box center [639, 10] width 23 height 21
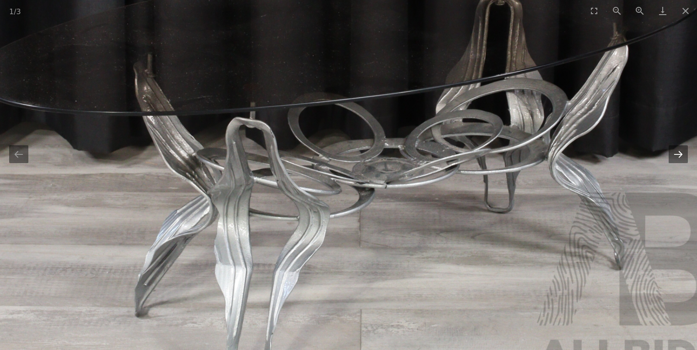
click at [678, 156] on button "Next slide" at bounding box center [677, 154] width 19 height 18
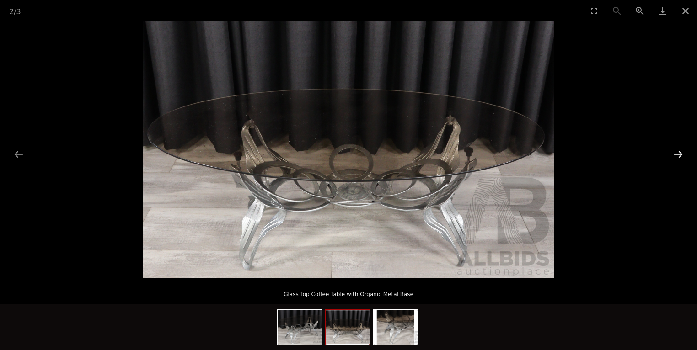
click at [683, 153] on button "Next slide" at bounding box center [677, 154] width 19 height 18
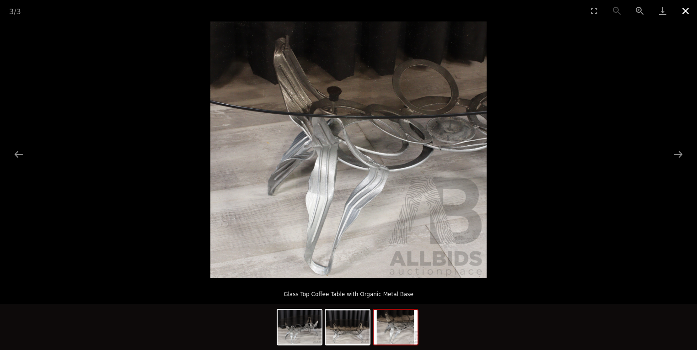
click at [687, 9] on button "Close gallery" at bounding box center [685, 10] width 23 height 21
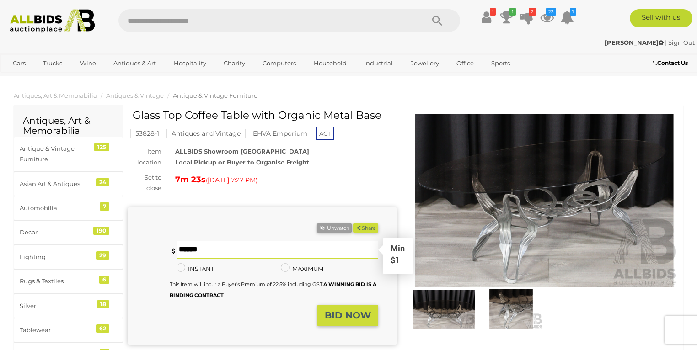
click at [218, 254] on input "text" at bounding box center [277, 250] width 202 height 18
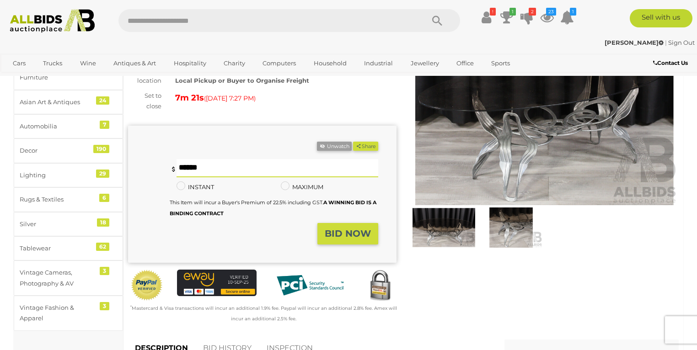
scroll to position [88, 0]
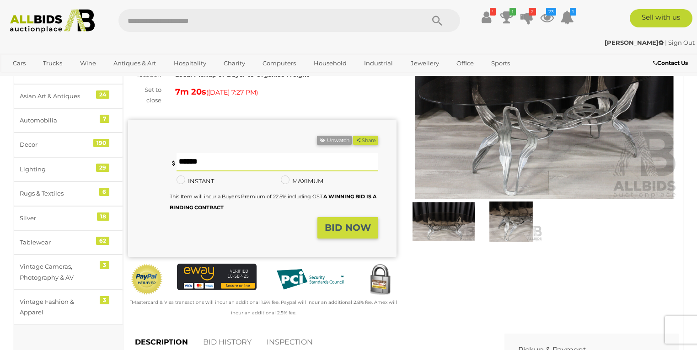
drag, startPoint x: 183, startPoint y: 165, endPoint x: 176, endPoint y: 163, distance: 7.1
click at [170, 164] on div "* *" at bounding box center [274, 162] width 208 height 18
type input "*"
click at [351, 234] on button "BID NOW" at bounding box center [347, 227] width 61 height 21
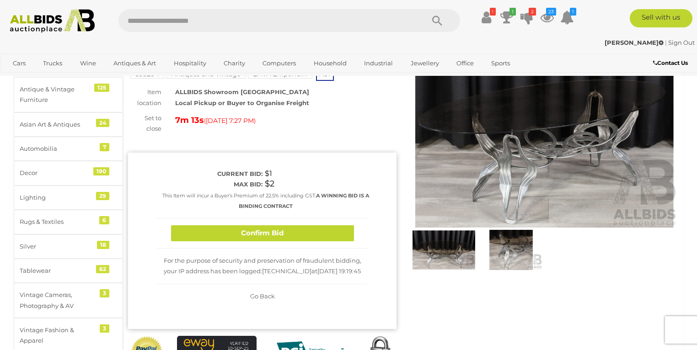
scroll to position [0, 0]
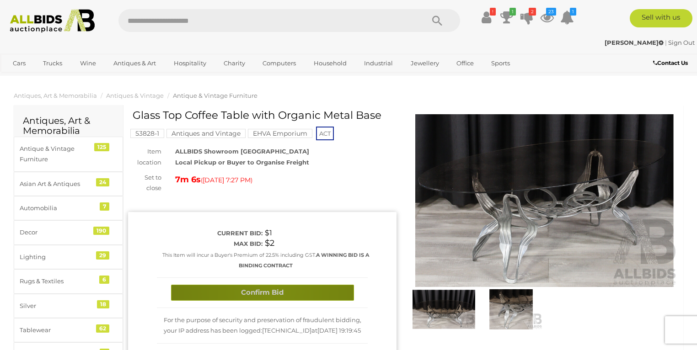
click at [273, 290] on button "Confirm Bid" at bounding box center [262, 293] width 183 height 16
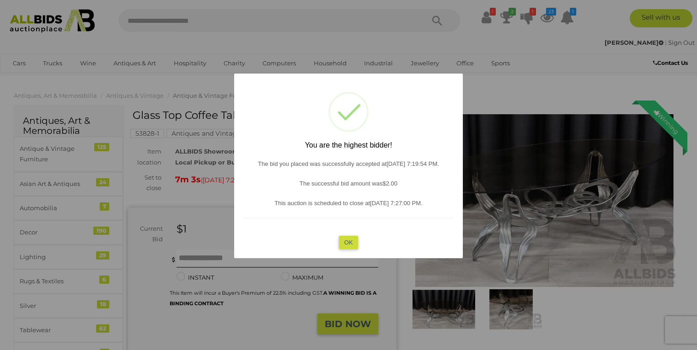
click at [346, 242] on button "OK" at bounding box center [349, 242] width 20 height 13
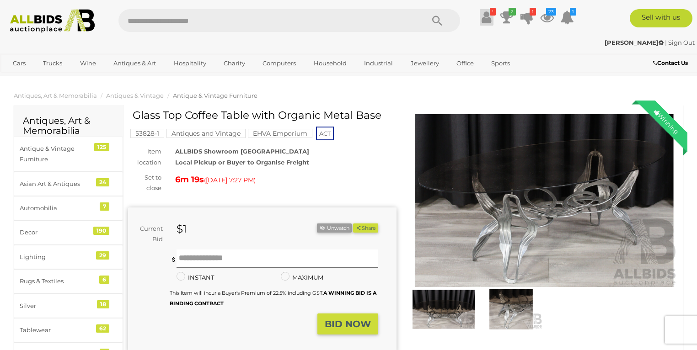
click at [489, 16] on icon at bounding box center [486, 17] width 10 height 16
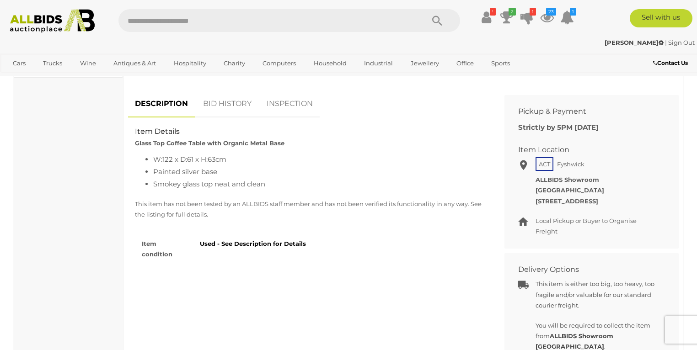
scroll to position [351, 0]
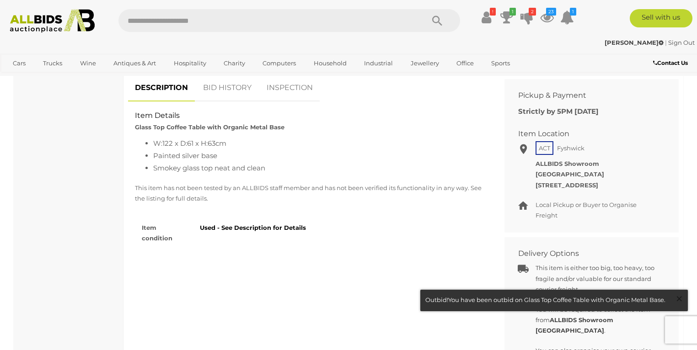
drag, startPoint x: 678, startPoint y: 298, endPoint x: 672, endPoint y: 297, distance: 6.1
click at [678, 299] on span "×" at bounding box center [679, 299] width 8 height 18
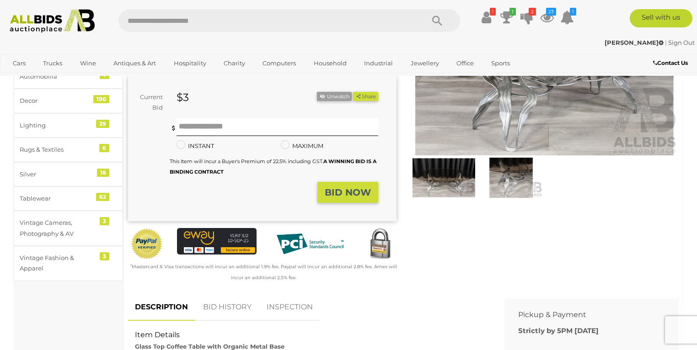
scroll to position [176, 0]
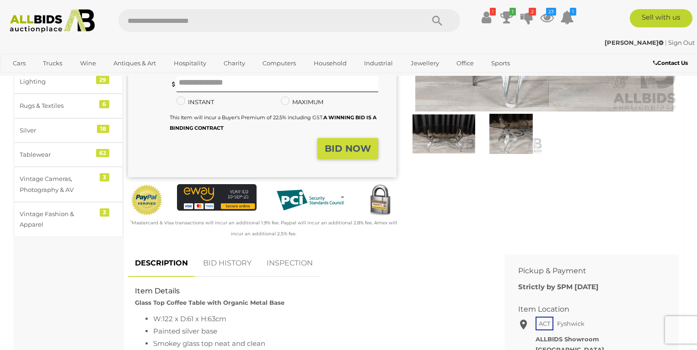
click at [234, 261] on link "BID HISTORY" at bounding box center [227, 263] width 62 height 27
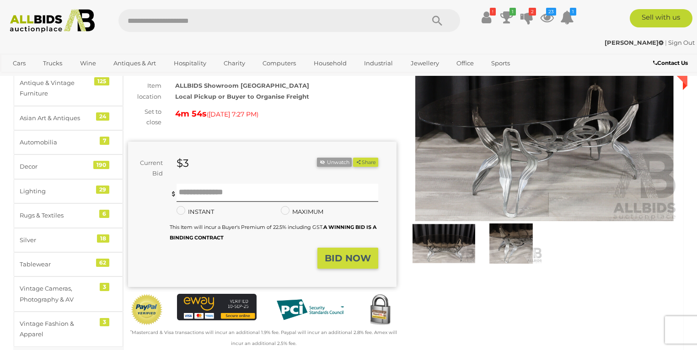
scroll to position [0, 0]
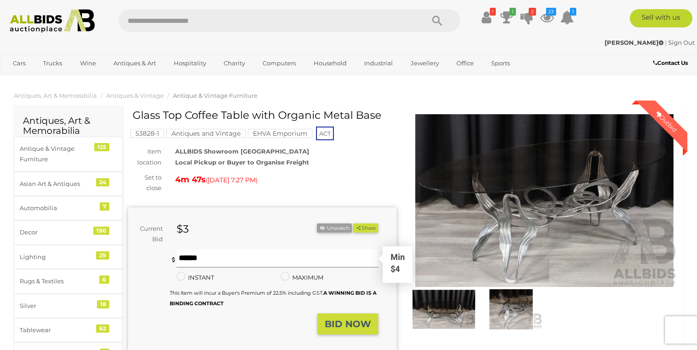
click at [190, 257] on input "text" at bounding box center [277, 259] width 202 height 18
click at [193, 257] on div "You are not the highest bidder, please place a higher bid. Min $4 Minimum bid i…" at bounding box center [274, 282] width 208 height 64
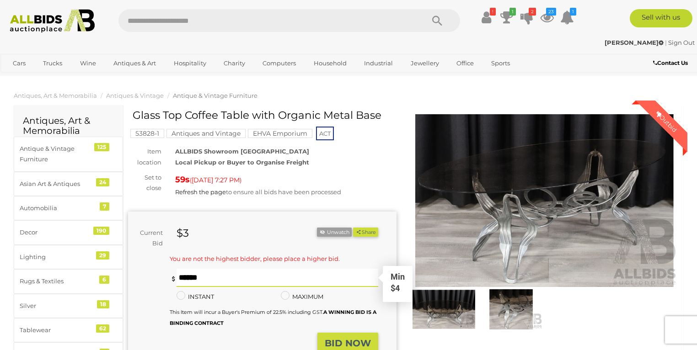
click at [183, 278] on input "text" at bounding box center [277, 278] width 202 height 18
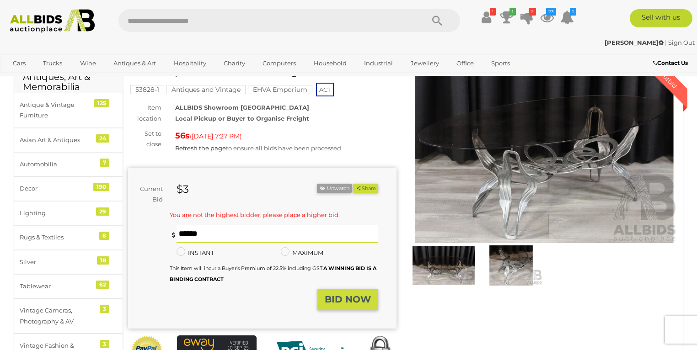
type input "*"
click at [340, 291] on button "BID NOW" at bounding box center [347, 299] width 61 height 21
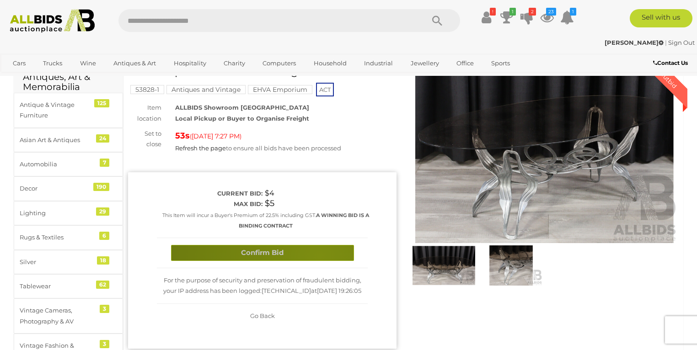
click at [319, 256] on button "Confirm Bid" at bounding box center [262, 253] width 183 height 16
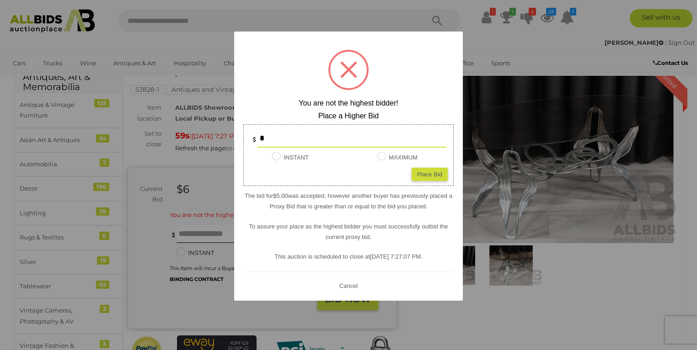
click at [351, 285] on button "Cancel" at bounding box center [348, 285] width 24 height 11
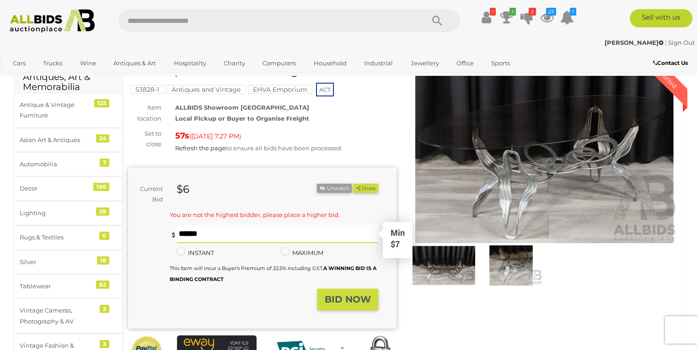
click at [212, 238] on input "text" at bounding box center [277, 234] width 202 height 18
type input "*"
click at [335, 296] on strong "BID NOW" at bounding box center [348, 299] width 46 height 11
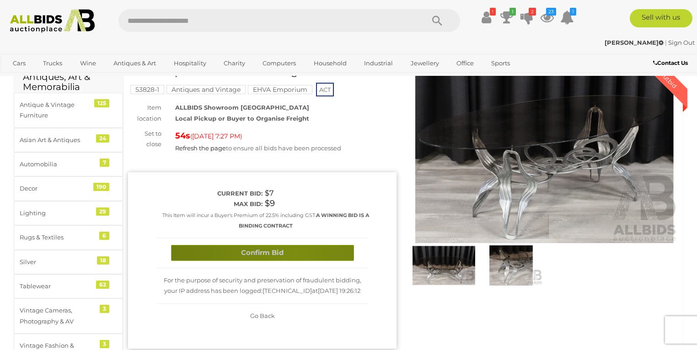
click at [295, 254] on button "Confirm Bid" at bounding box center [262, 253] width 183 height 16
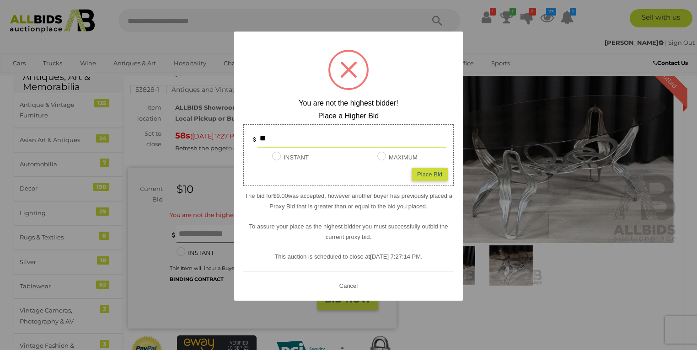
click at [343, 284] on button "Cancel" at bounding box center [348, 285] width 24 height 11
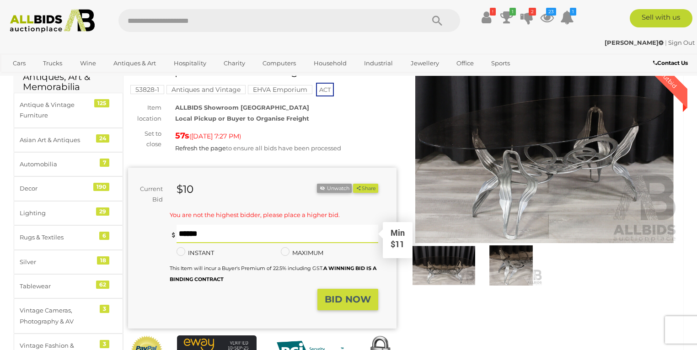
click at [208, 233] on input "text" at bounding box center [277, 234] width 202 height 18
type input "**"
click at [334, 292] on button "BID NOW" at bounding box center [347, 299] width 61 height 21
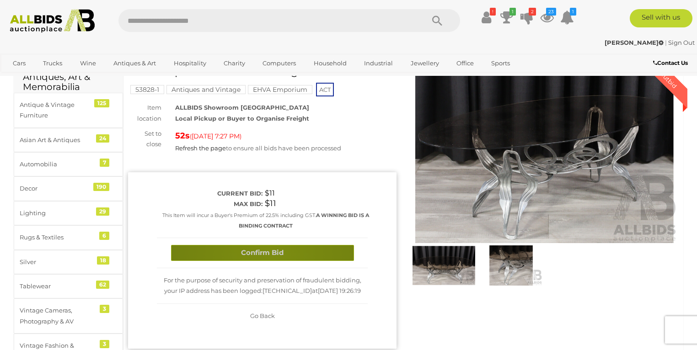
click at [268, 251] on button "Confirm Bid" at bounding box center [262, 253] width 183 height 16
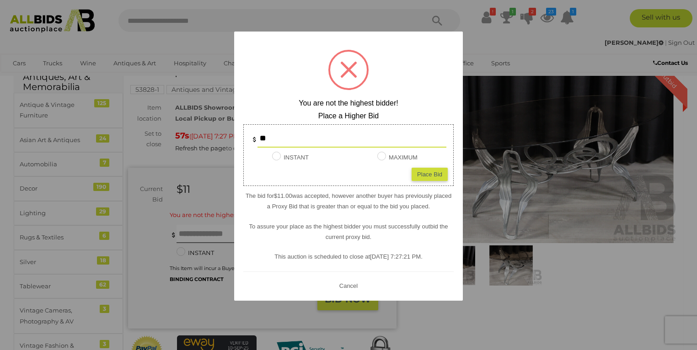
click at [345, 288] on button "Cancel" at bounding box center [348, 285] width 24 height 11
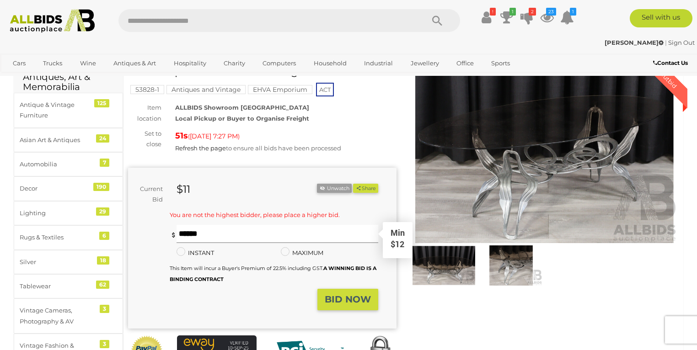
click at [205, 236] on input "text" at bounding box center [277, 234] width 202 height 18
type input "**"
click at [348, 303] on strong "BID NOW" at bounding box center [348, 299] width 46 height 11
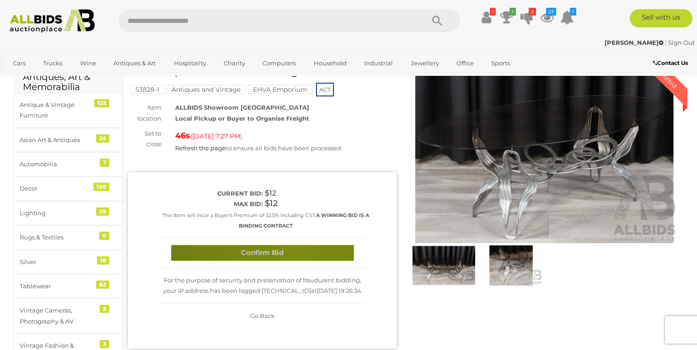
click at [294, 249] on button "Confirm Bid" at bounding box center [262, 253] width 183 height 16
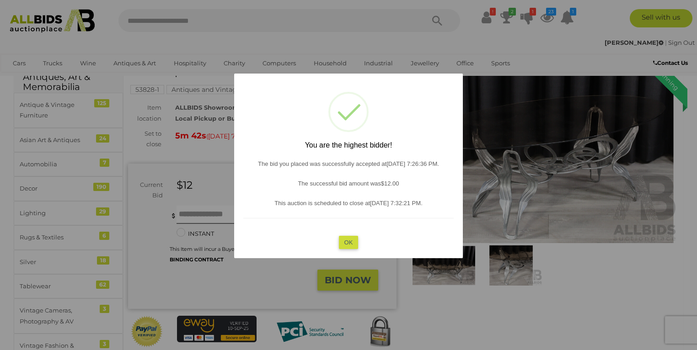
click at [347, 240] on button "OK" at bounding box center [349, 242] width 20 height 13
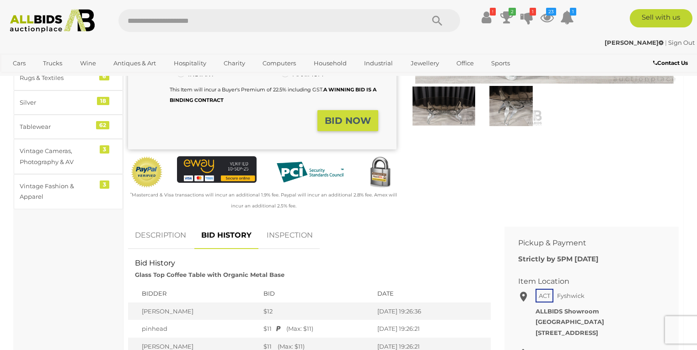
scroll to position [219, 0]
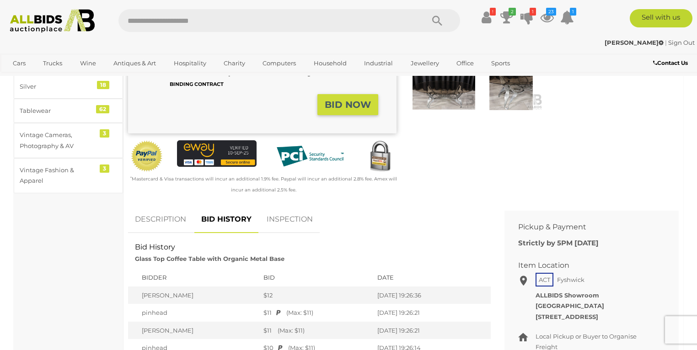
drag, startPoint x: 170, startPoint y: 222, endPoint x: 175, endPoint y: 226, distance: 6.8
click at [170, 222] on link "DESCRIPTION" at bounding box center [160, 219] width 65 height 27
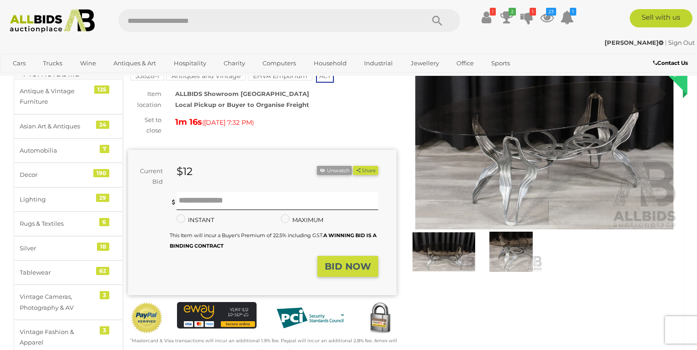
scroll to position [0, 0]
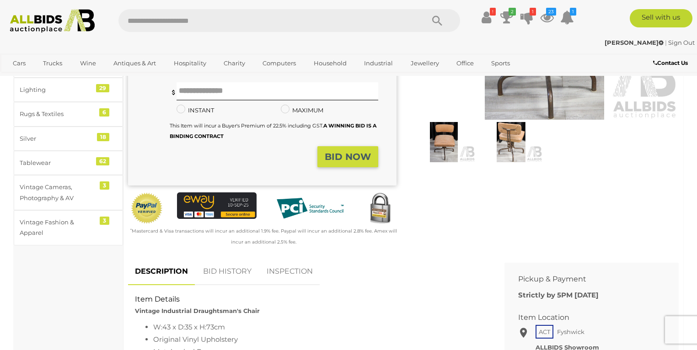
scroll to position [219, 0]
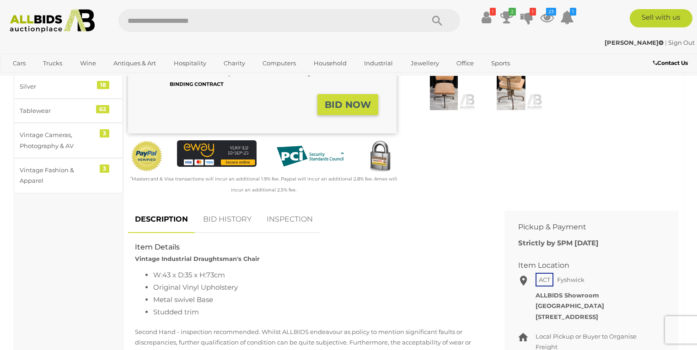
click at [240, 219] on link "BID HISTORY" at bounding box center [227, 219] width 62 height 27
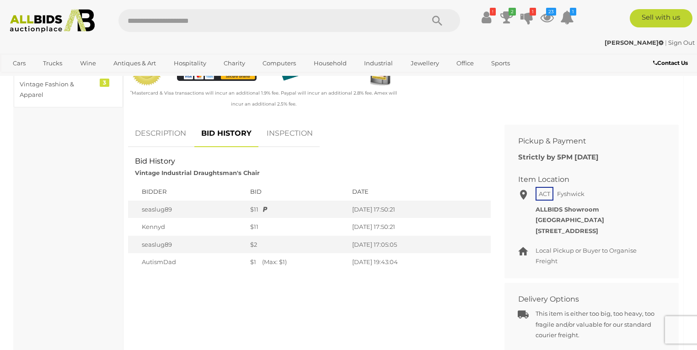
scroll to position [307, 0]
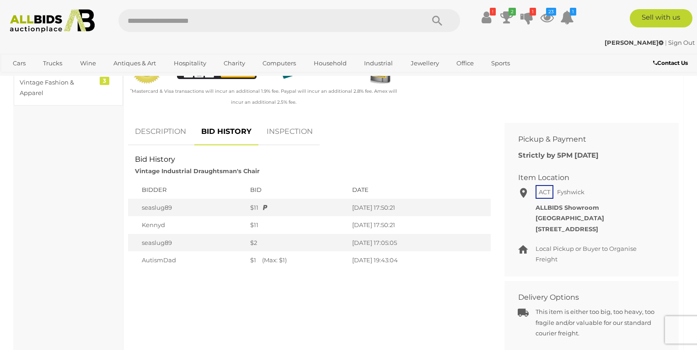
click at [152, 129] on link "DESCRIPTION" at bounding box center [160, 131] width 65 height 27
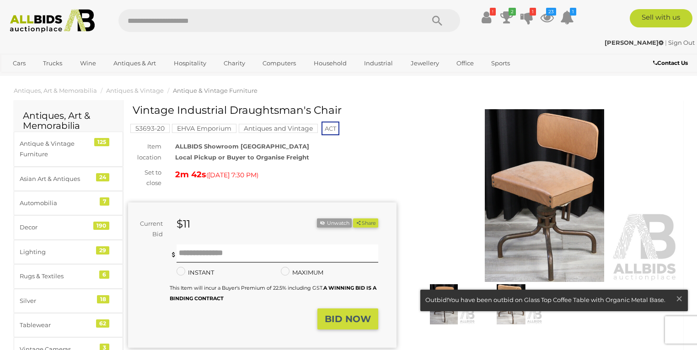
scroll to position [0, 0]
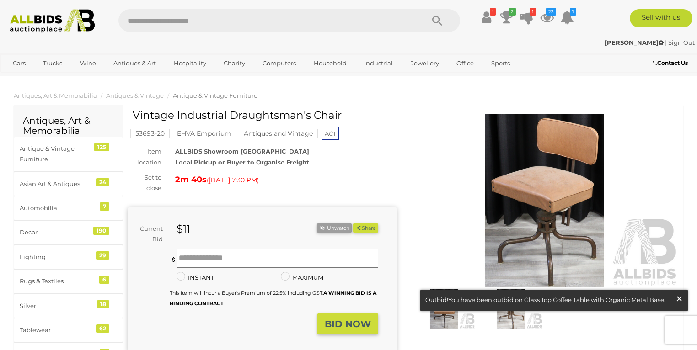
click at [682, 299] on span "×" at bounding box center [679, 299] width 8 height 18
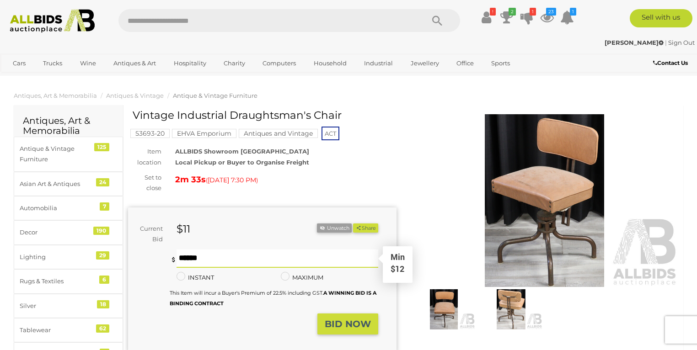
click at [189, 258] on input "text" at bounding box center [277, 259] width 202 height 18
click at [194, 261] on input "text" at bounding box center [277, 259] width 202 height 18
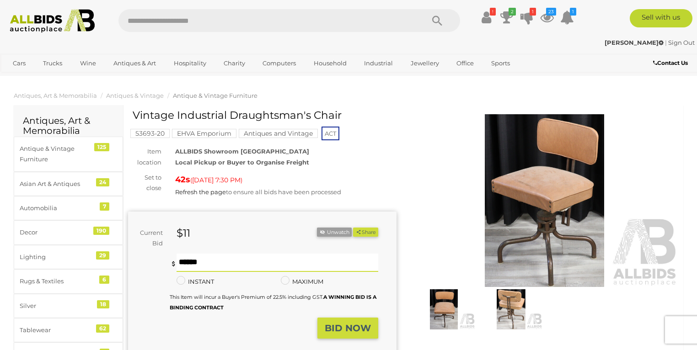
type input "**"
click at [345, 318] on button "BID NOW" at bounding box center [347, 328] width 61 height 21
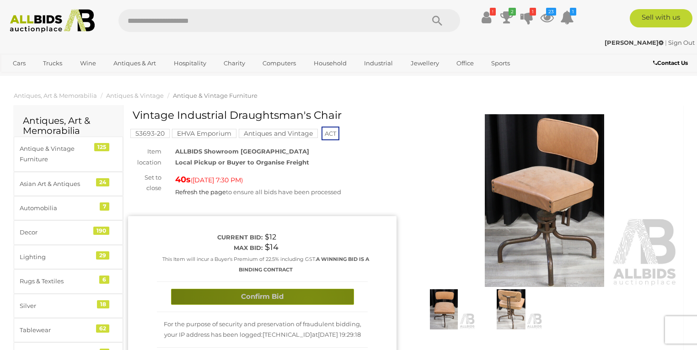
click at [307, 301] on button "Confirm Bid" at bounding box center [262, 297] width 183 height 16
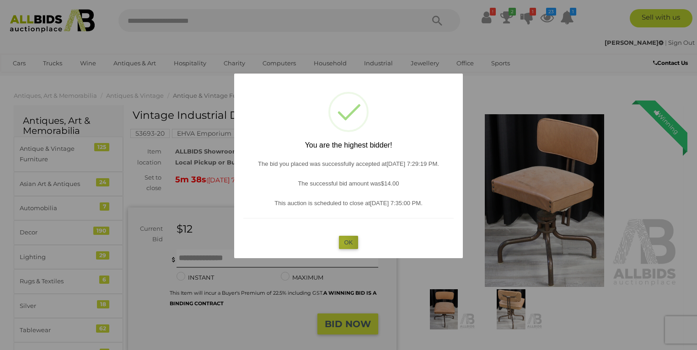
click at [344, 243] on button "OK" at bounding box center [349, 242] width 20 height 13
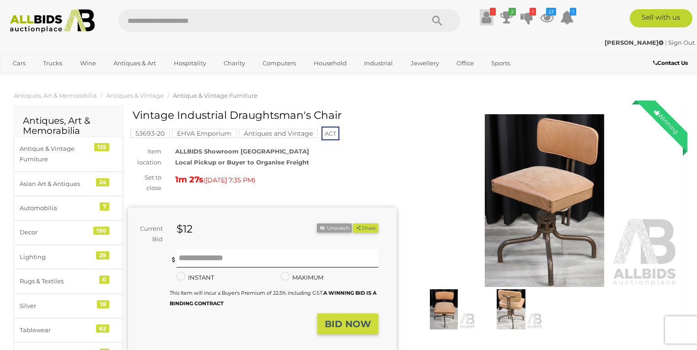
click at [483, 16] on icon at bounding box center [486, 17] width 10 height 16
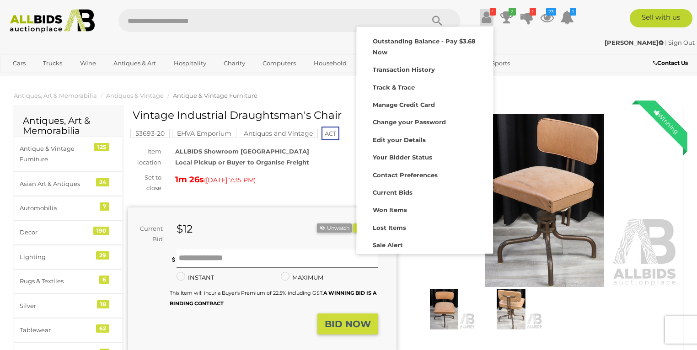
click at [483, 16] on icon at bounding box center [486, 17] width 10 height 16
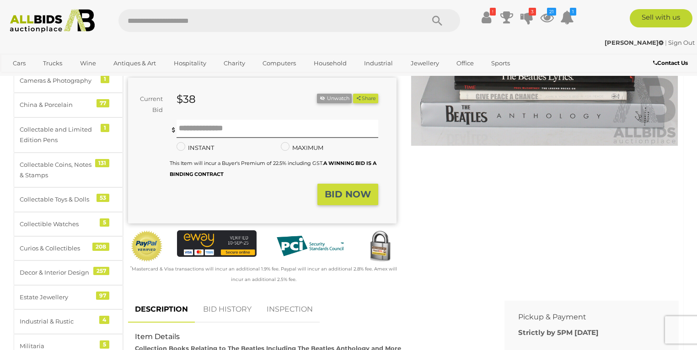
scroll to position [219, 0]
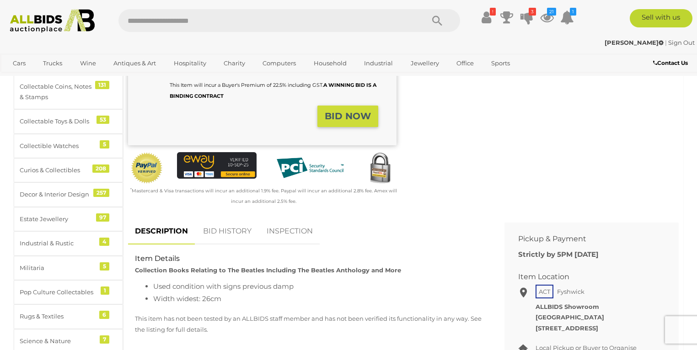
click at [225, 233] on link "BID HISTORY" at bounding box center [227, 231] width 62 height 27
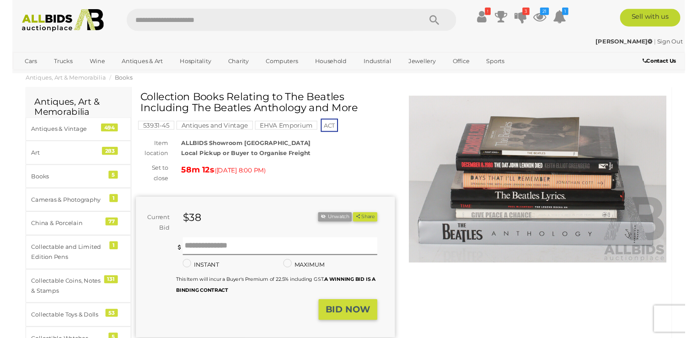
scroll to position [0, 0]
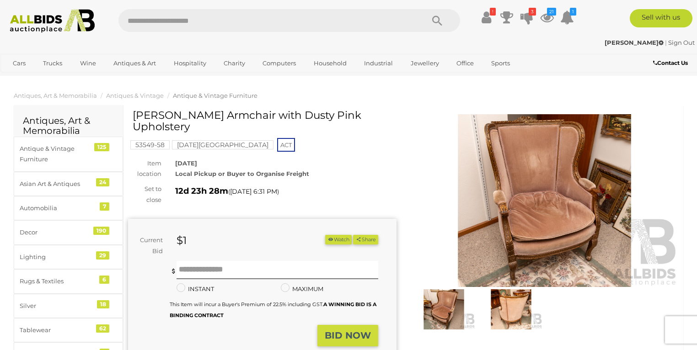
click at [191, 145] on mark "[DATE][GEOGRAPHIC_DATA]" at bounding box center [222, 144] width 101 height 9
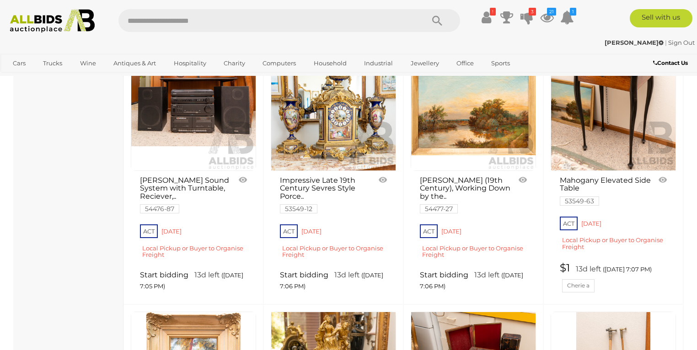
scroll to position [4783, 0]
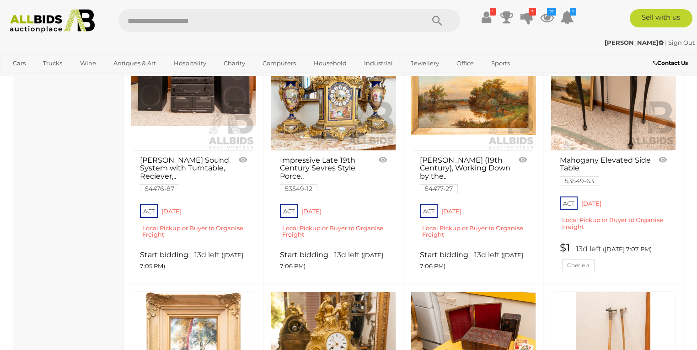
drag, startPoint x: 240, startPoint y: 199, endPoint x: 249, endPoint y: 204, distance: 10.0
click at [240, 167] on link at bounding box center [243, 160] width 15 height 14
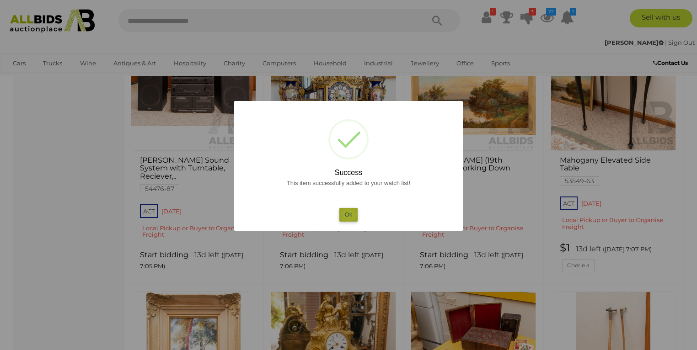
drag, startPoint x: 349, startPoint y: 215, endPoint x: 379, endPoint y: 239, distance: 38.4
click at [349, 216] on button "Ok" at bounding box center [348, 214] width 19 height 13
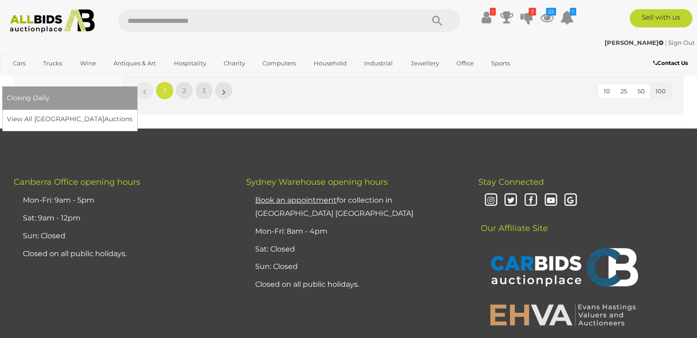
scroll to position [6933, 0]
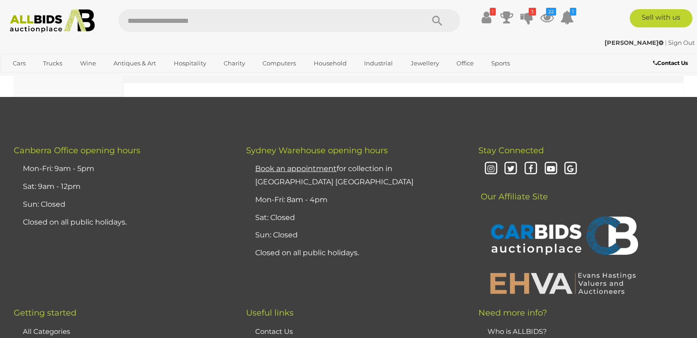
drag, startPoint x: 186, startPoint y: 133, endPoint x: 238, endPoint y: 141, distance: 52.2
click at [186, 68] on link "2" at bounding box center [184, 59] width 18 height 18
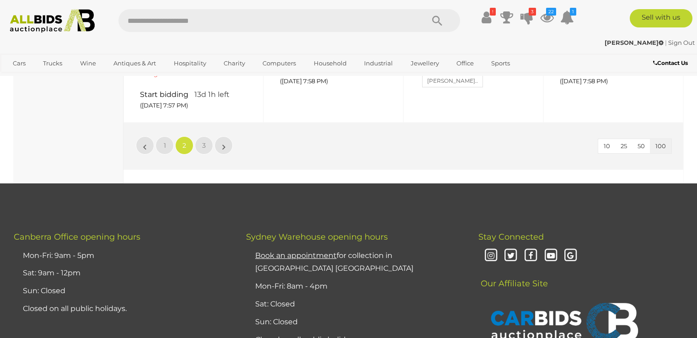
scroll to position [6977, 0]
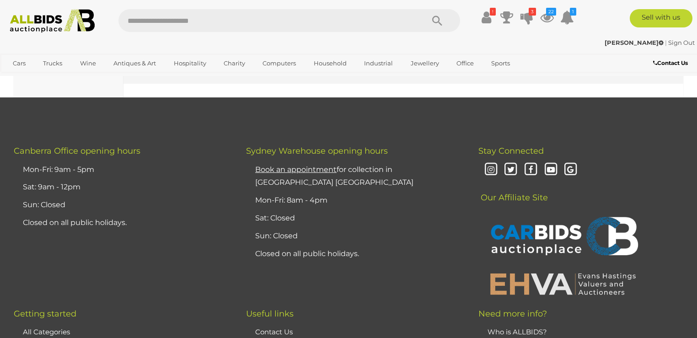
drag, startPoint x: 202, startPoint y: 171, endPoint x: 219, endPoint y: 177, distance: 18.8
click at [201, 69] on link "3" at bounding box center [204, 59] width 18 height 18
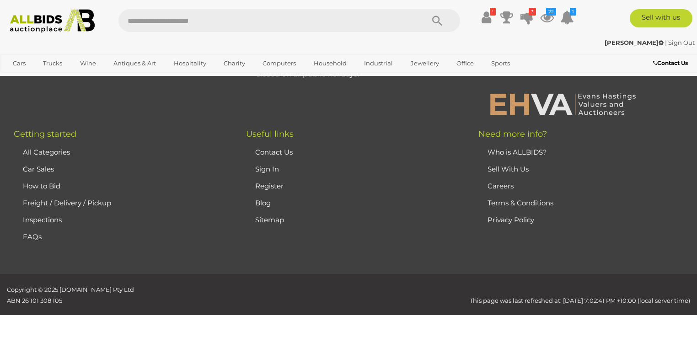
scroll to position [47, 0]
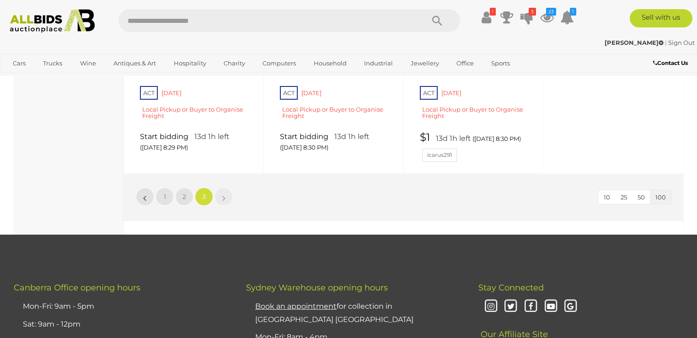
scroll to position [4698, 0]
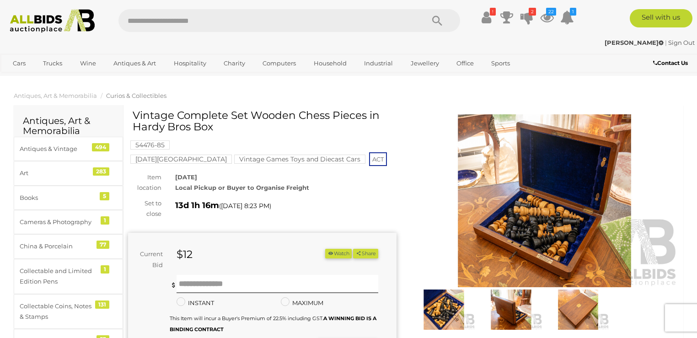
click at [344, 249] on button "Watch" at bounding box center [338, 254] width 27 height 10
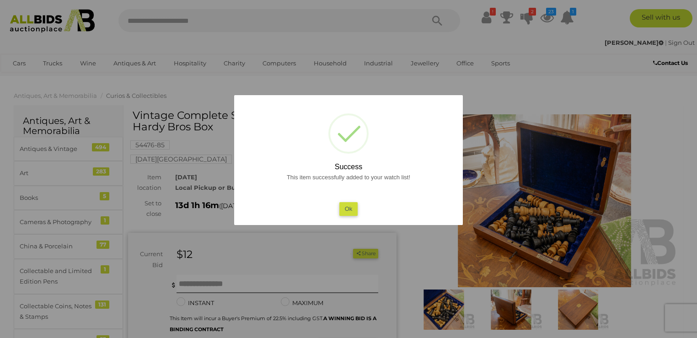
click at [346, 209] on button "Ok" at bounding box center [348, 208] width 19 height 13
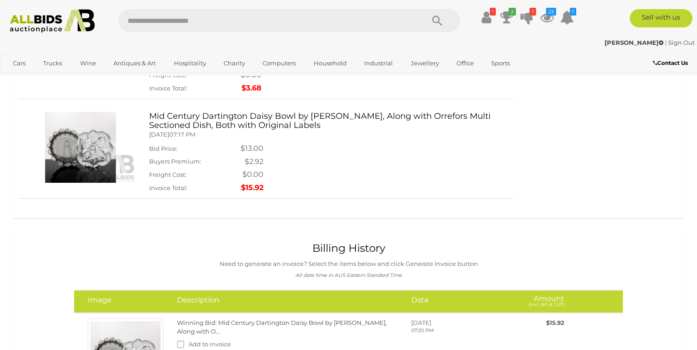
scroll to position [176, 0]
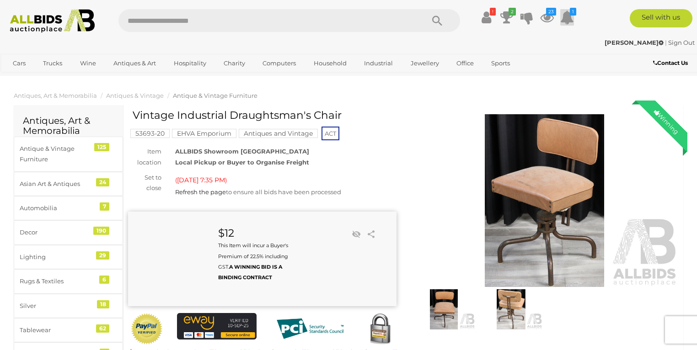
click at [569, 16] on icon at bounding box center [567, 17] width 14 height 16
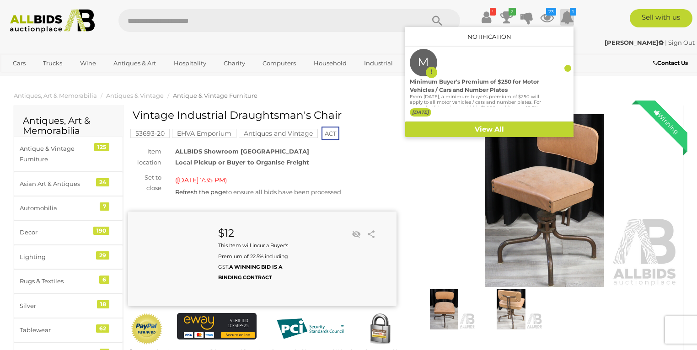
drag, startPoint x: 594, startPoint y: 62, endPoint x: 562, endPoint y: 26, distance: 48.2
click at [594, 62] on div "Contact Us" at bounding box center [638, 64] width 116 height 12
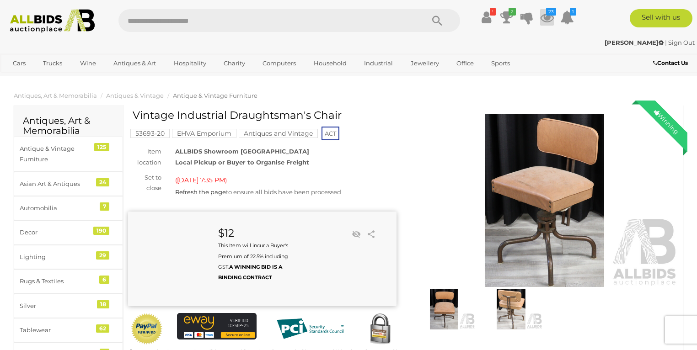
click at [545, 13] on icon at bounding box center [547, 17] width 14 height 16
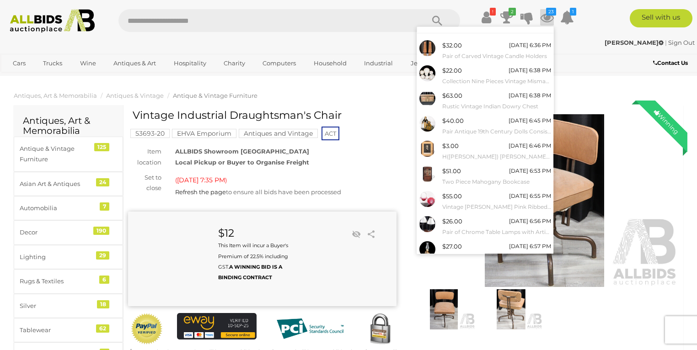
scroll to position [64, 0]
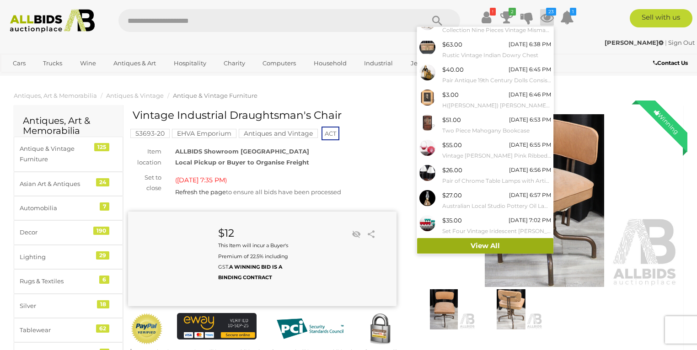
click at [478, 248] on link "View All" at bounding box center [485, 246] width 136 height 16
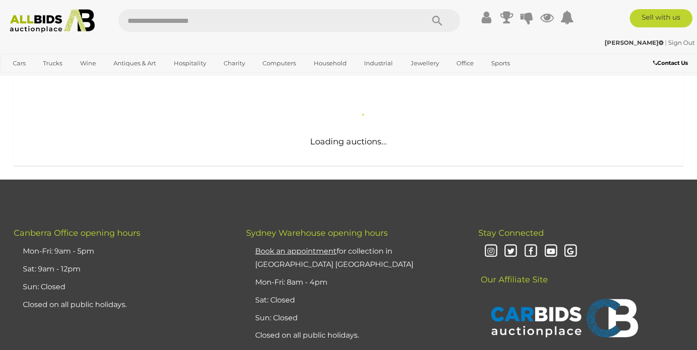
scroll to position [219, 0]
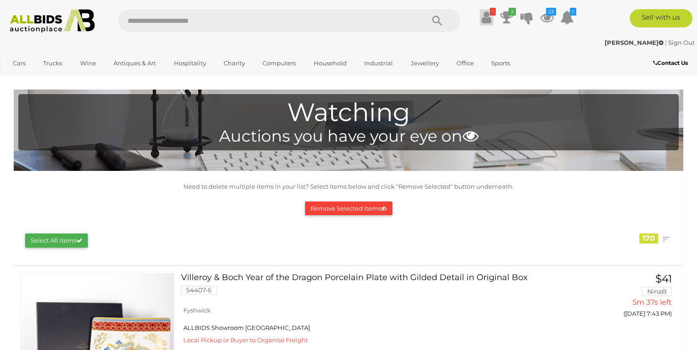
click at [484, 13] on icon at bounding box center [486, 17] width 10 height 16
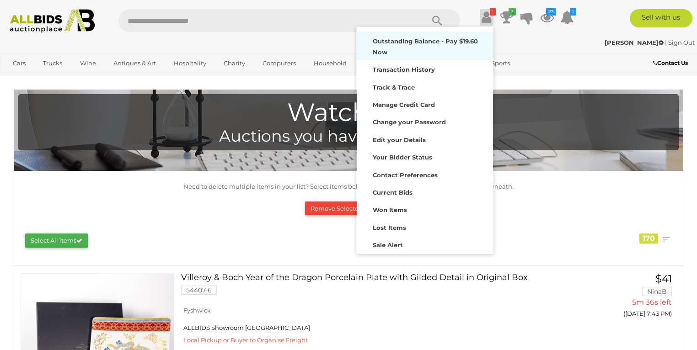
click at [474, 41] on strong "Outstanding Balance - Pay $19.60 Now" at bounding box center [425, 46] width 105 height 18
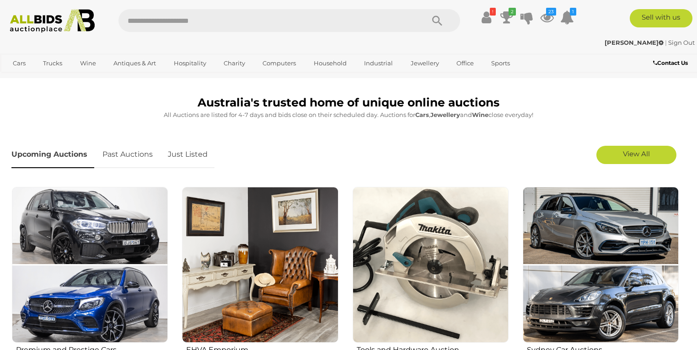
scroll to position [263, 0]
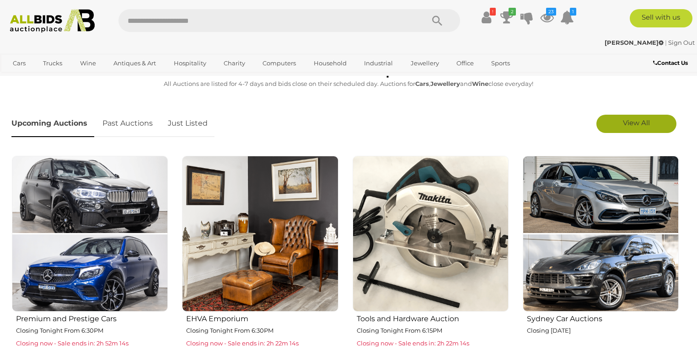
click at [642, 118] on span "View All" at bounding box center [636, 122] width 27 height 9
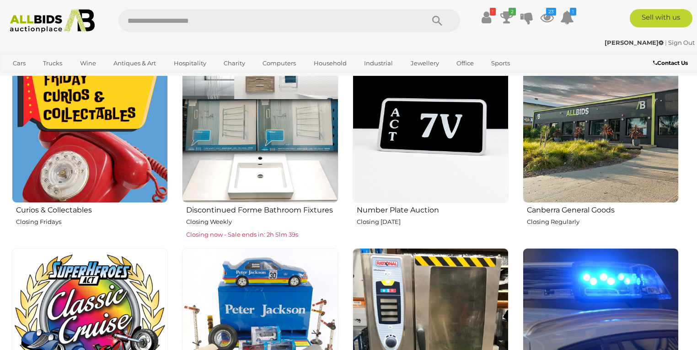
scroll to position [702, 0]
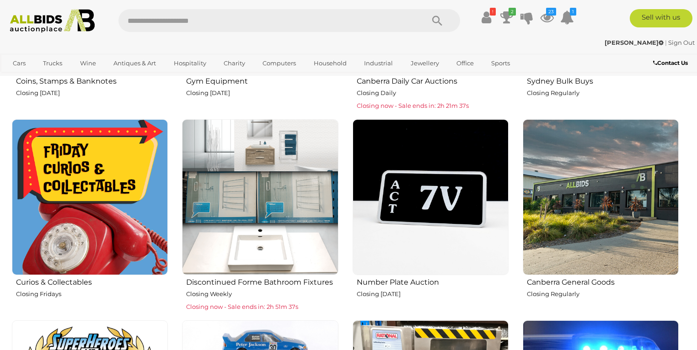
click at [592, 181] on img at bounding box center [600, 197] width 156 height 156
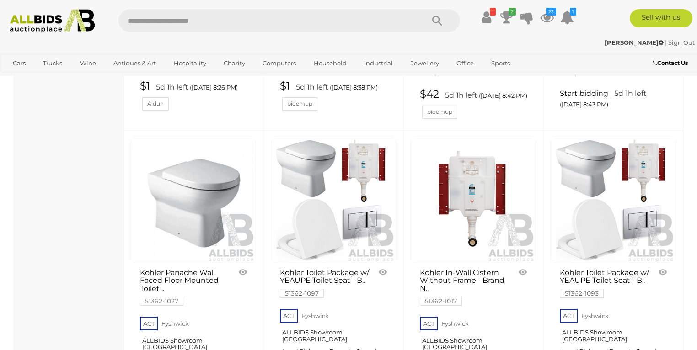
scroll to position [1185, 0]
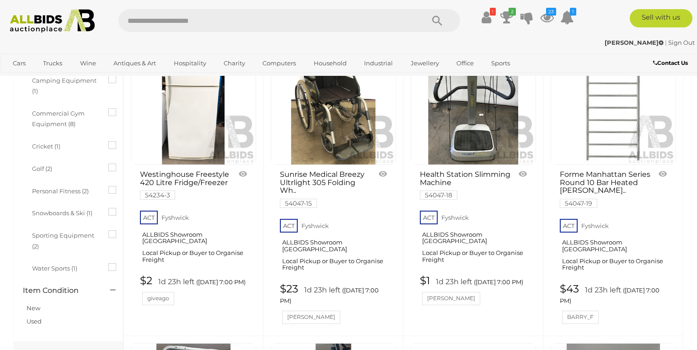
scroll to position [1009, 0]
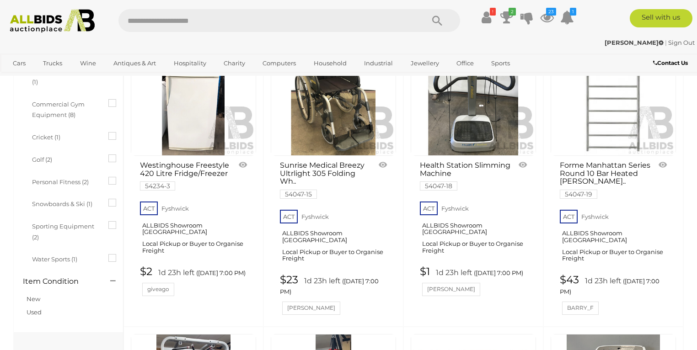
click at [341, 99] on img at bounding box center [333, 93] width 124 height 124
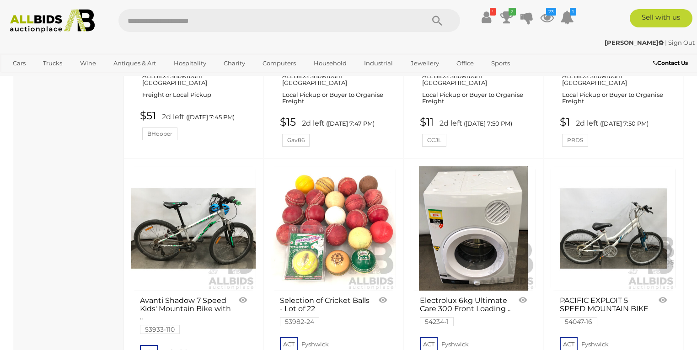
scroll to position [2412, 0]
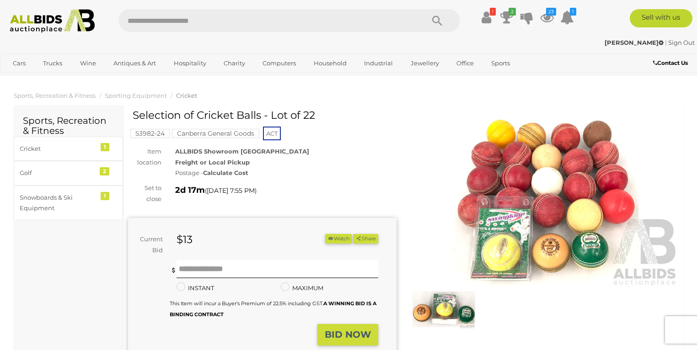
click at [206, 132] on mark "Canberra General Goods" at bounding box center [215, 133] width 87 height 9
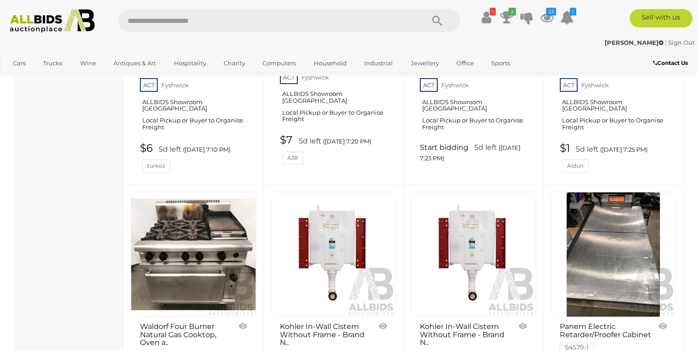
scroll to position [3945, 0]
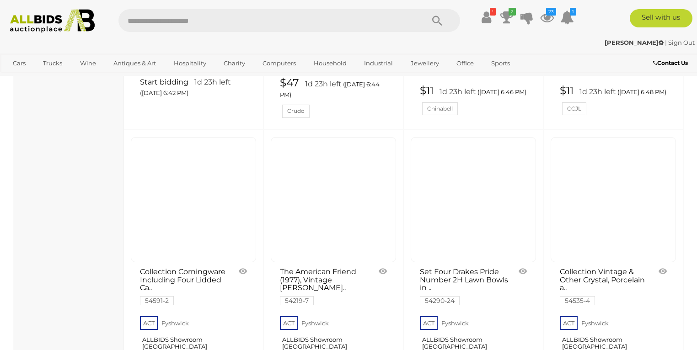
scroll to position [921, 0]
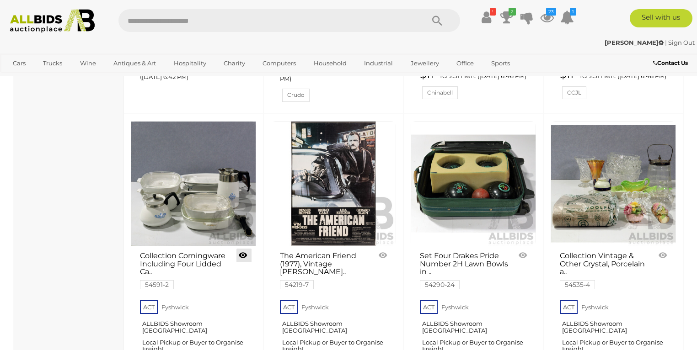
click at [241, 249] on link at bounding box center [243, 256] width 15 height 14
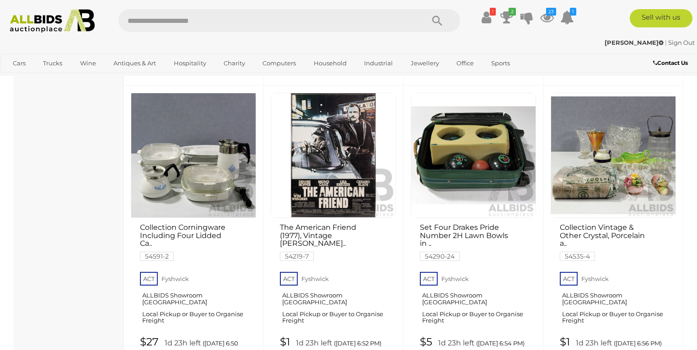
scroll to position [965, 0]
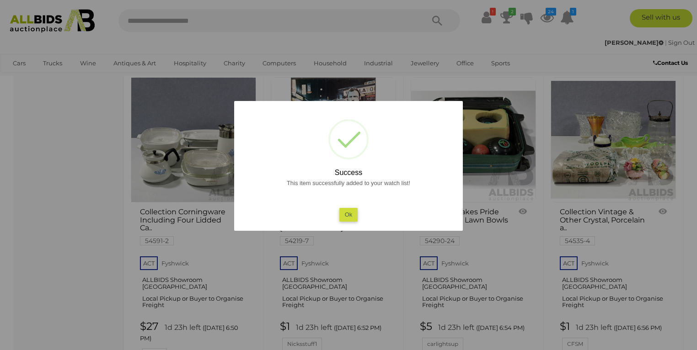
click at [344, 217] on button "Ok" at bounding box center [348, 214] width 19 height 13
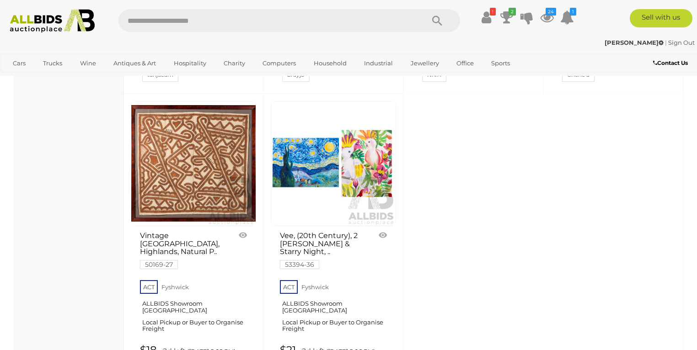
scroll to position [3642, 0]
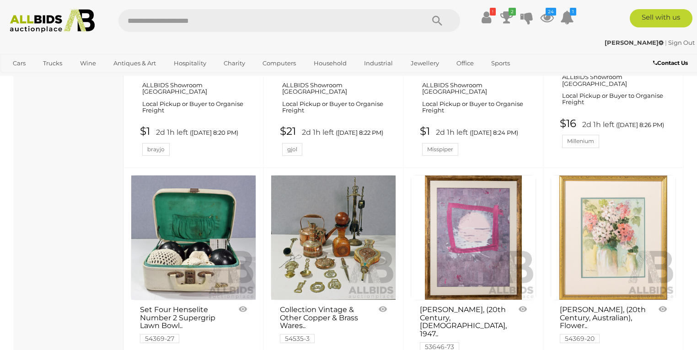
scroll to position [4435, 0]
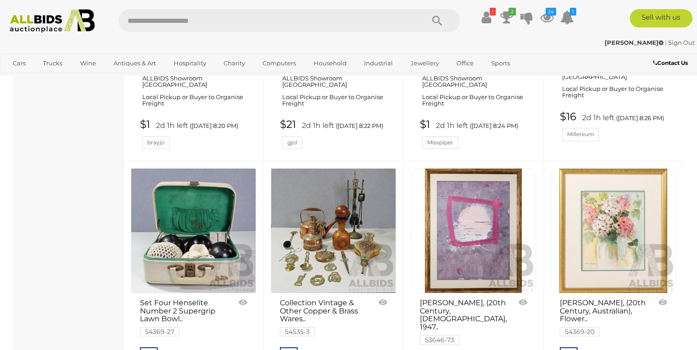
drag, startPoint x: 241, startPoint y: 171, endPoint x: 245, endPoint y: 176, distance: 6.2
click at [241, 296] on link at bounding box center [243, 303] width 15 height 14
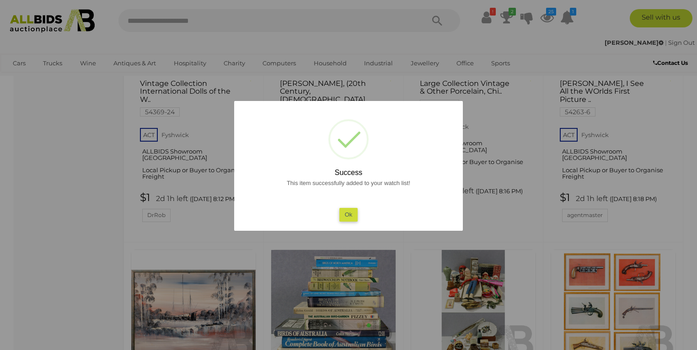
scroll to position [3996, 0]
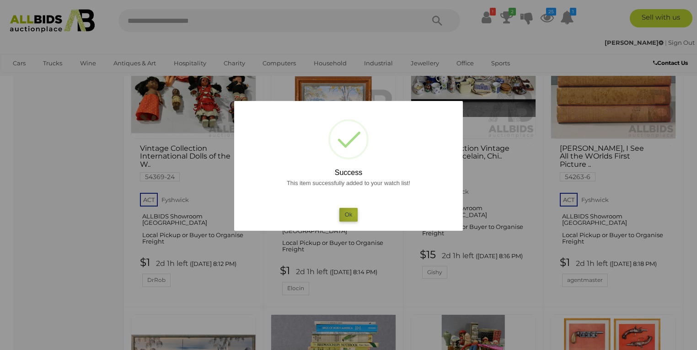
click at [354, 213] on button "Ok" at bounding box center [348, 214] width 19 height 13
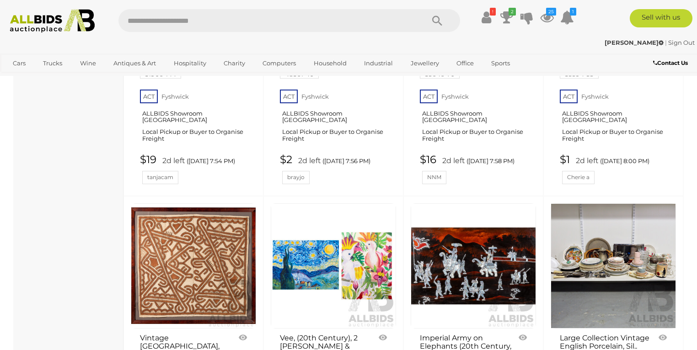
scroll to position [3557, 0]
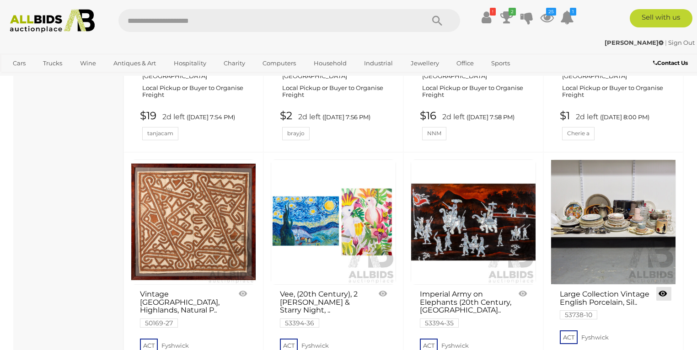
click at [662, 287] on link at bounding box center [663, 294] width 15 height 14
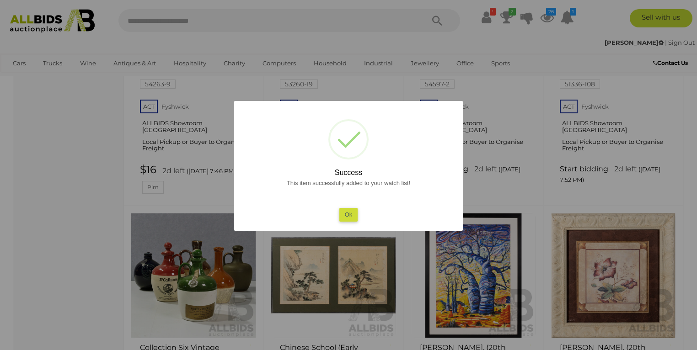
scroll to position [3162, 0]
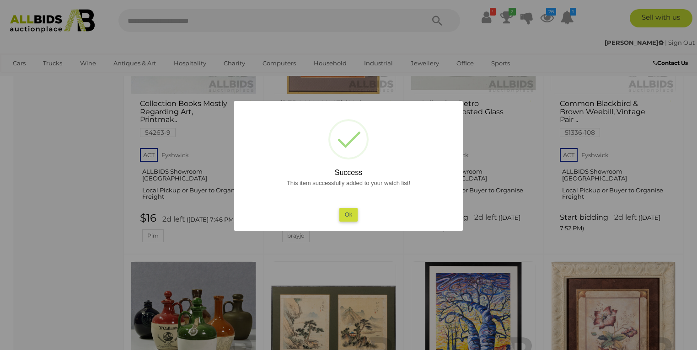
click at [351, 219] on button "Ok" at bounding box center [348, 214] width 19 height 13
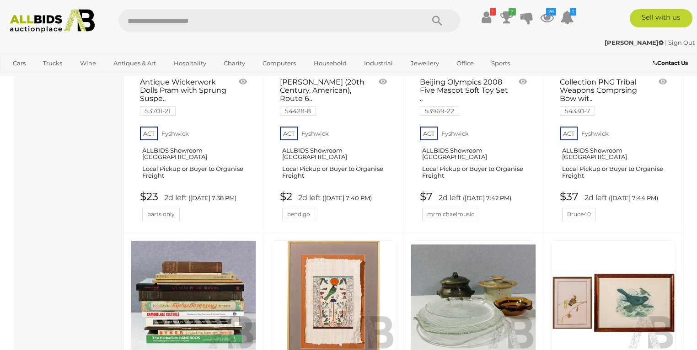
scroll to position [2943, 0]
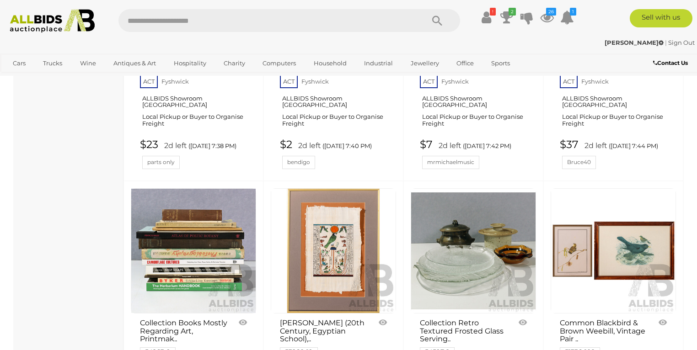
drag, startPoint x: 375, startPoint y: 240, endPoint x: 84, endPoint y: 203, distance: 293.4
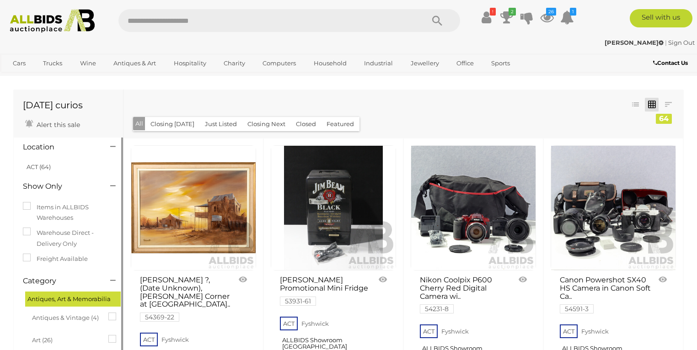
scroll to position [0, 0]
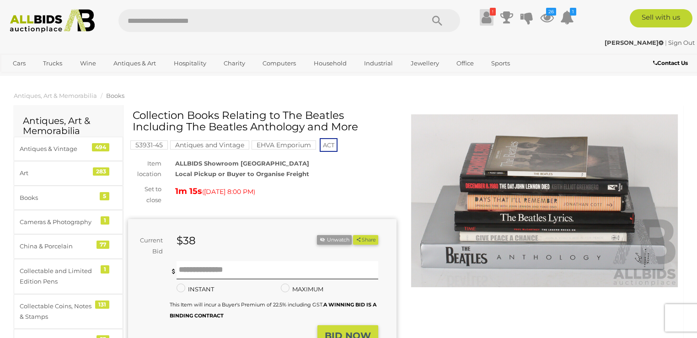
click at [487, 21] on icon at bounding box center [486, 17] width 10 height 16
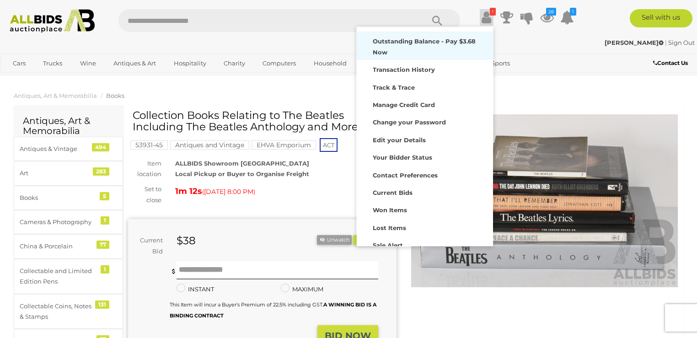
click at [428, 41] on strong "Outstanding Balance - Pay $3.68 Now" at bounding box center [424, 46] width 103 height 18
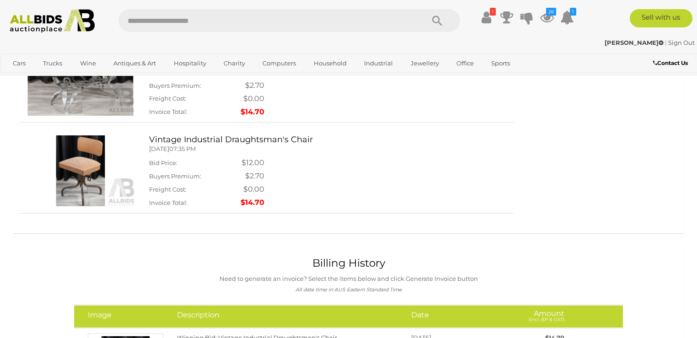
scroll to position [351, 0]
